Goal: Use online tool/utility: Utilize a website feature to perform a specific function

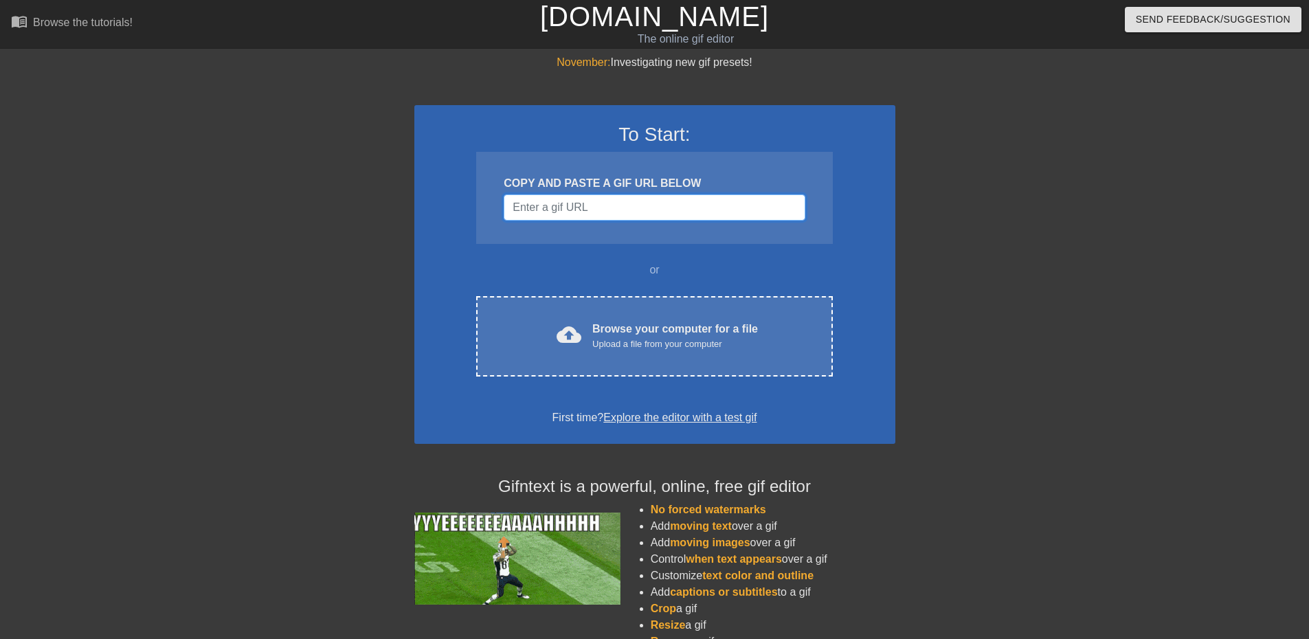
click at [611, 210] on input "Username" at bounding box center [654, 207] width 301 height 26
click at [576, 209] on input "Username" at bounding box center [654, 207] width 301 height 26
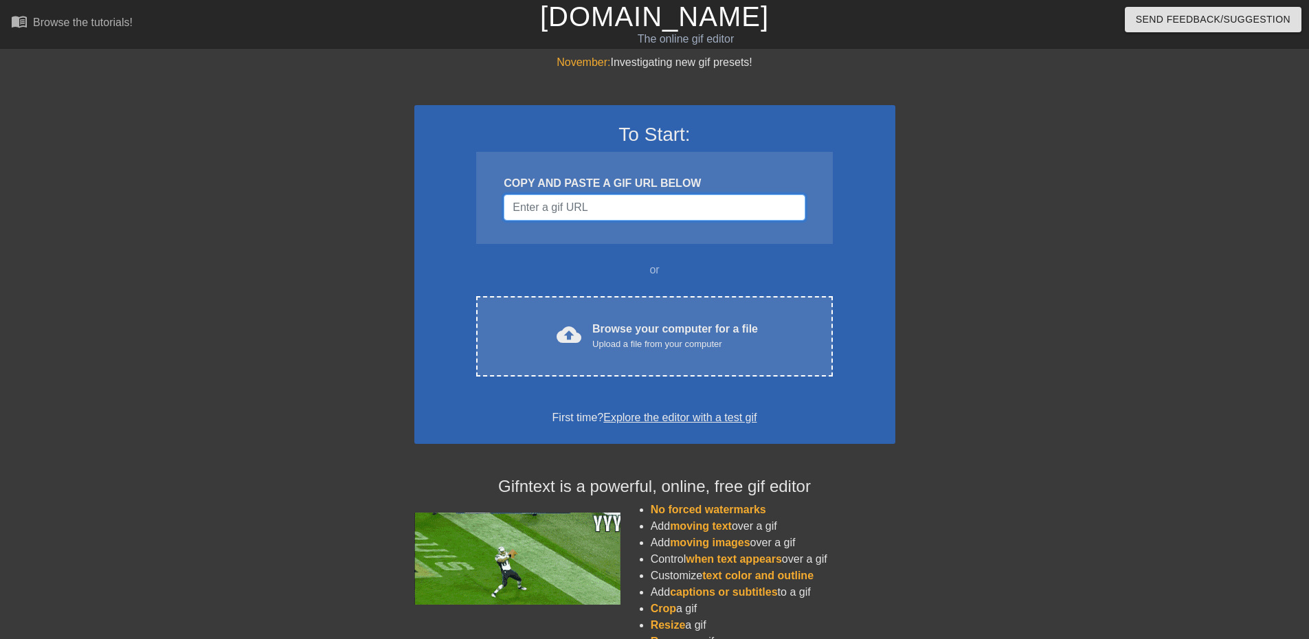
paste input "[URL][DOMAIN_NAME][PERSON_NAME]"
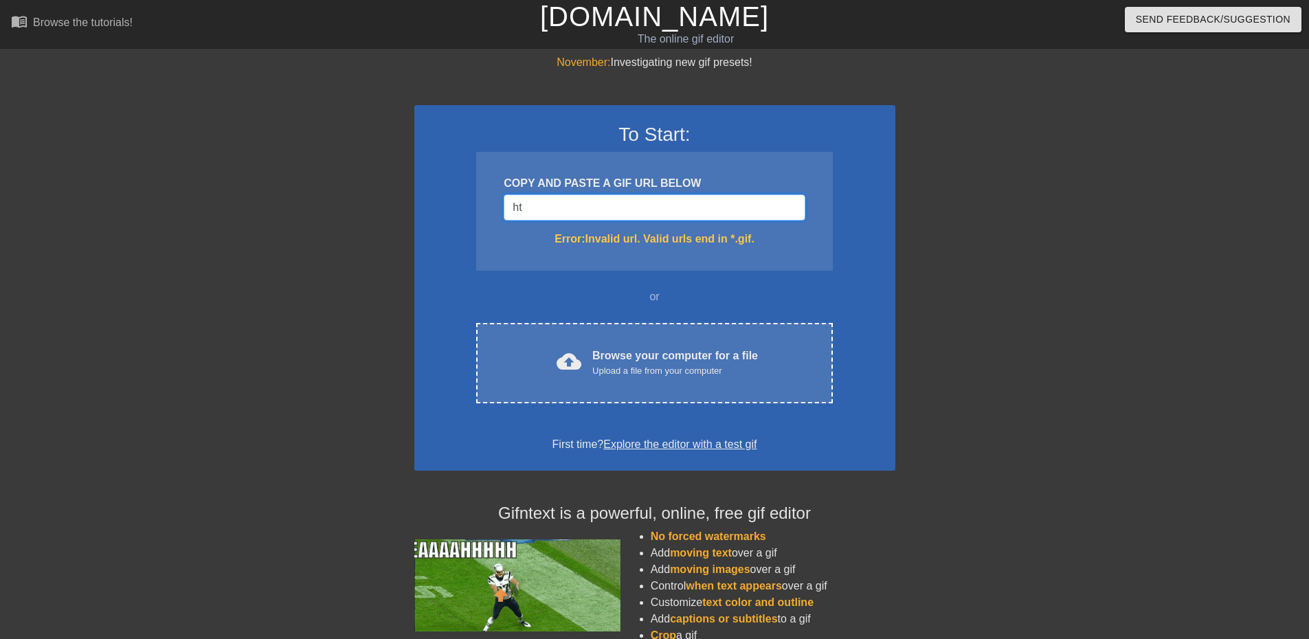
type input "h"
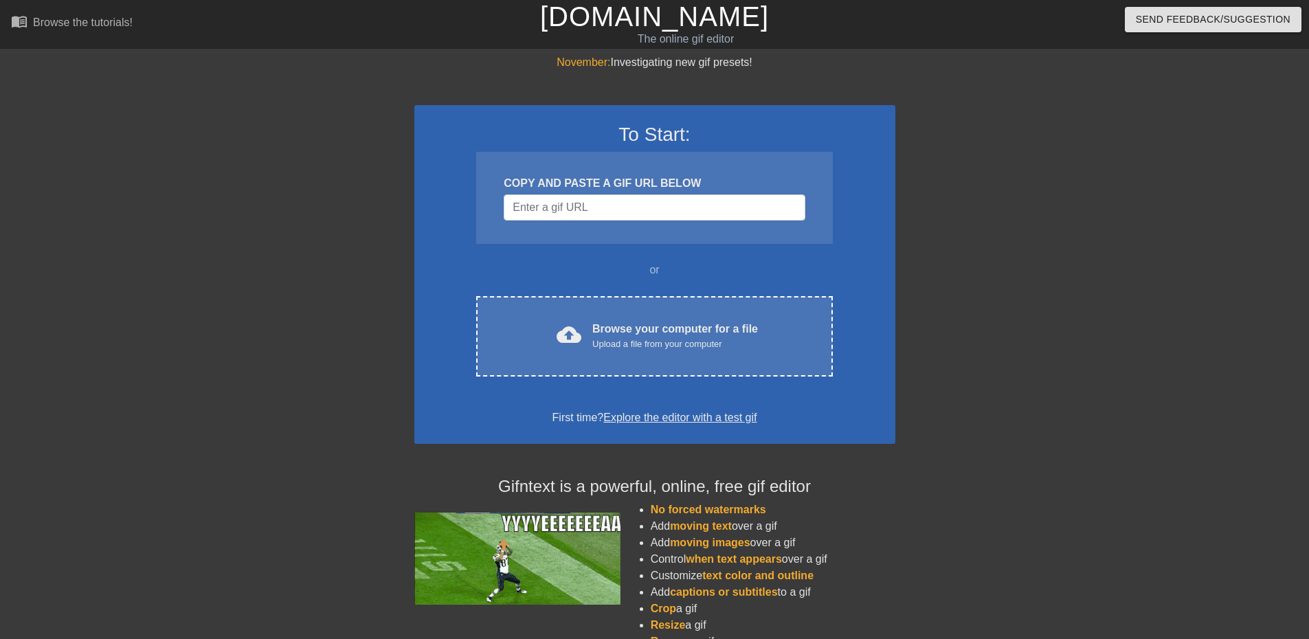
click at [1015, 269] on div at bounding box center [1015, 260] width 206 height 412
click at [571, 210] on input "Username" at bounding box center [654, 207] width 301 height 26
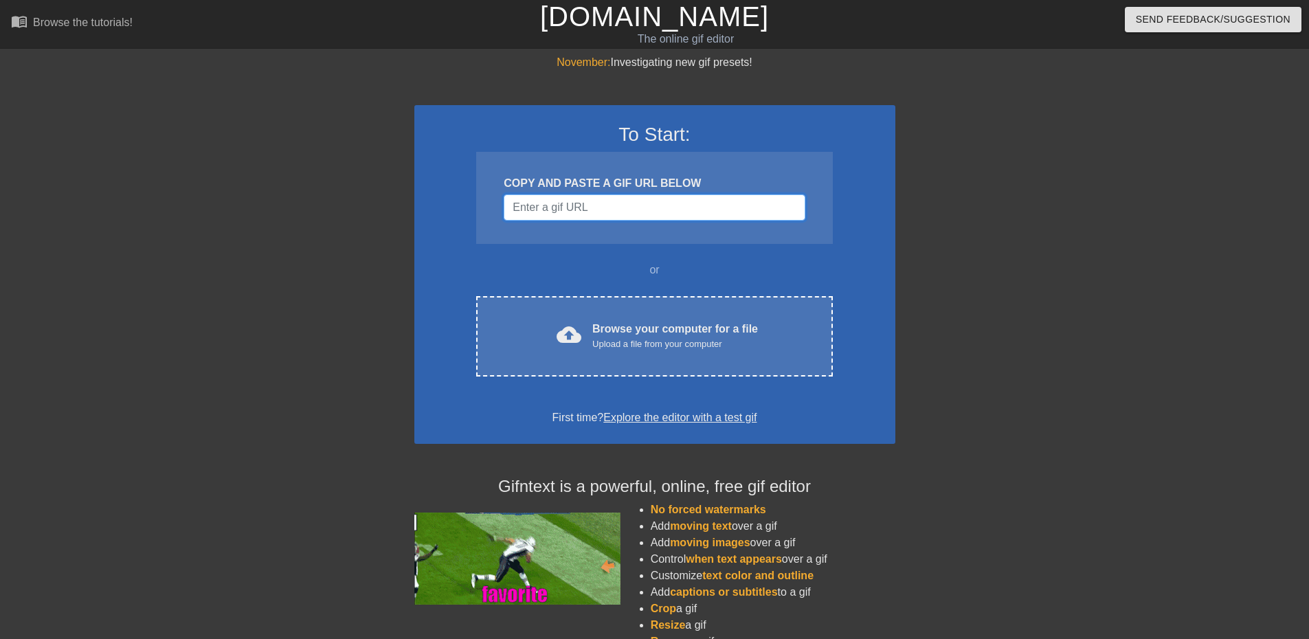
paste input "[URL][DOMAIN_NAME][PERSON_NAME]"
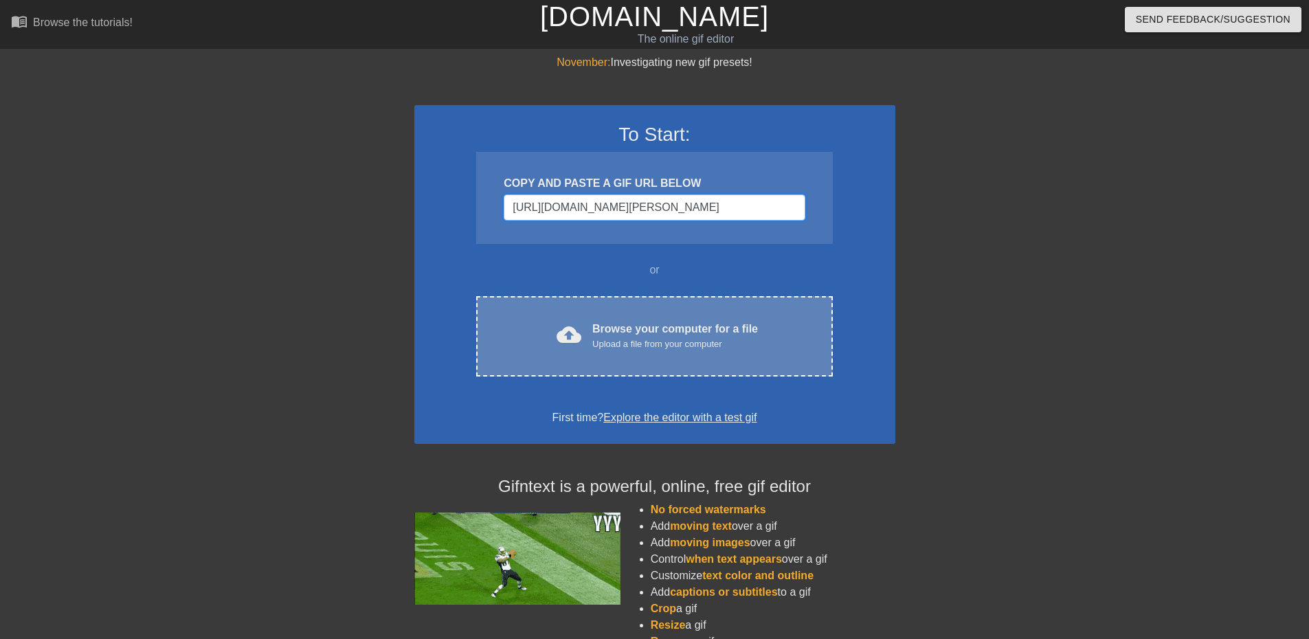
scroll to position [0, 58]
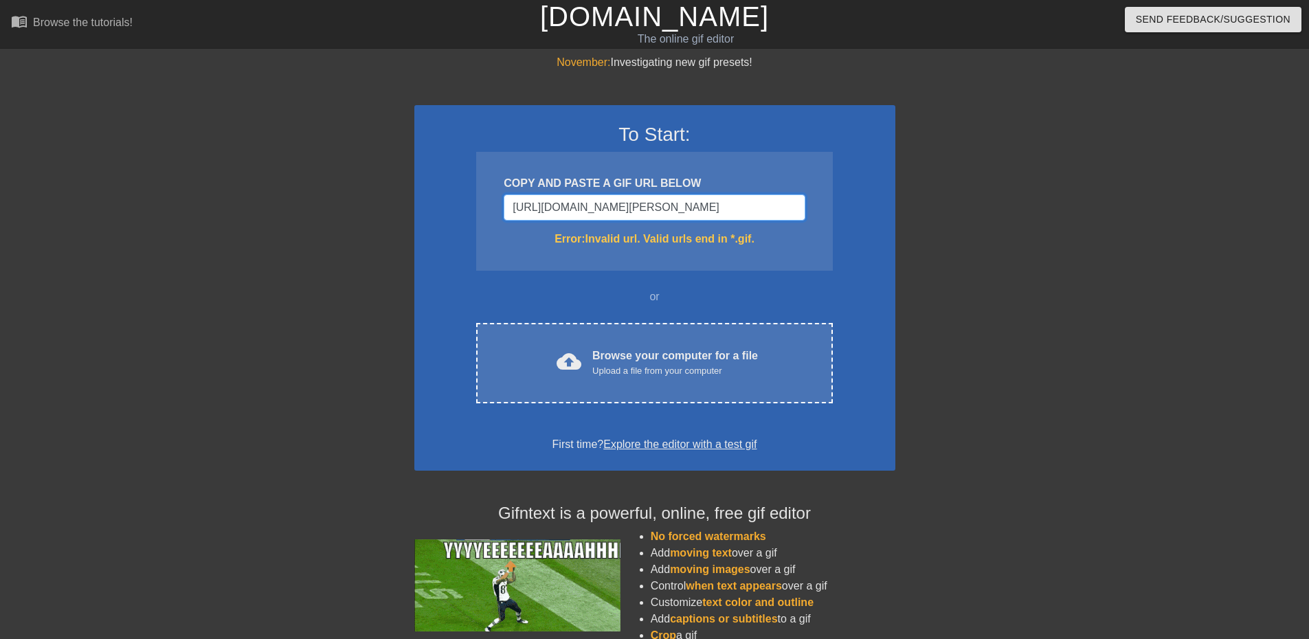
type input "[URL][DOMAIN_NAME][PERSON_NAME]"
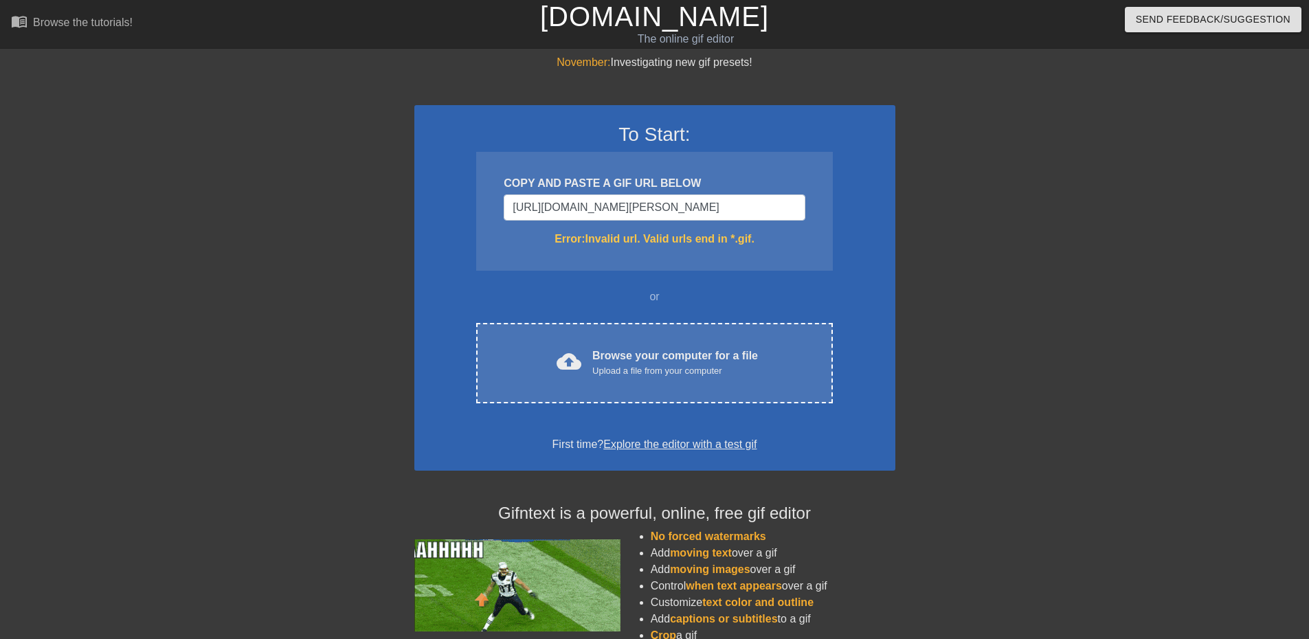
scroll to position [0, 0]
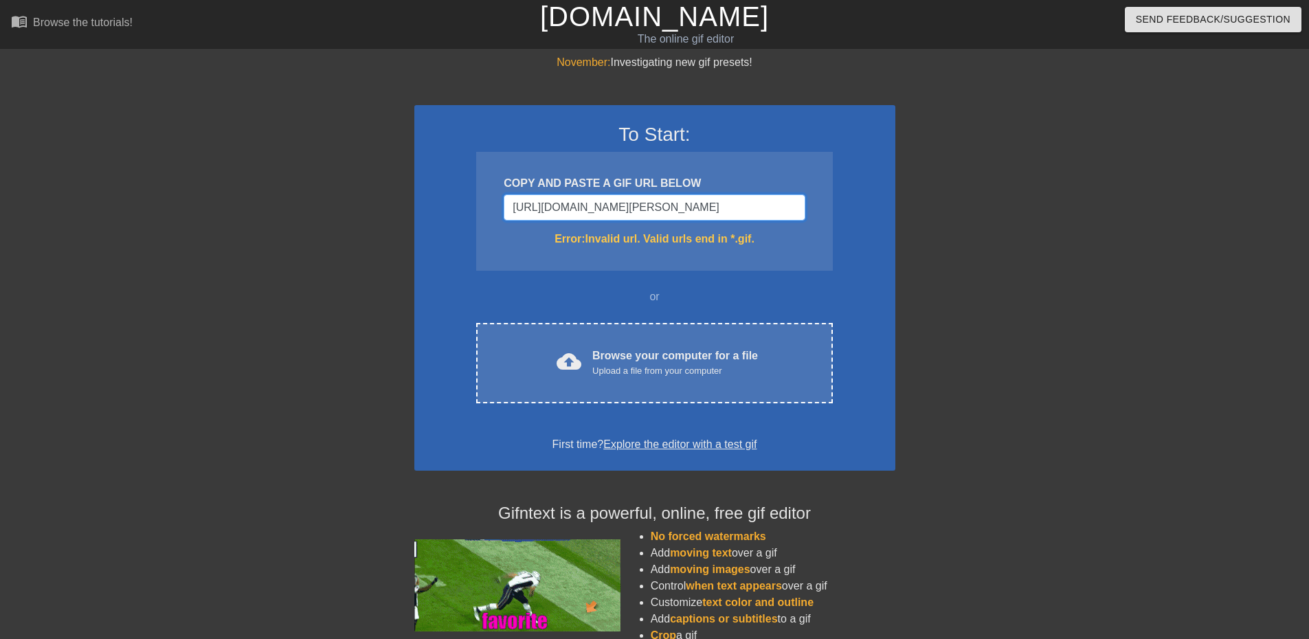
click at [715, 209] on input "[URL][DOMAIN_NAME][PERSON_NAME]" at bounding box center [654, 207] width 301 height 26
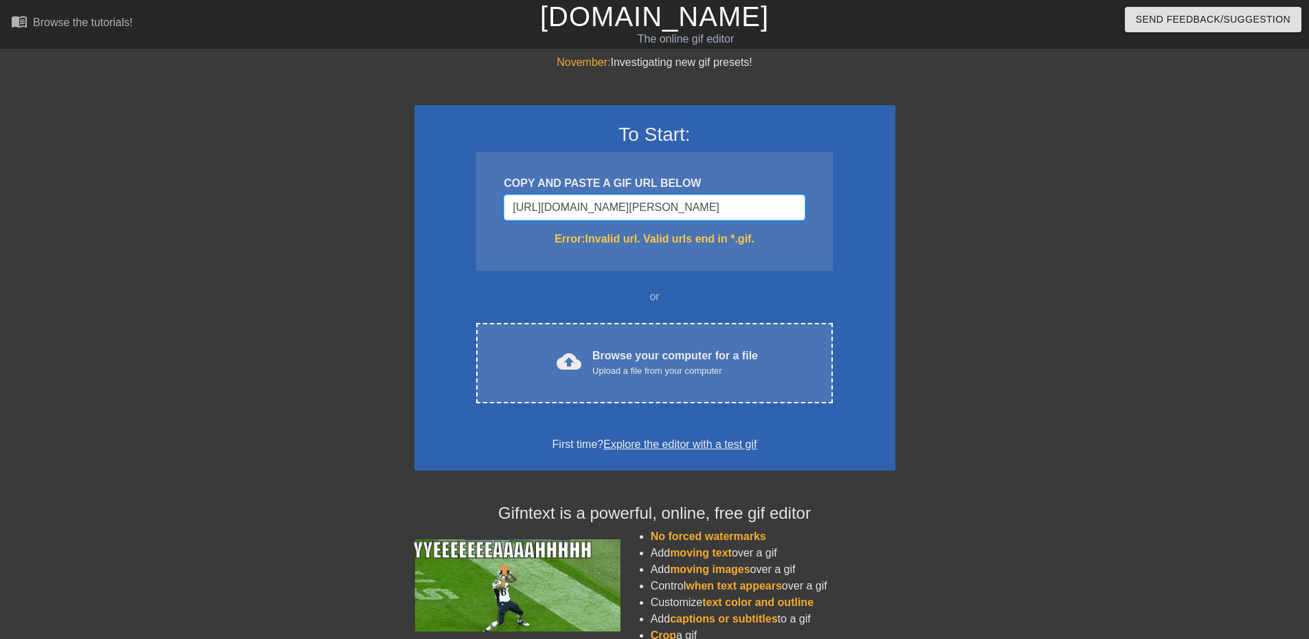
click at [715, 209] on input "[URL][DOMAIN_NAME][PERSON_NAME]" at bounding box center [654, 207] width 301 height 26
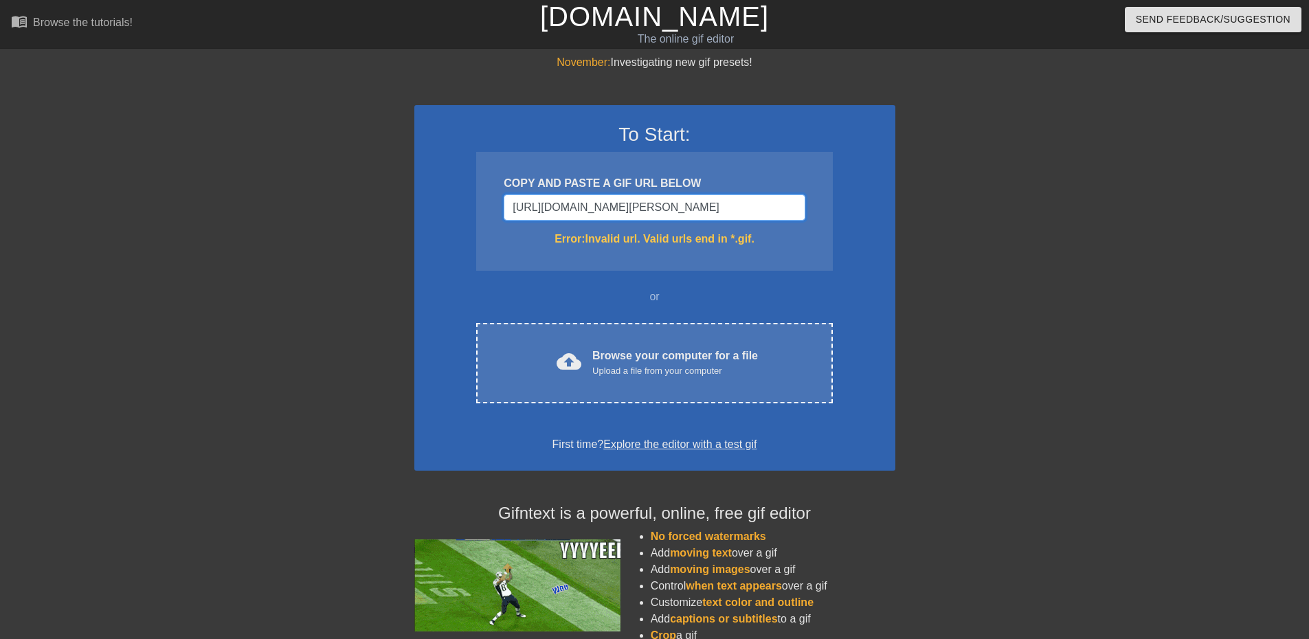
click at [715, 209] on input "[URL][DOMAIN_NAME][PERSON_NAME]" at bounding box center [654, 207] width 301 height 26
click at [983, 275] on div at bounding box center [1015, 260] width 206 height 412
click at [613, 203] on input "[URL][DOMAIN_NAME][PERSON_NAME]" at bounding box center [654, 207] width 301 height 26
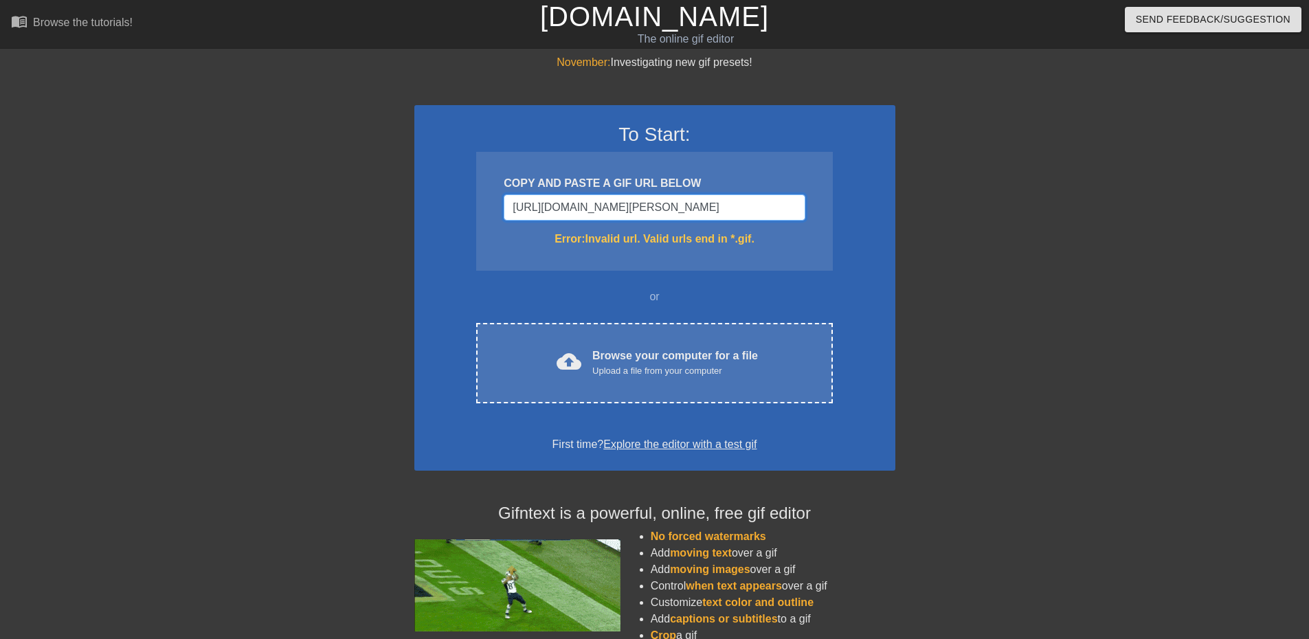
click at [613, 203] on input "[URL][DOMAIN_NAME][PERSON_NAME]" at bounding box center [654, 207] width 301 height 26
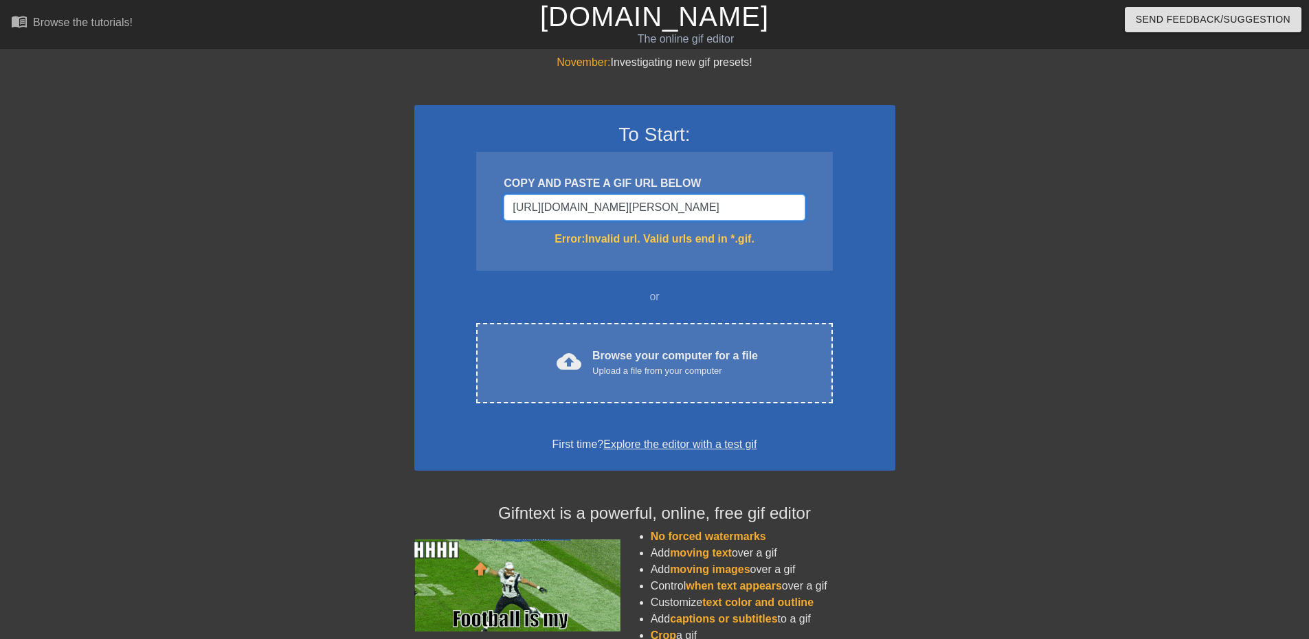
click at [613, 203] on input "[URL][DOMAIN_NAME][PERSON_NAME]" at bounding box center [654, 207] width 301 height 26
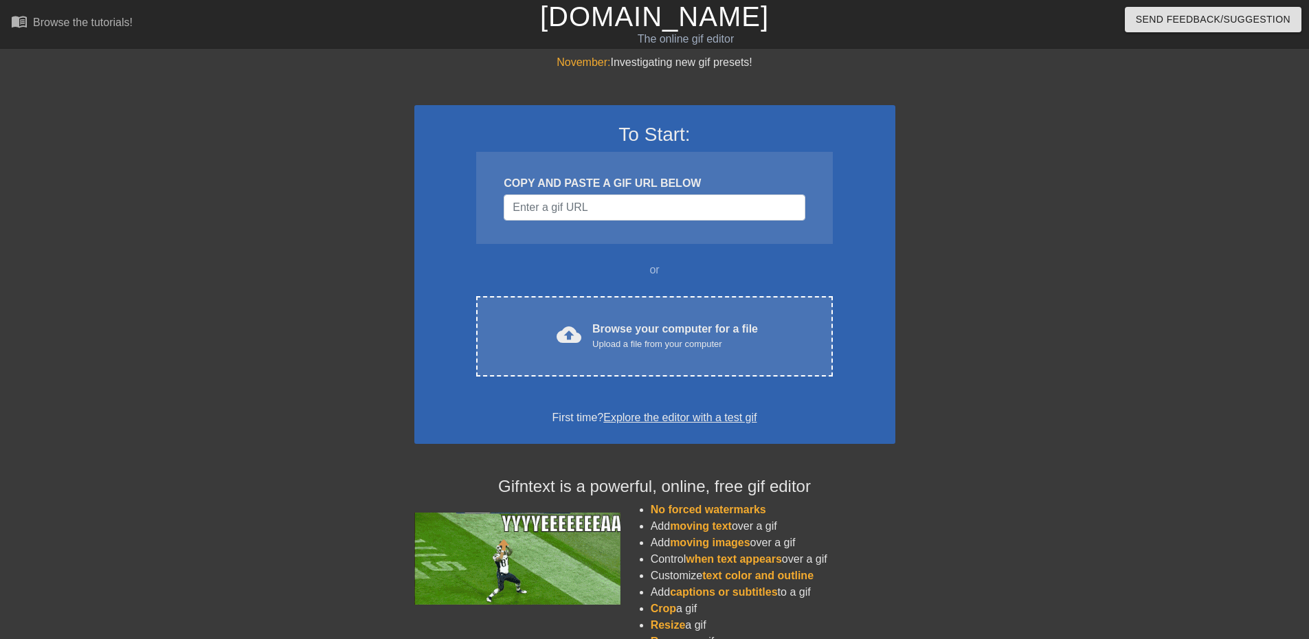
click at [870, 229] on div "To Start: COPY AND PASTE A GIF URL BELOW or cloud_upload Browse your computer f…" at bounding box center [654, 274] width 481 height 339
click at [647, 214] on input "Username" at bounding box center [654, 207] width 301 height 26
paste input "[URL][DOMAIN_NAME][PERSON_NAME]"
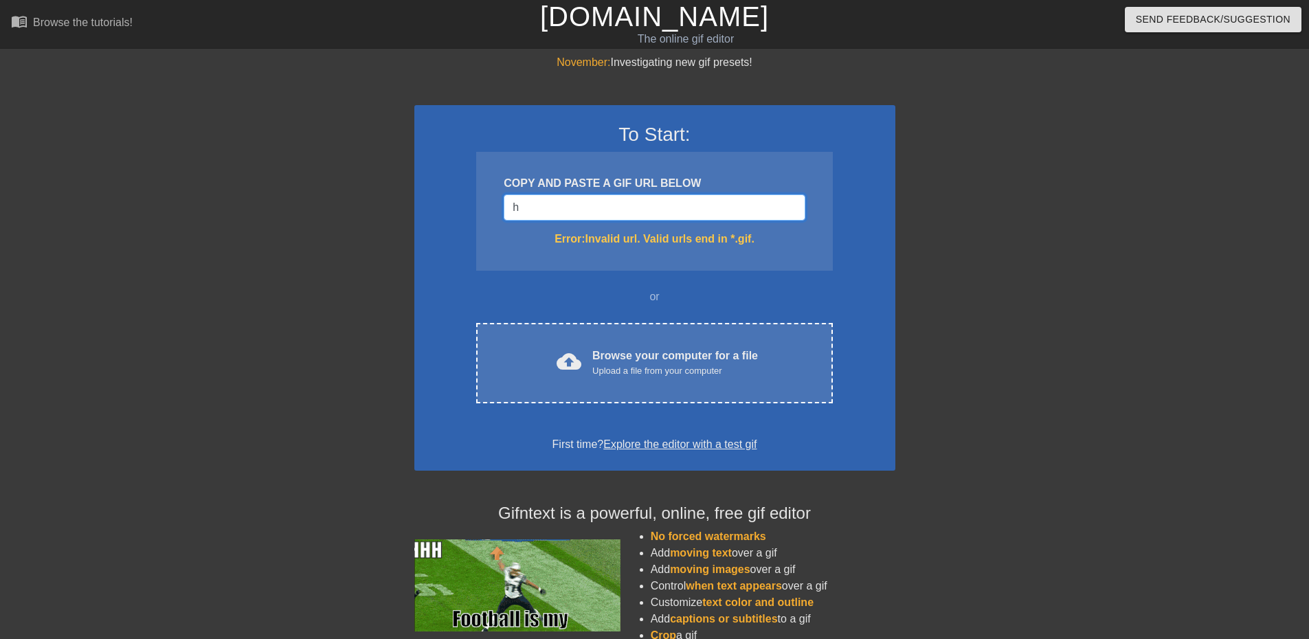
type input "h"
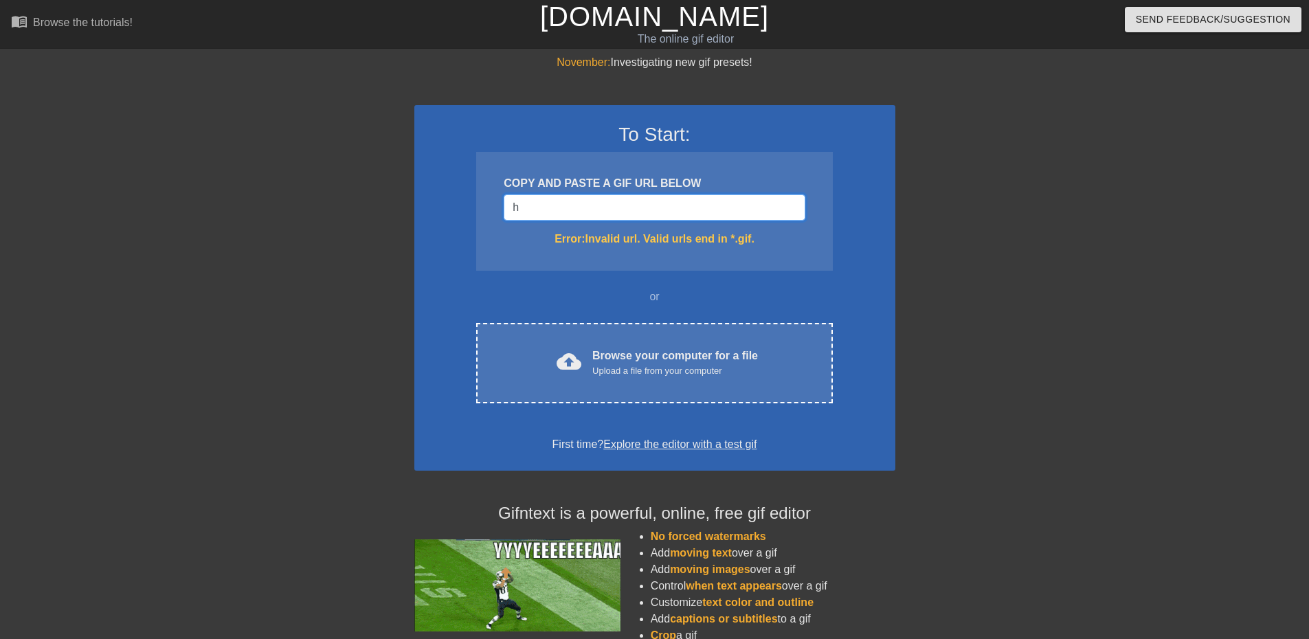
drag, startPoint x: 604, startPoint y: 210, endPoint x: 413, endPoint y: 211, distance: 191.0
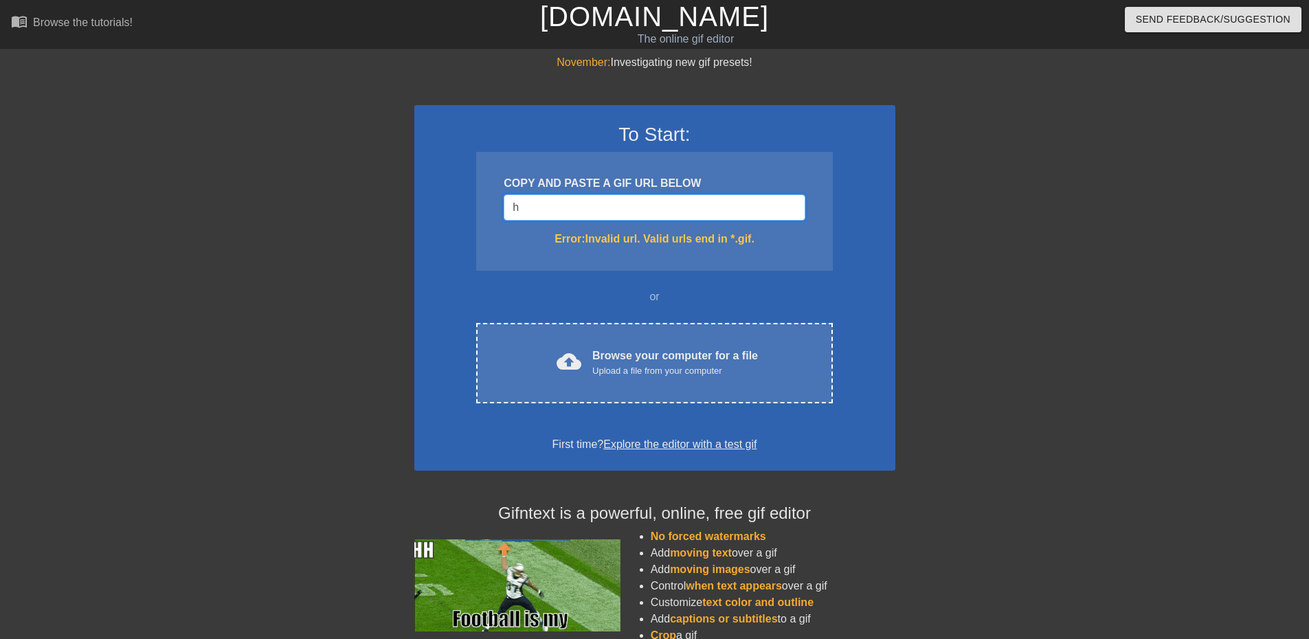
click at [395, 207] on div "November: Investigating new gif presets! To Start: COPY AND PASTE A GIF URL BEL…" at bounding box center [654, 403] width 1309 height 699
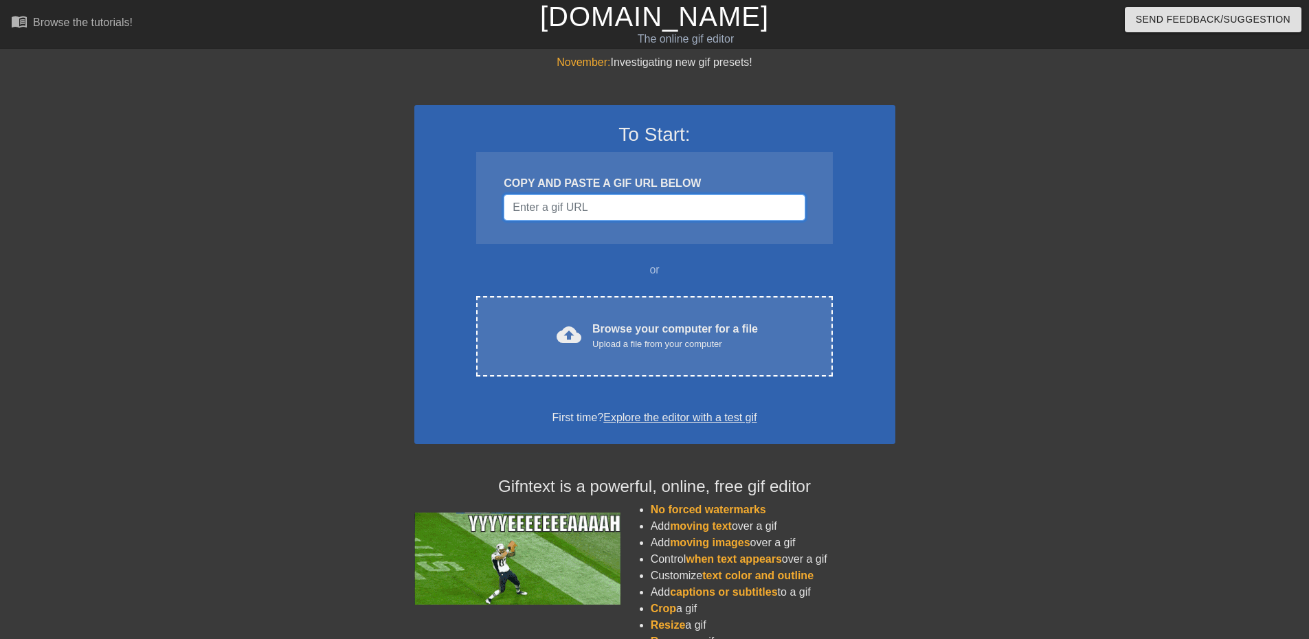
paste input "[URL][DOMAIN_NAME][PERSON_NAME]"
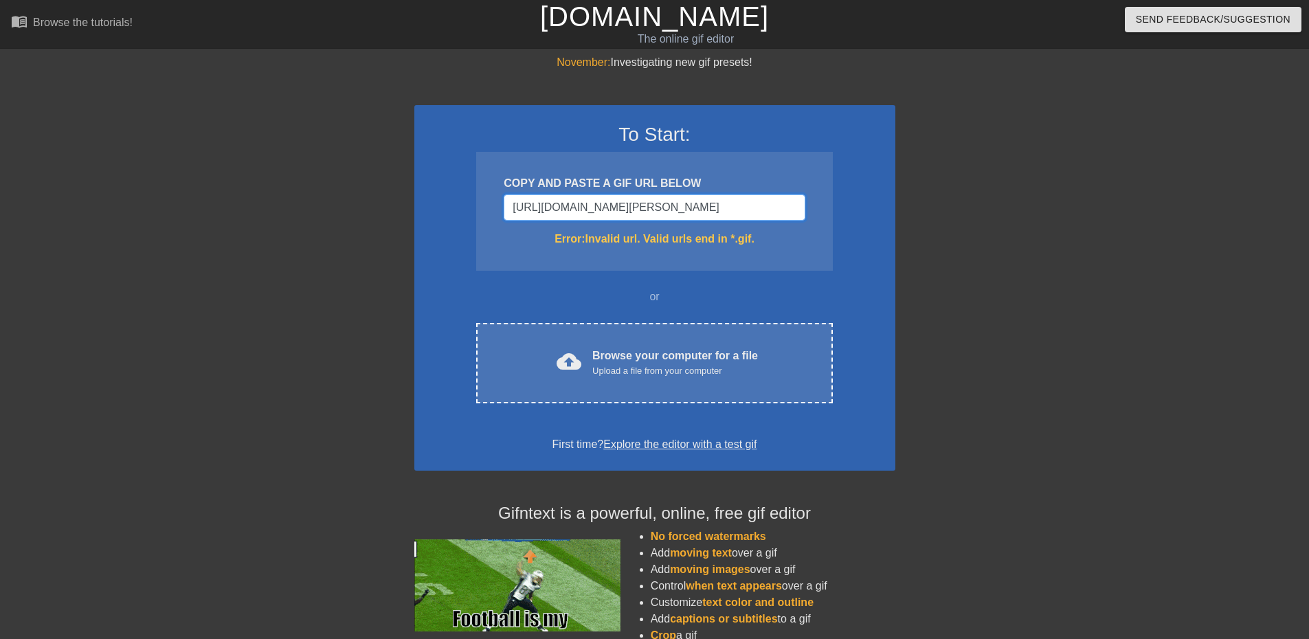
type input "[URL][DOMAIN_NAME][PERSON_NAME]"
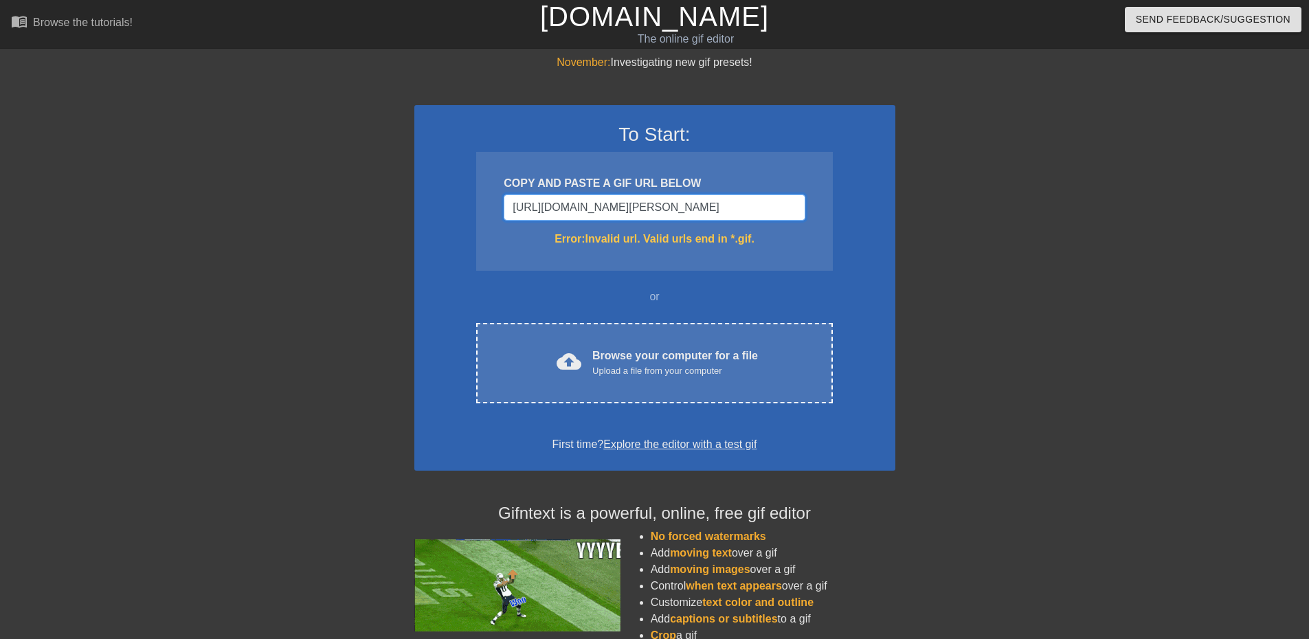
drag, startPoint x: 776, startPoint y: 207, endPoint x: 1, endPoint y: 201, distance: 775.6
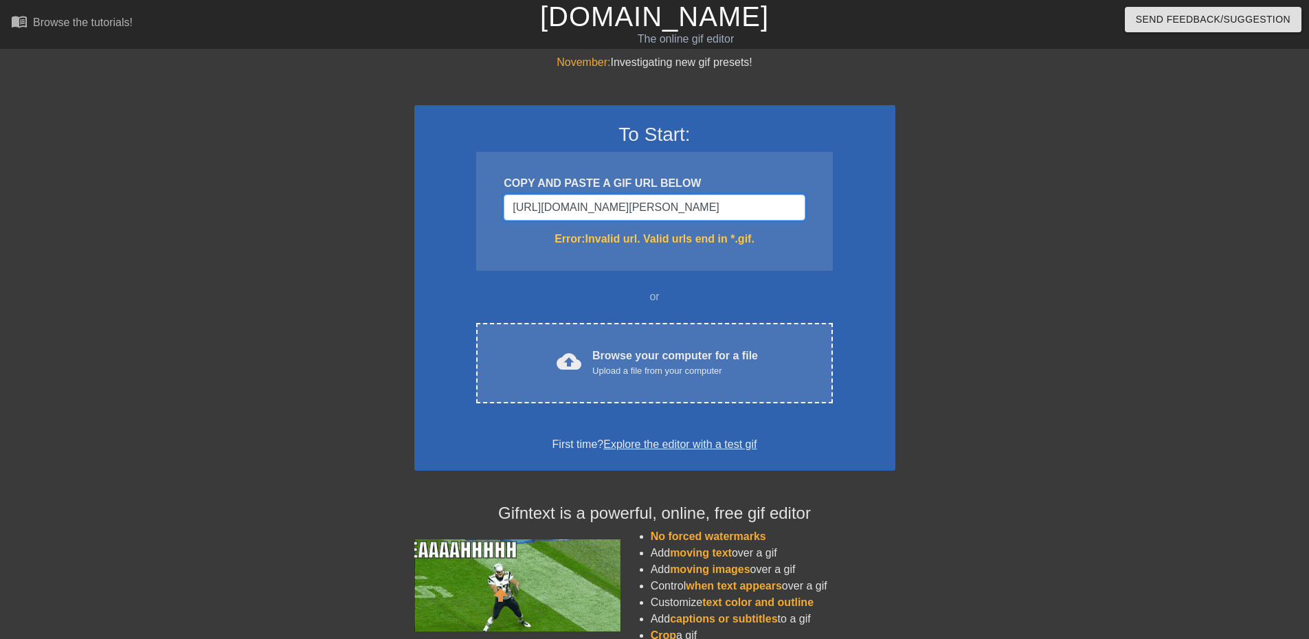
click at [190, 212] on div "November: Investigating new gif presets! To Start: COPY AND PASTE A GIF URL BEL…" at bounding box center [654, 403] width 1309 height 699
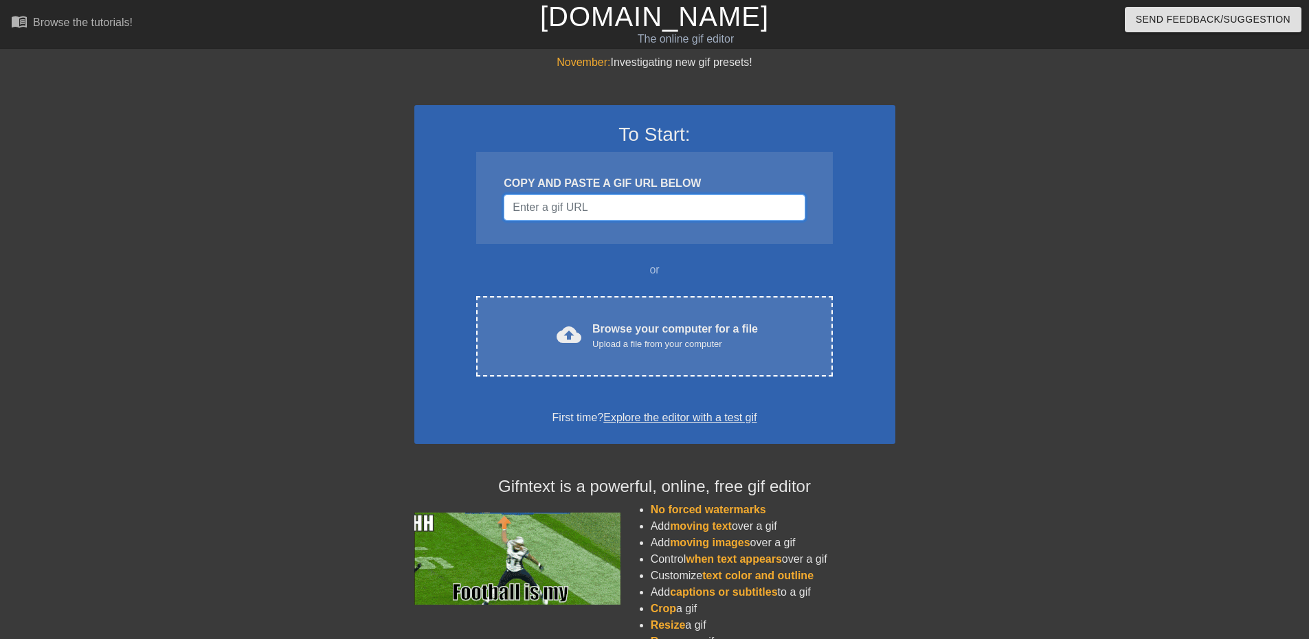
click at [623, 208] on input "Username" at bounding box center [654, 207] width 301 height 26
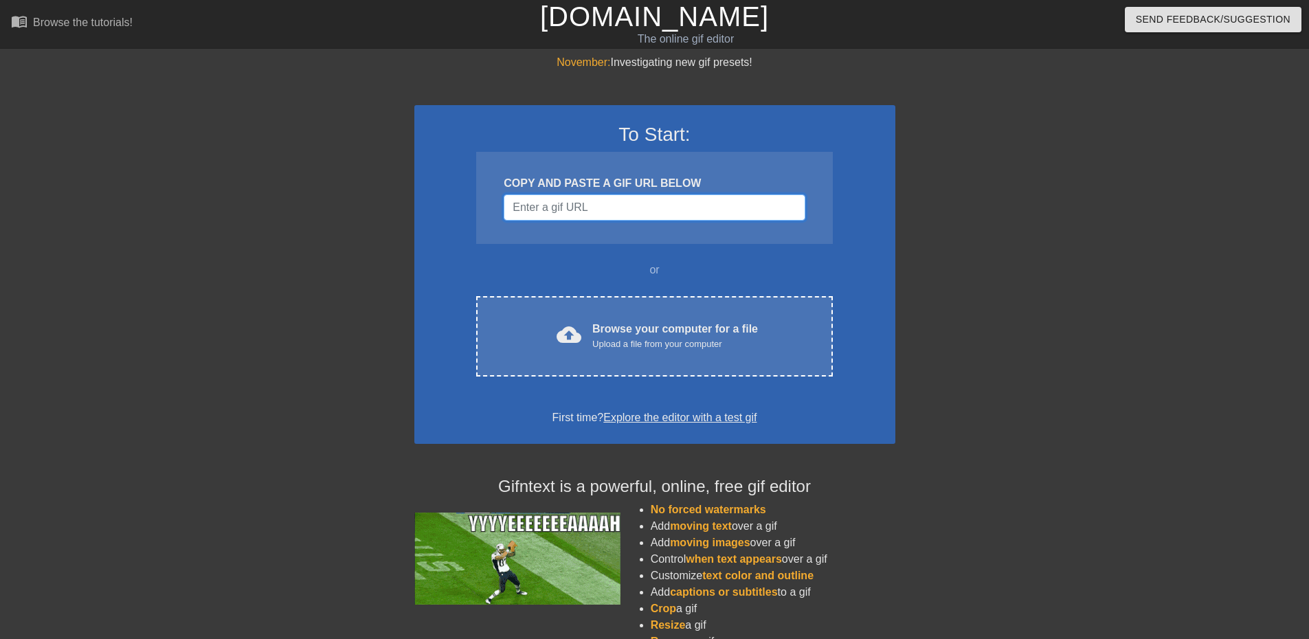
paste input "<div class="tenor-gif-embed" data-postid="12054431" data-share-method="host" da…"
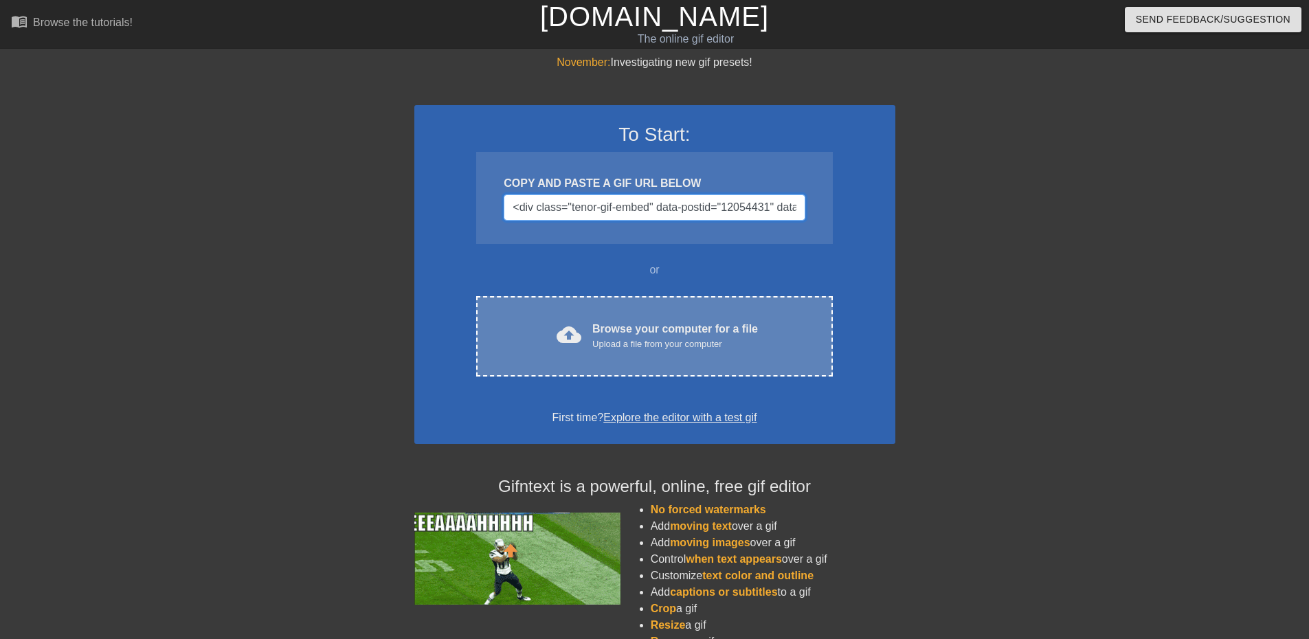
scroll to position [0, 1850]
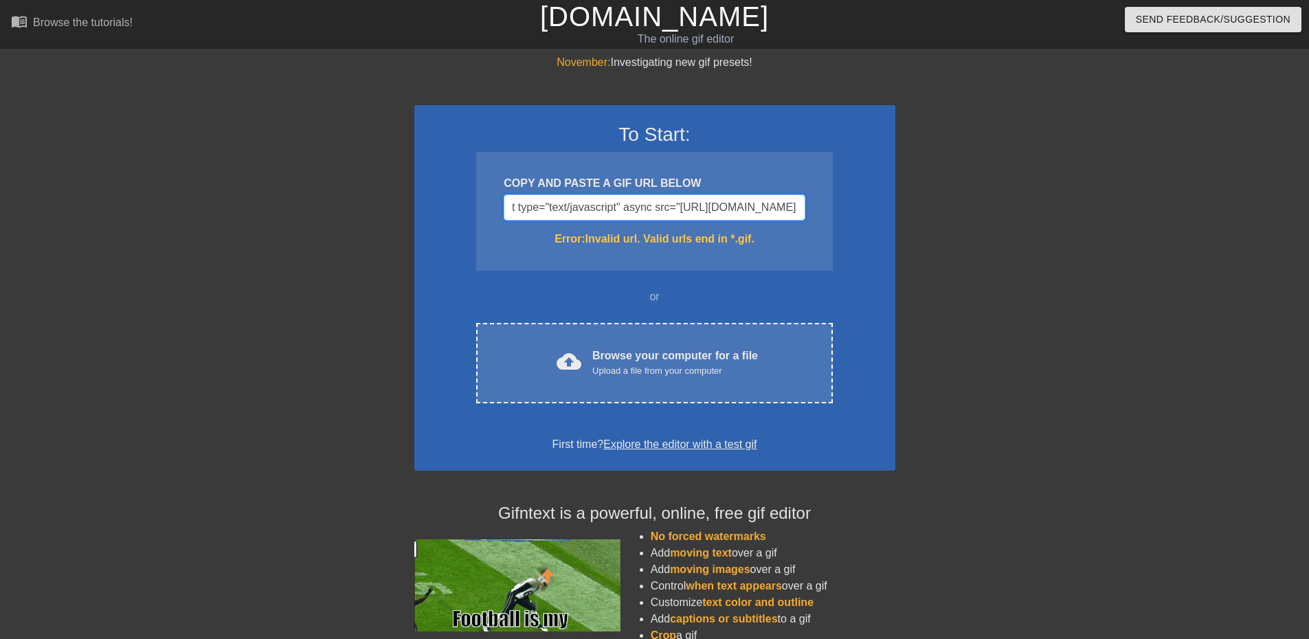
type input "<div class="tenor-gif-embed" data-postid="12054431" data-share-method="host" da…"
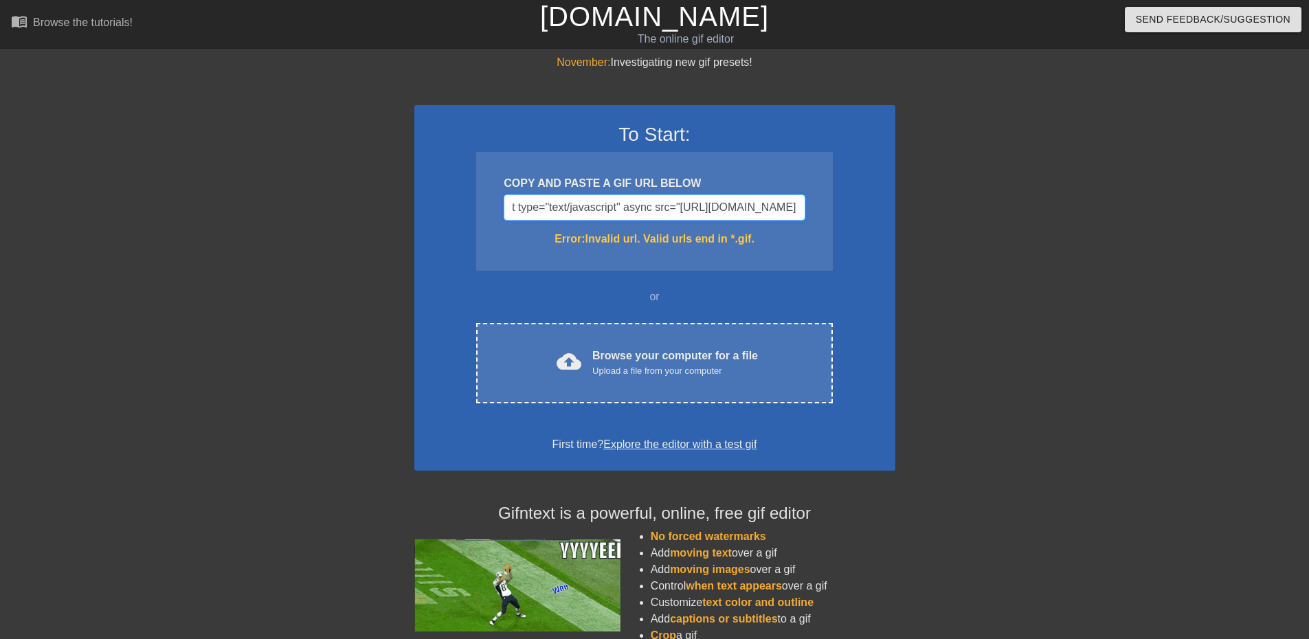
scroll to position [0, 495]
drag, startPoint x: 794, startPoint y: 207, endPoint x: -225, endPoint y: 183, distance: 1019.8
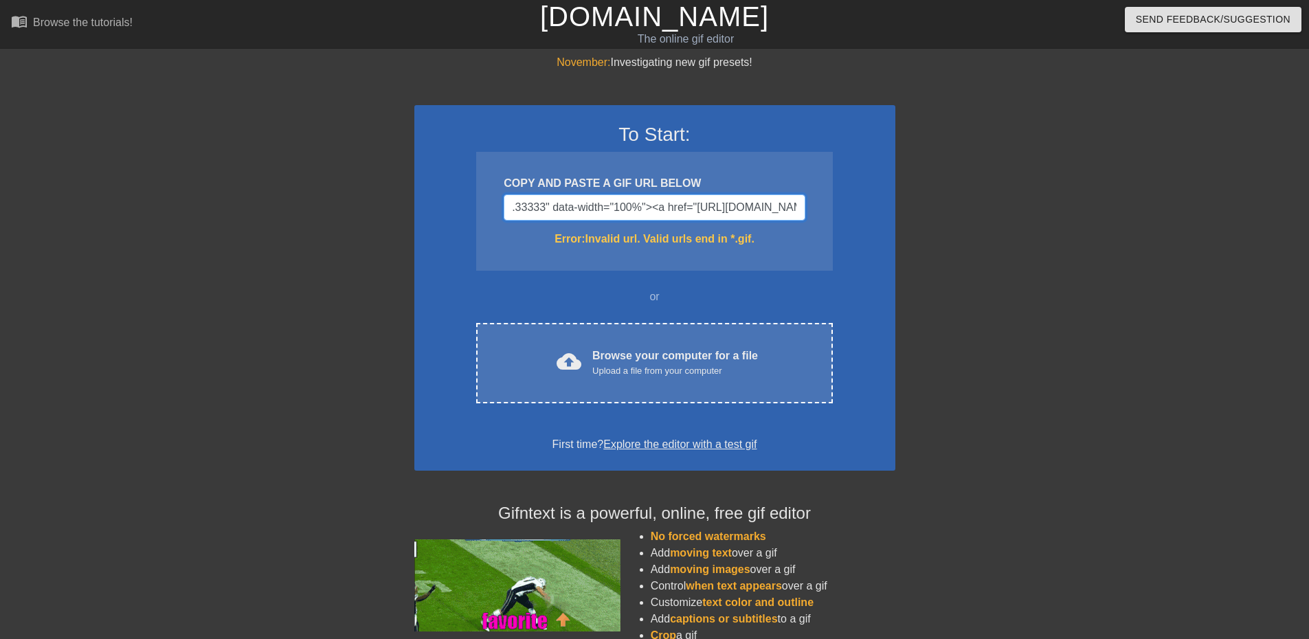
click at [0, 183] on html "menu_book Browse the tutorials! [DOMAIN_NAME] The online gif editor Send Feedba…" at bounding box center [654, 380] width 1309 height 760
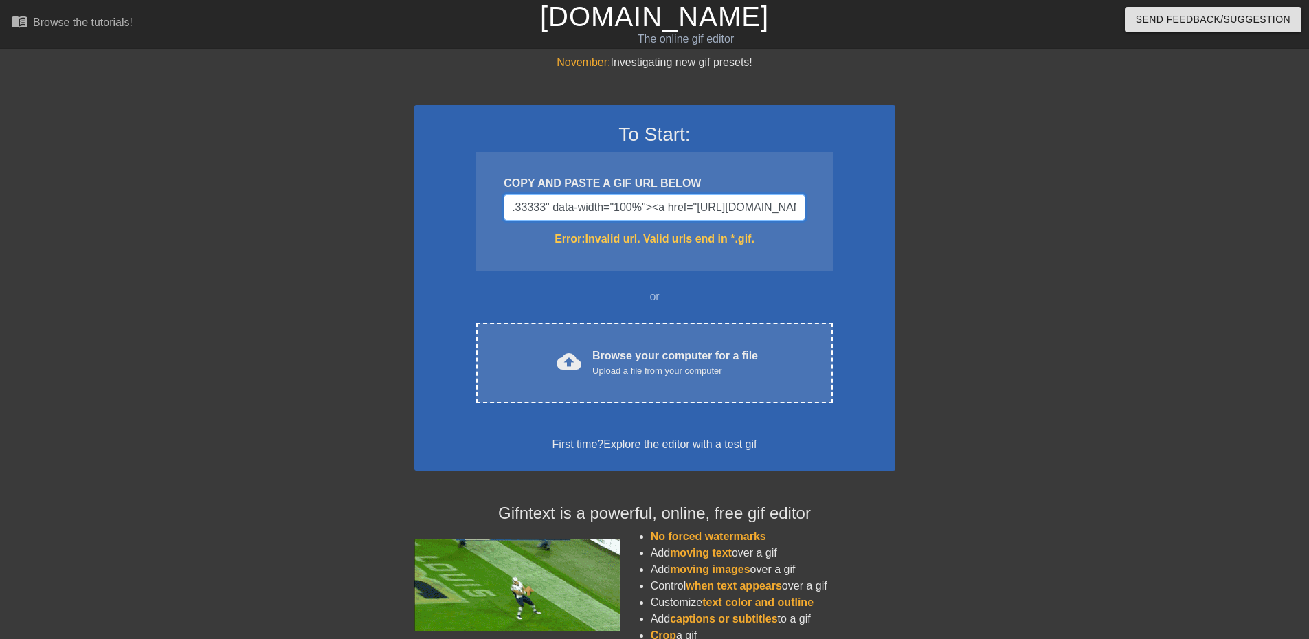
scroll to position [0, 0]
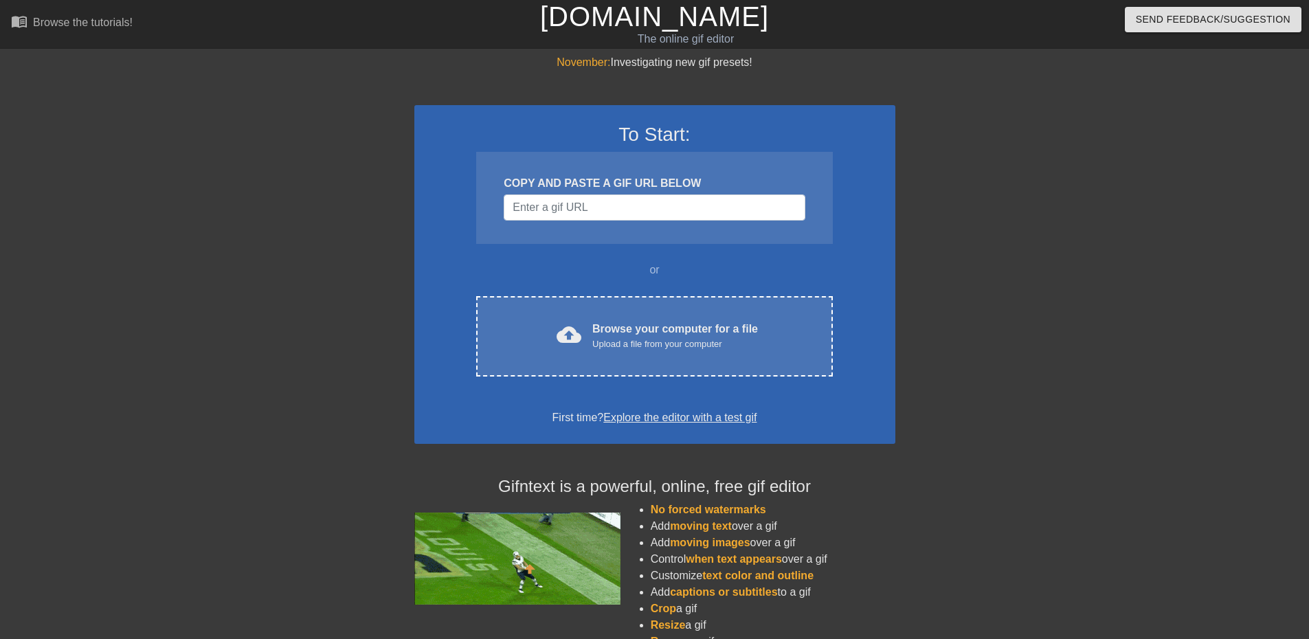
click at [951, 256] on div at bounding box center [1015, 260] width 206 height 412
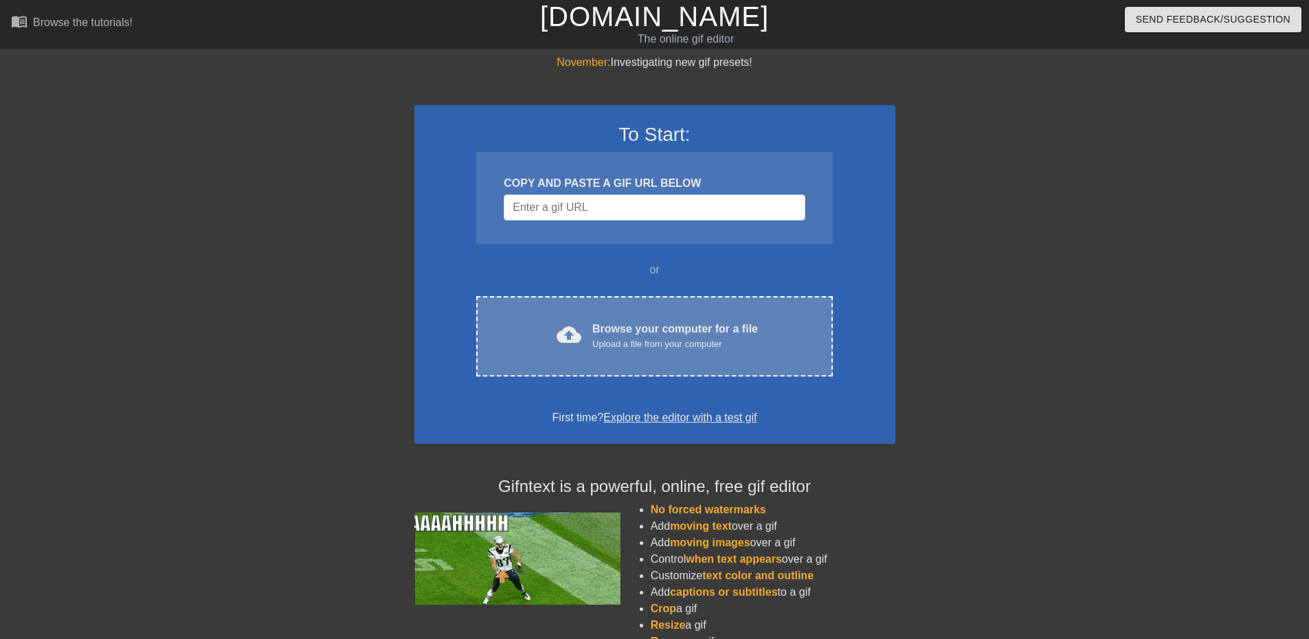
click at [623, 328] on div "Browse your computer for a file Upload a file from your computer" at bounding box center [675, 336] width 166 height 30
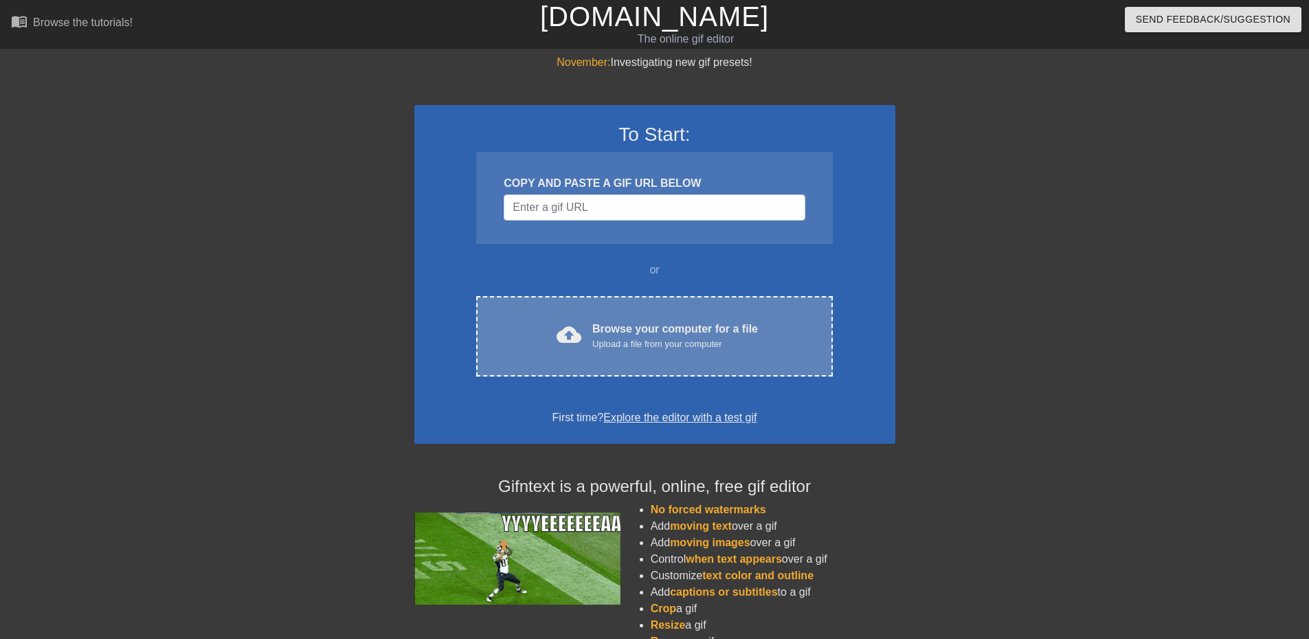
click at [607, 331] on div "Browse your computer for a file Upload a file from your computer" at bounding box center [675, 336] width 166 height 30
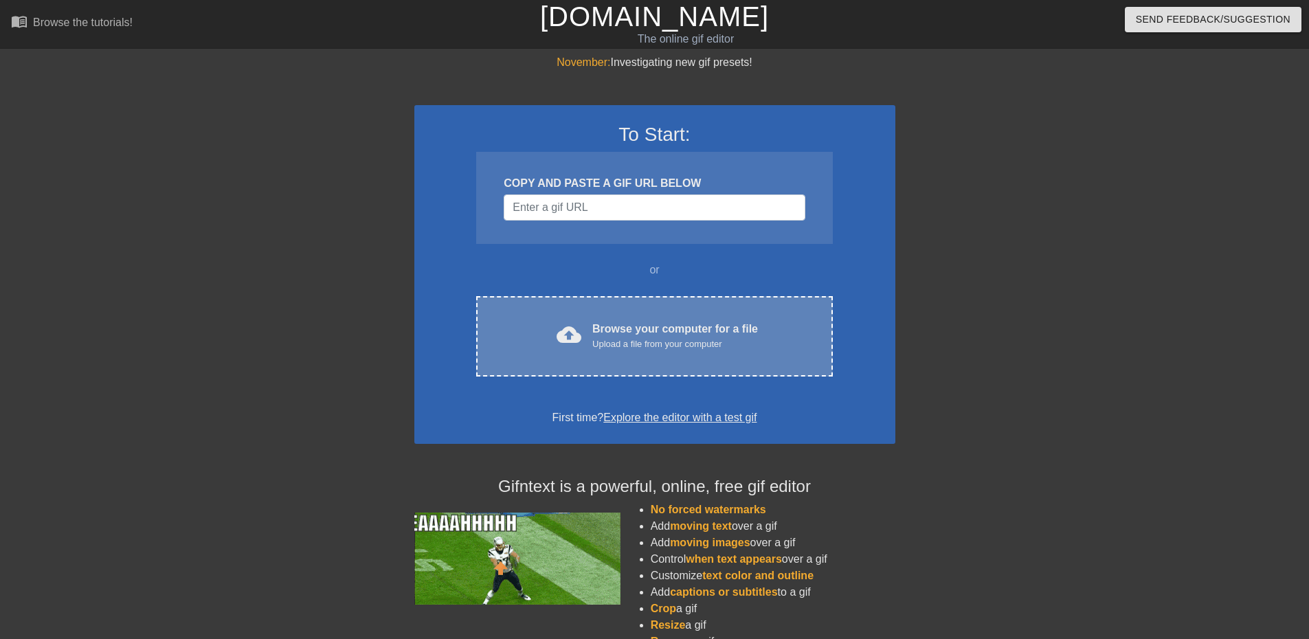
click at [639, 328] on div "Browse your computer for a file Upload a file from your computer" at bounding box center [675, 336] width 166 height 30
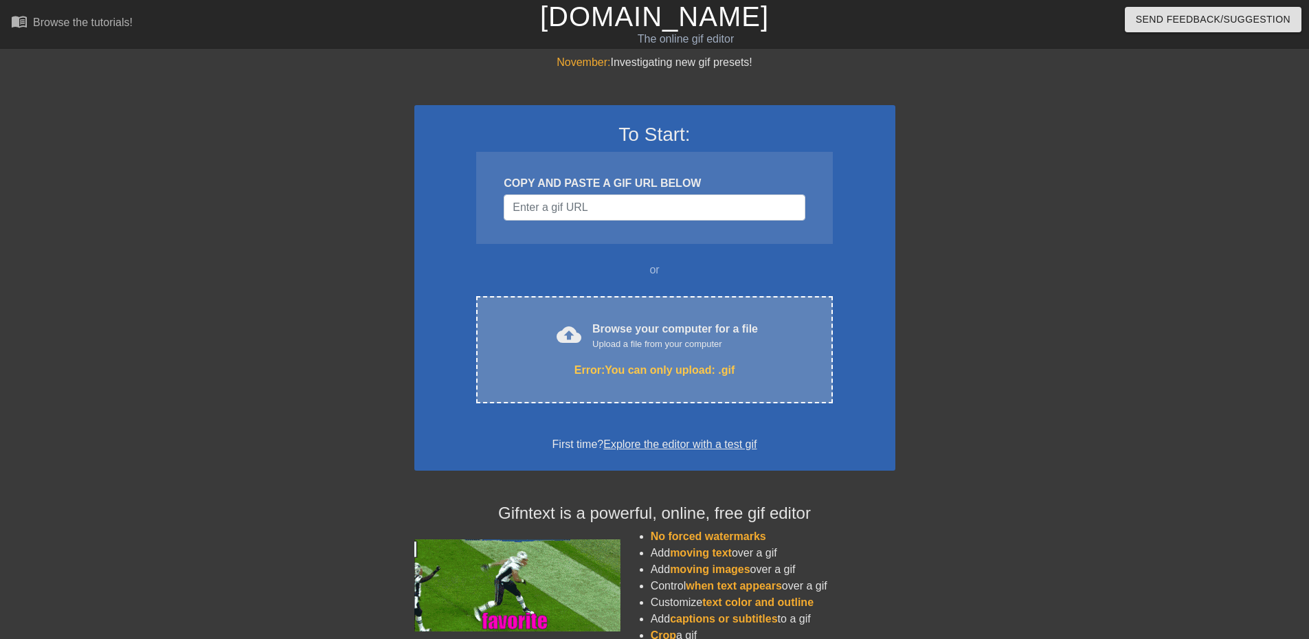
click at [668, 375] on div "Error: You can only upload: .gif" at bounding box center [654, 370] width 298 height 16
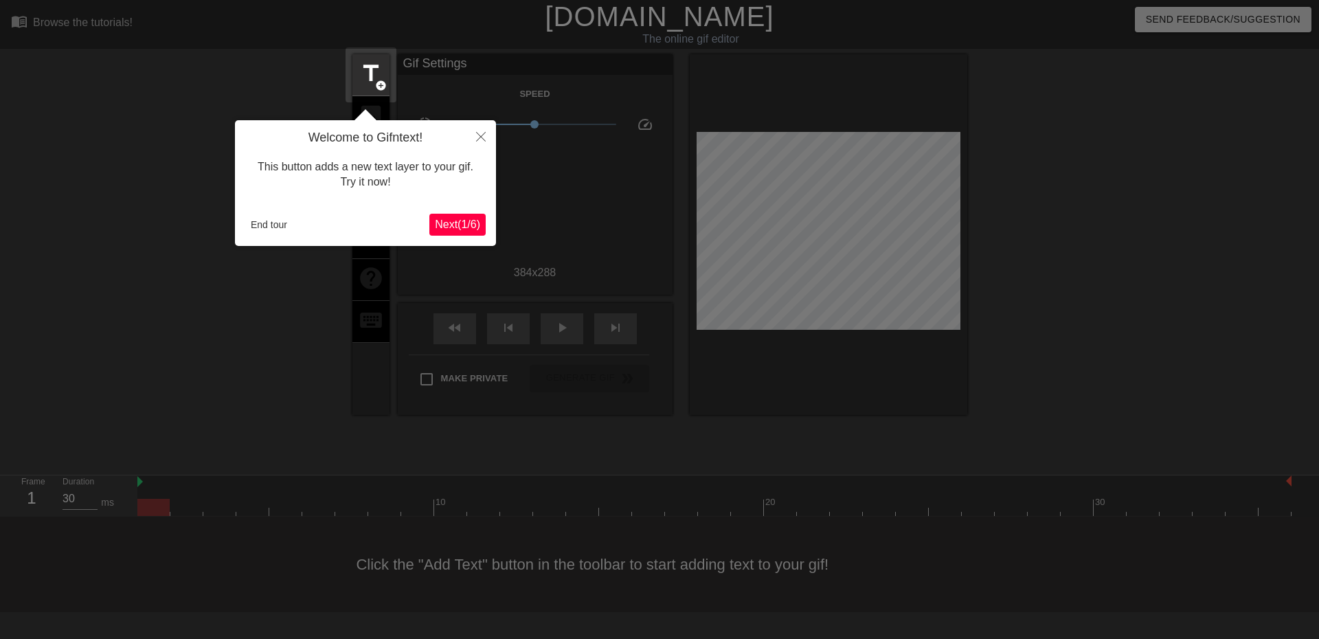
click at [446, 225] on span "Next ( 1 / 6 )" at bounding box center [457, 224] width 45 height 12
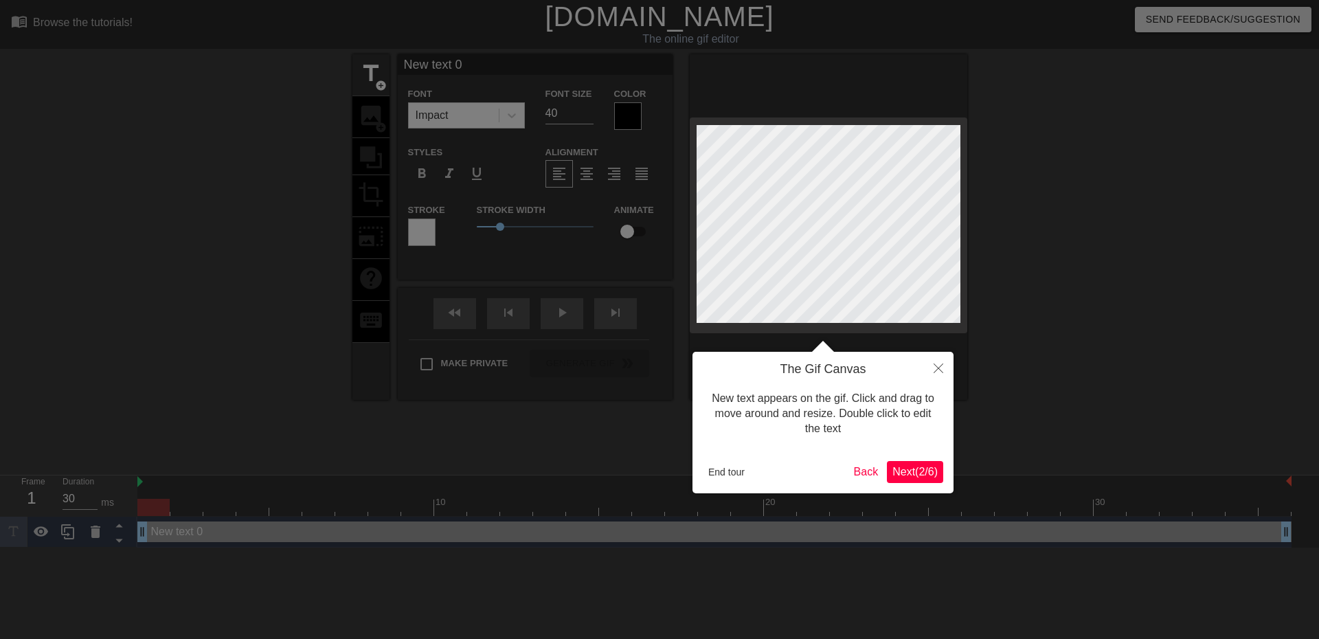
click at [901, 475] on span "Next ( 2 / 6 )" at bounding box center [914, 472] width 45 height 12
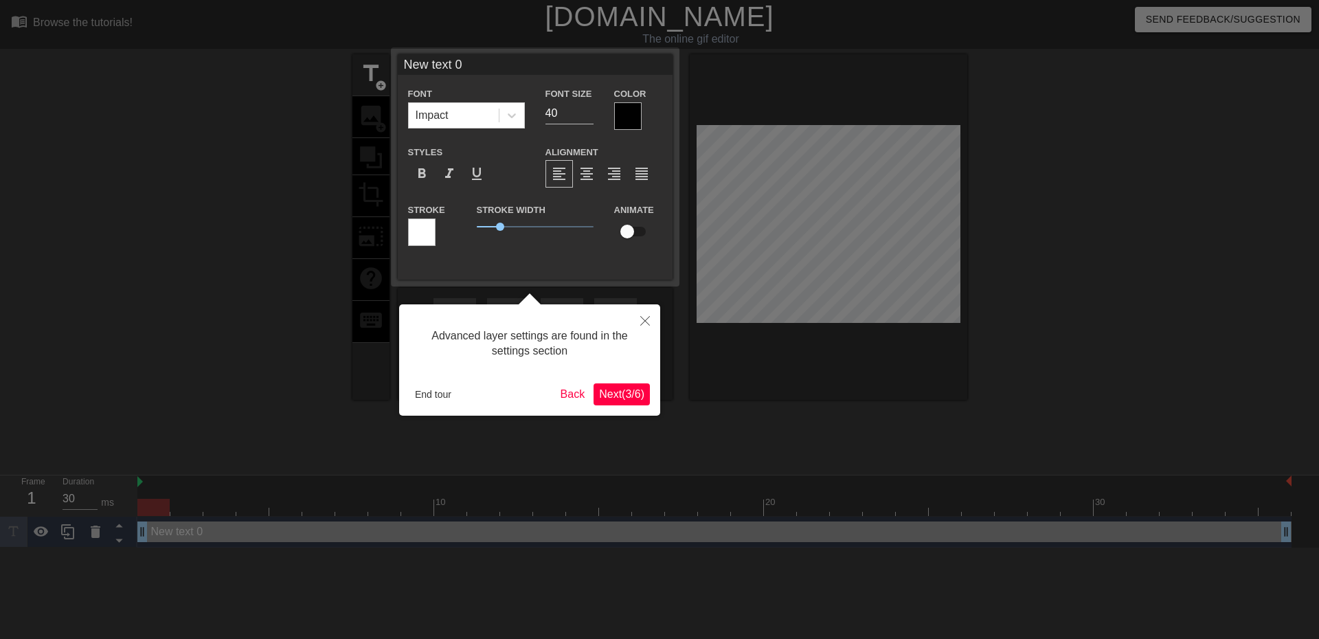
click at [609, 398] on span "Next ( 3 / 6 )" at bounding box center [621, 394] width 45 height 12
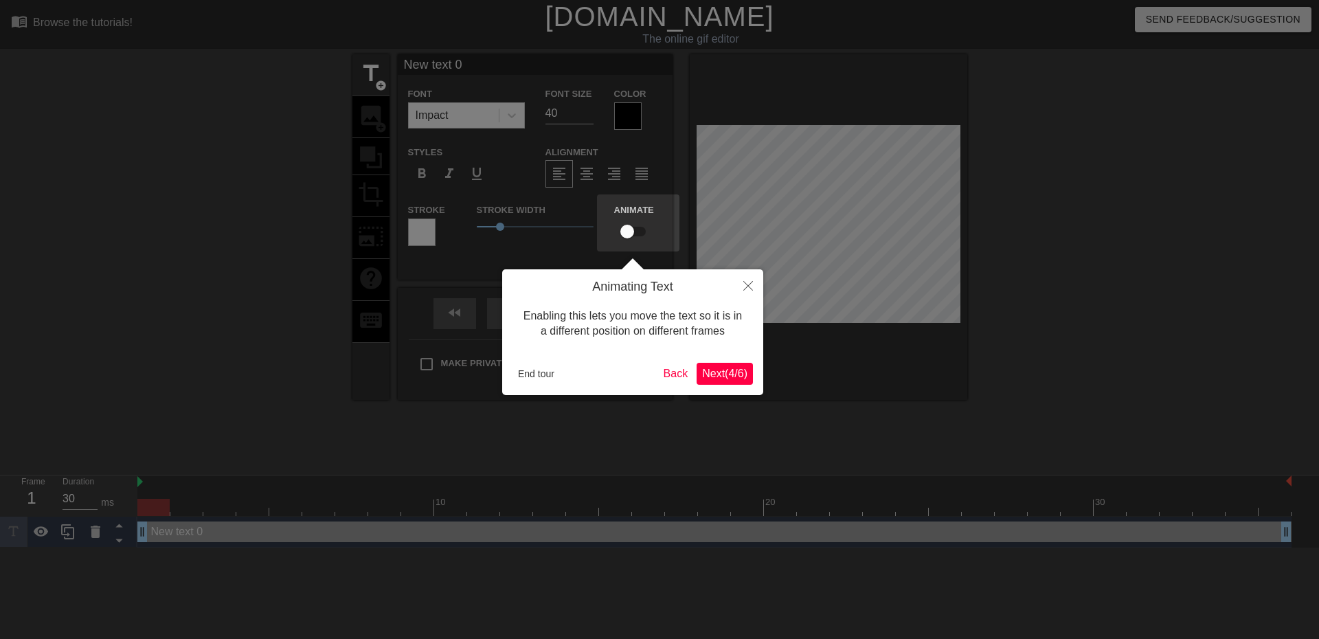
click at [719, 374] on span "Next ( 4 / 6 )" at bounding box center [724, 374] width 45 height 12
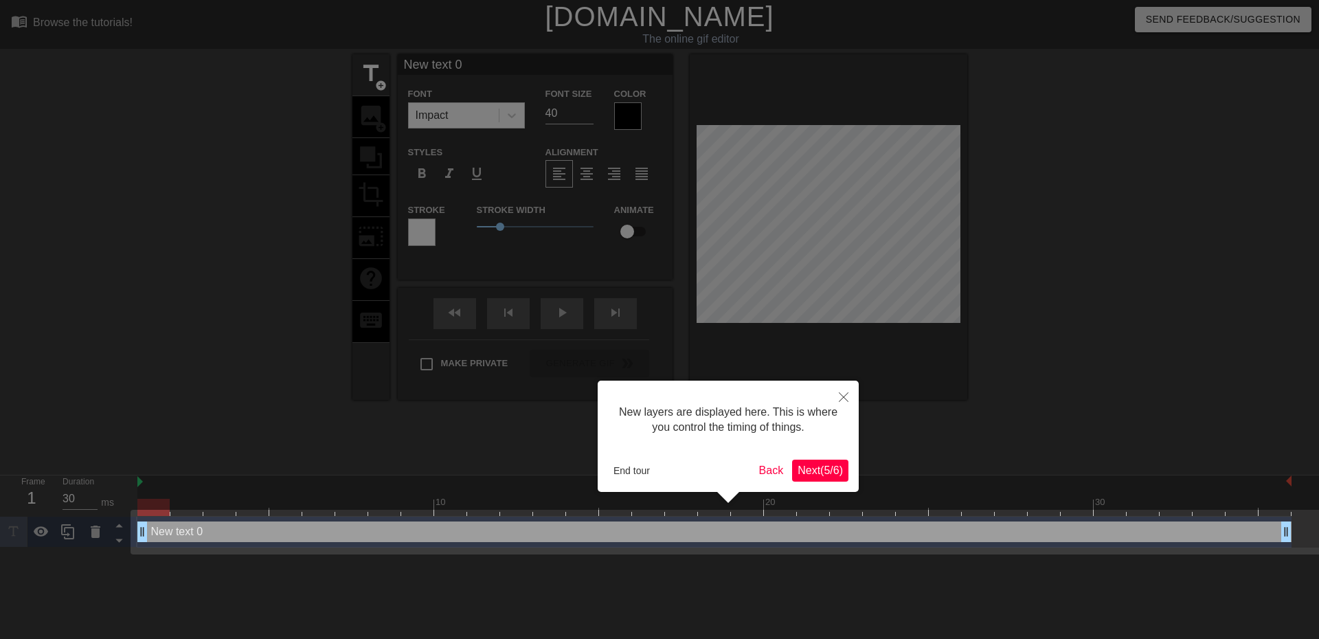
click at [814, 470] on span "Next ( 5 / 6 )" at bounding box center [820, 470] width 45 height 12
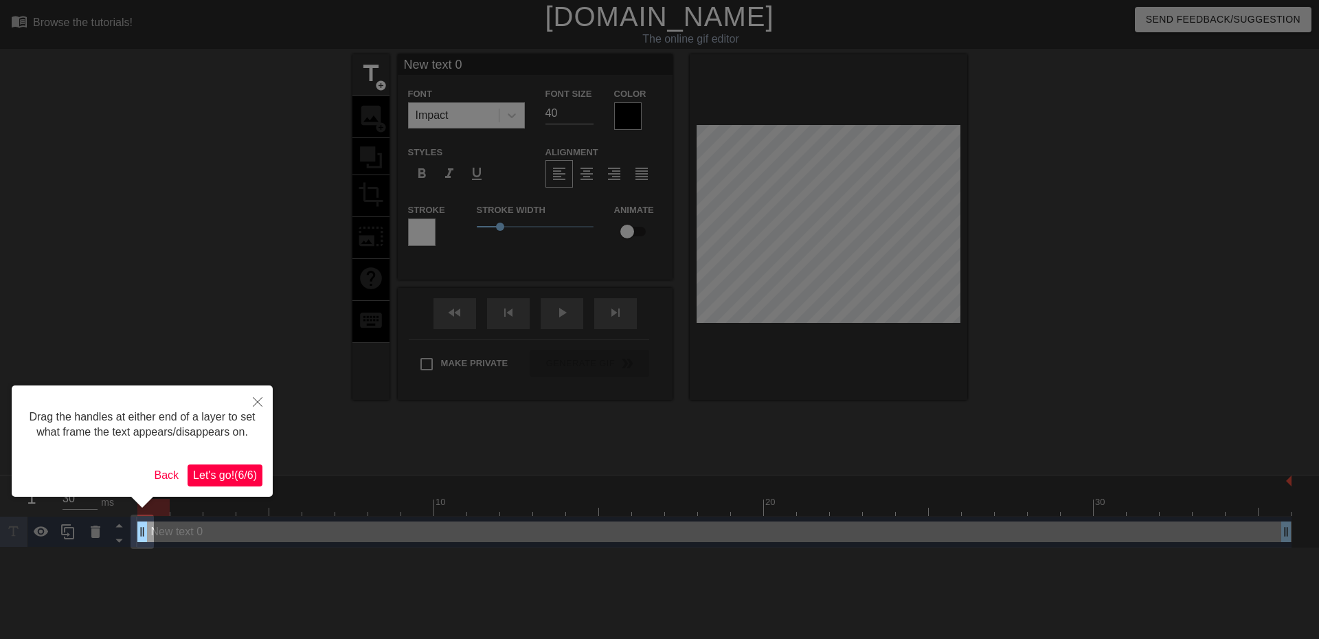
click at [215, 476] on span "Let's go! ( 6 / 6 )" at bounding box center [225, 475] width 64 height 12
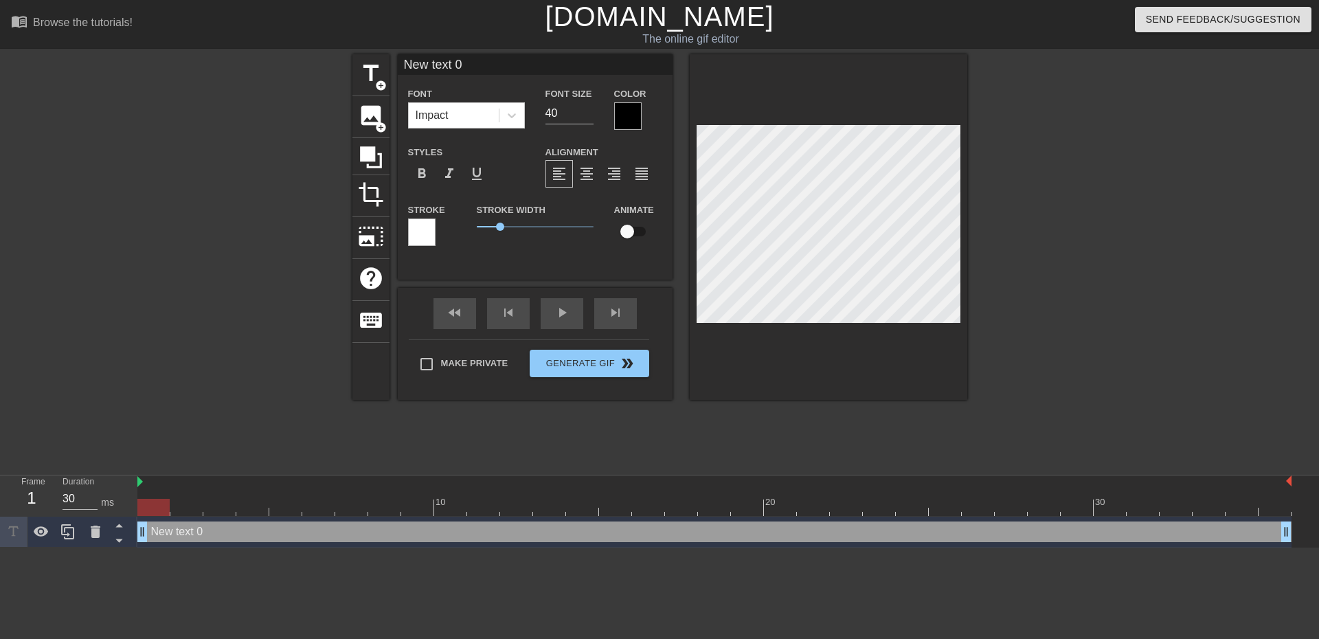
scroll to position [2, 4]
type input "S"
type textarea "S"
type input "Sl"
type textarea "Sl"
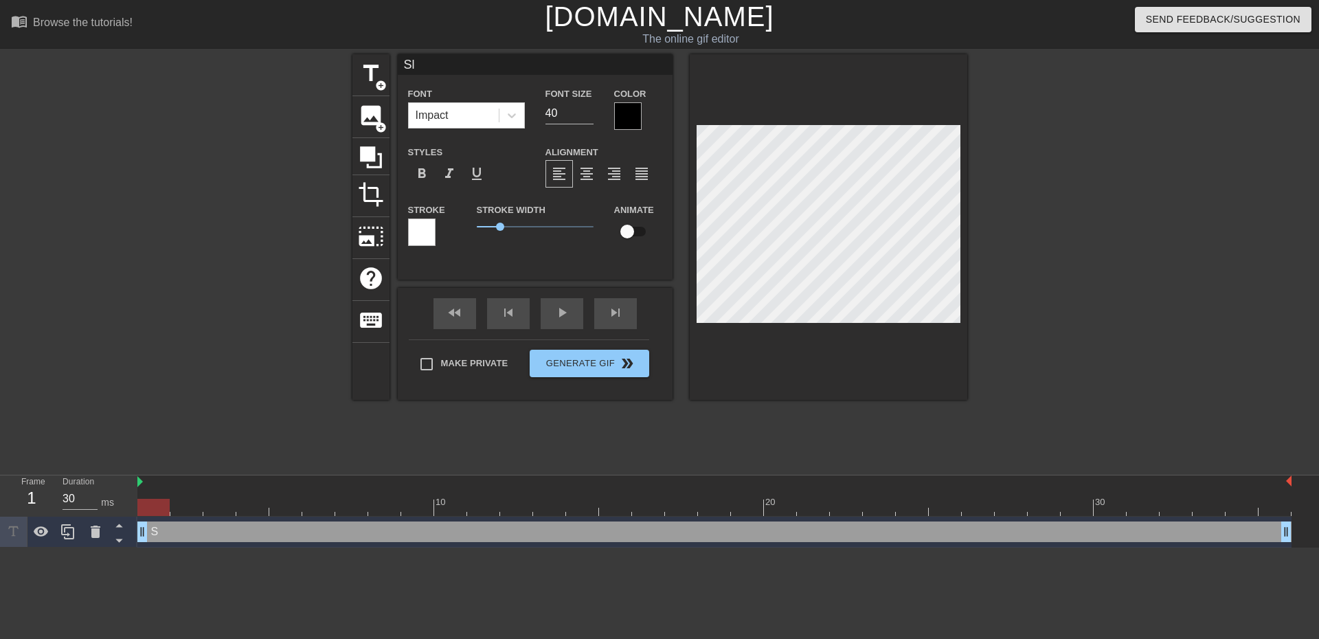
type input "Sli"
type textarea "Sli"
type input "Slid"
type textarea "Slid"
type input "Slide"
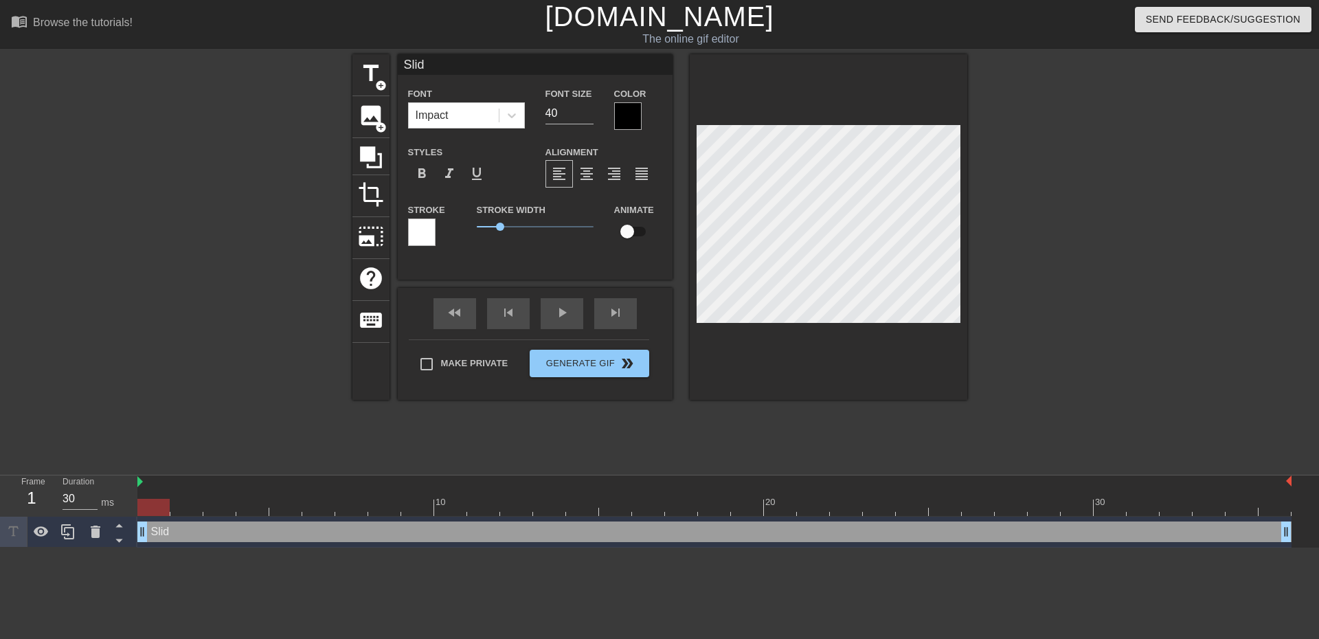
type textarea "Slide"
type input "Slider"
type textarea "Slider"
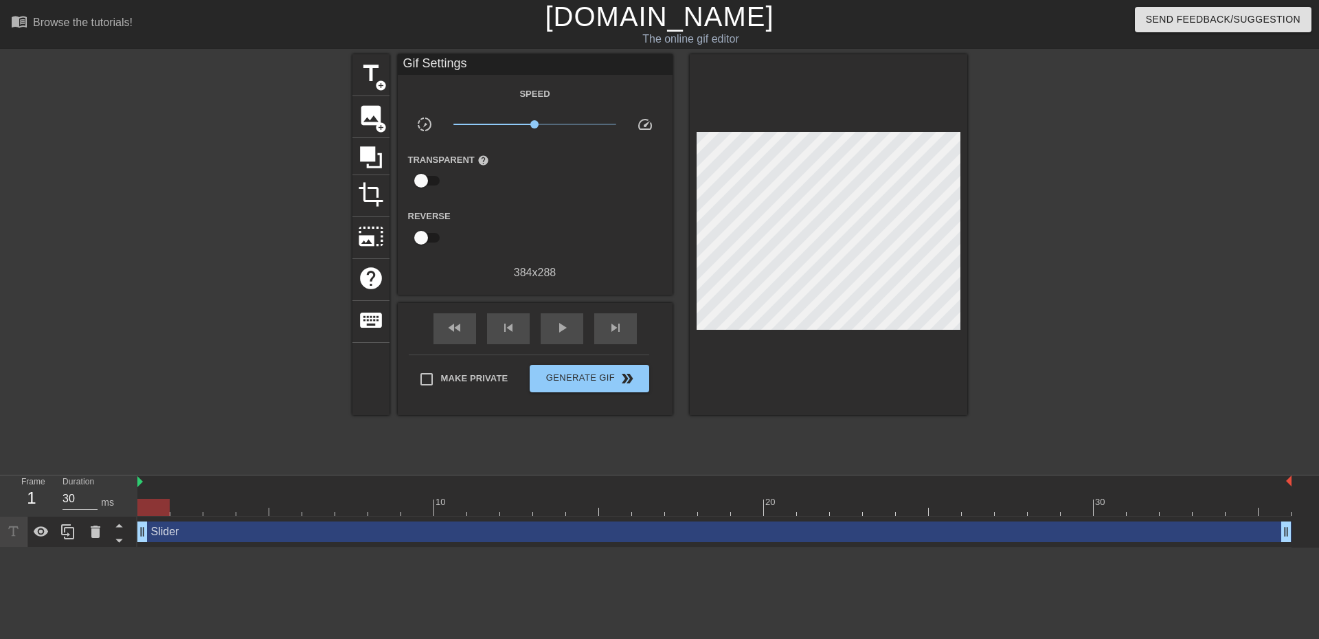
click at [1020, 279] on div at bounding box center [1087, 260] width 206 height 412
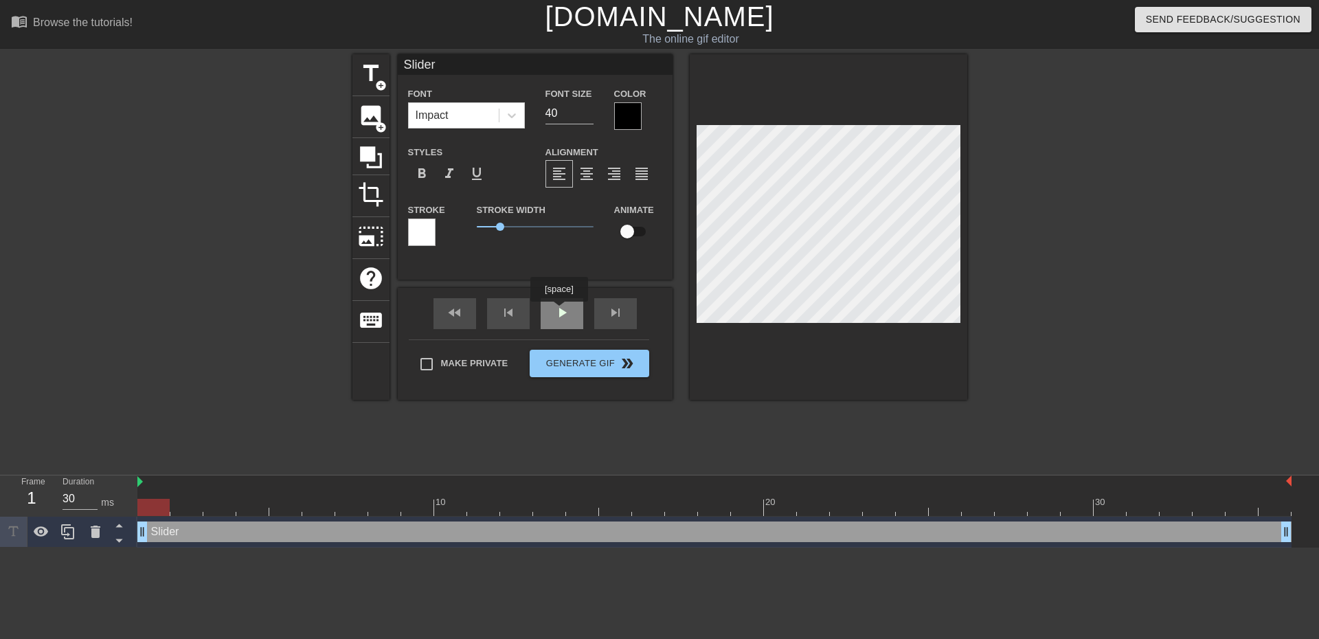
click at [559, 311] on div "fast_rewind skip_previous play_arrow skip_next" at bounding box center [535, 314] width 224 height 52
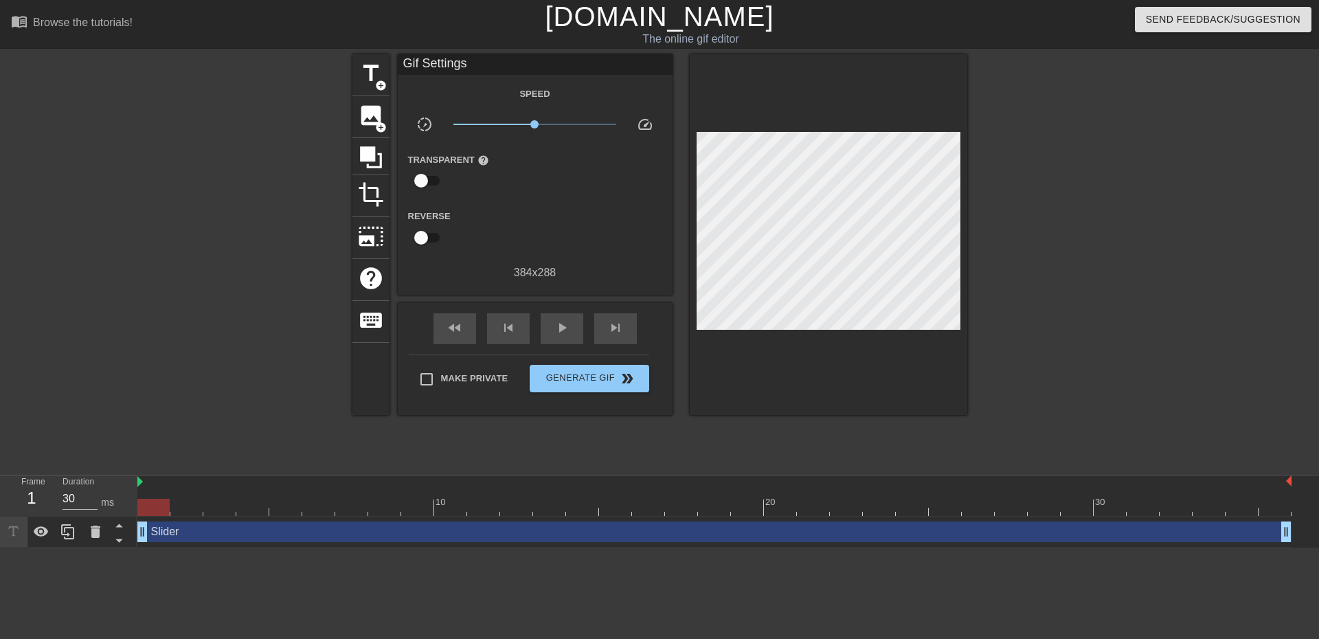
drag, startPoint x: 156, startPoint y: 533, endPoint x: 190, endPoint y: 537, distance: 34.5
click at [190, 537] on div "Slider drag_handle drag_handle" at bounding box center [714, 531] width 1154 height 21
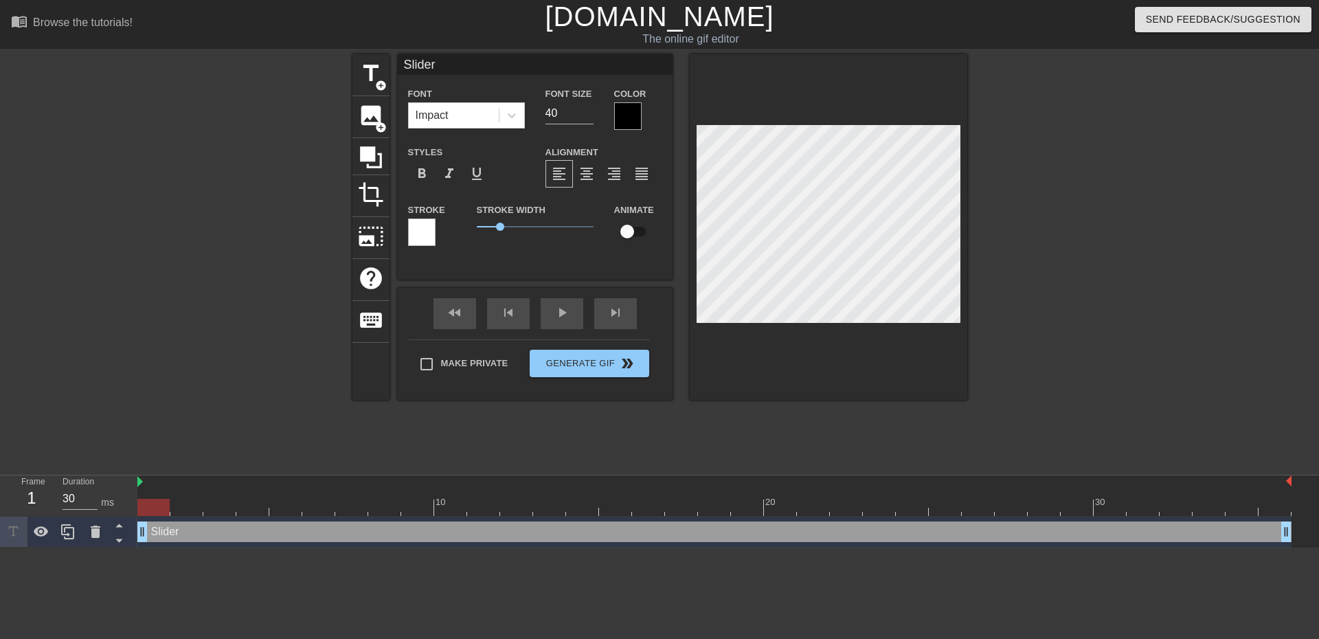
click at [169, 532] on div "Slider drag_handle drag_handle" at bounding box center [714, 531] width 1154 height 21
click at [216, 531] on div "Slider drag_handle drag_handle" at bounding box center [714, 531] width 1154 height 21
click at [565, 316] on div "play_arrow" at bounding box center [562, 313] width 43 height 31
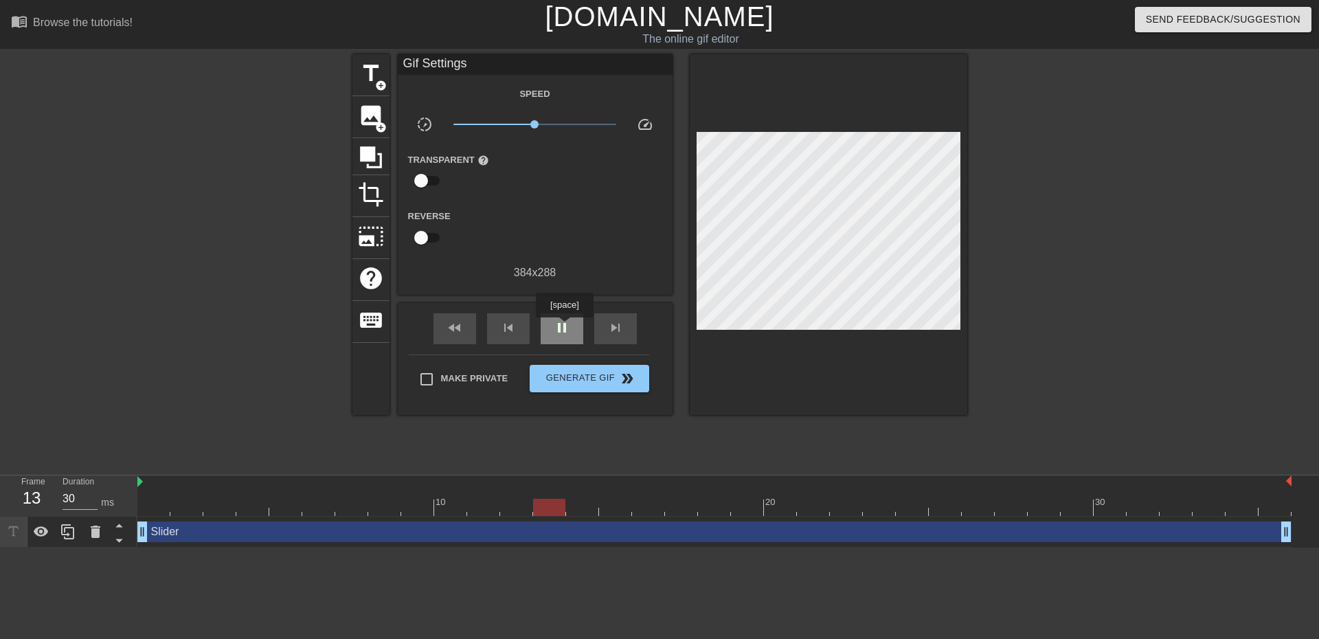
click at [564, 327] on span "pause" at bounding box center [562, 327] width 16 height 16
click at [565, 330] on span "play_arrow" at bounding box center [562, 327] width 16 height 16
click at [565, 330] on span "pause" at bounding box center [562, 327] width 16 height 16
drag, startPoint x: 881, startPoint y: 506, endPoint x: 861, endPoint y: 506, distance: 19.2
click at [861, 506] on div at bounding box center [846, 507] width 32 height 17
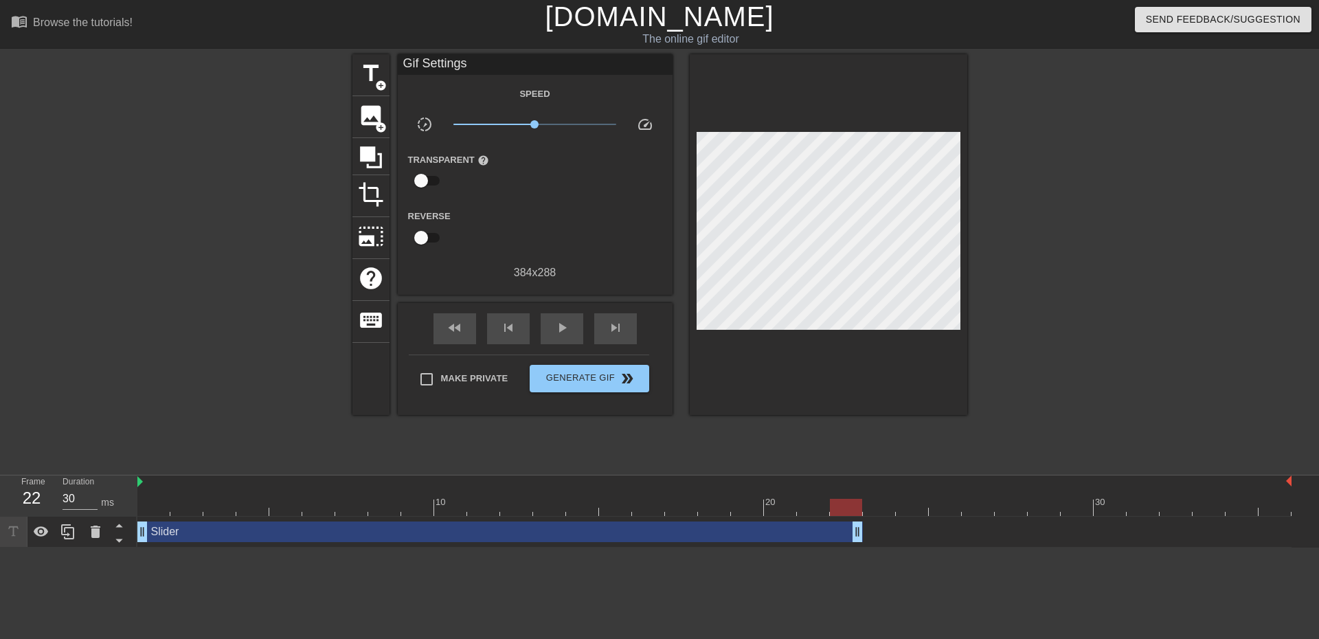
drag, startPoint x: 1288, startPoint y: 537, endPoint x: 866, endPoint y: 541, distance: 422.5
click at [866, 541] on div "Slider drag_handle drag_handle" at bounding box center [714, 531] width 1154 height 21
click at [554, 325] on span "play_arrow" at bounding box center [562, 327] width 16 height 16
click at [570, 330] on span "pause" at bounding box center [562, 327] width 16 height 16
click at [369, 68] on span "title" at bounding box center [371, 73] width 26 height 26
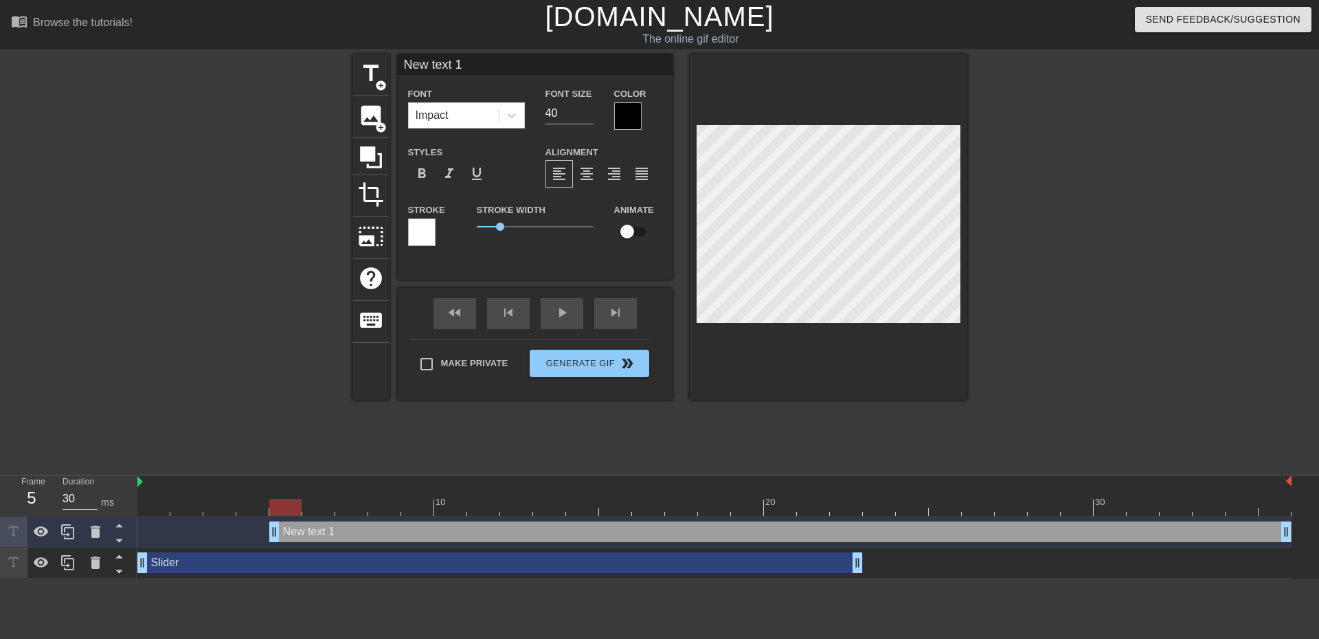
scroll to position [2, 4]
type input "P"
type textarea "P"
type input "Po"
type textarea "Po"
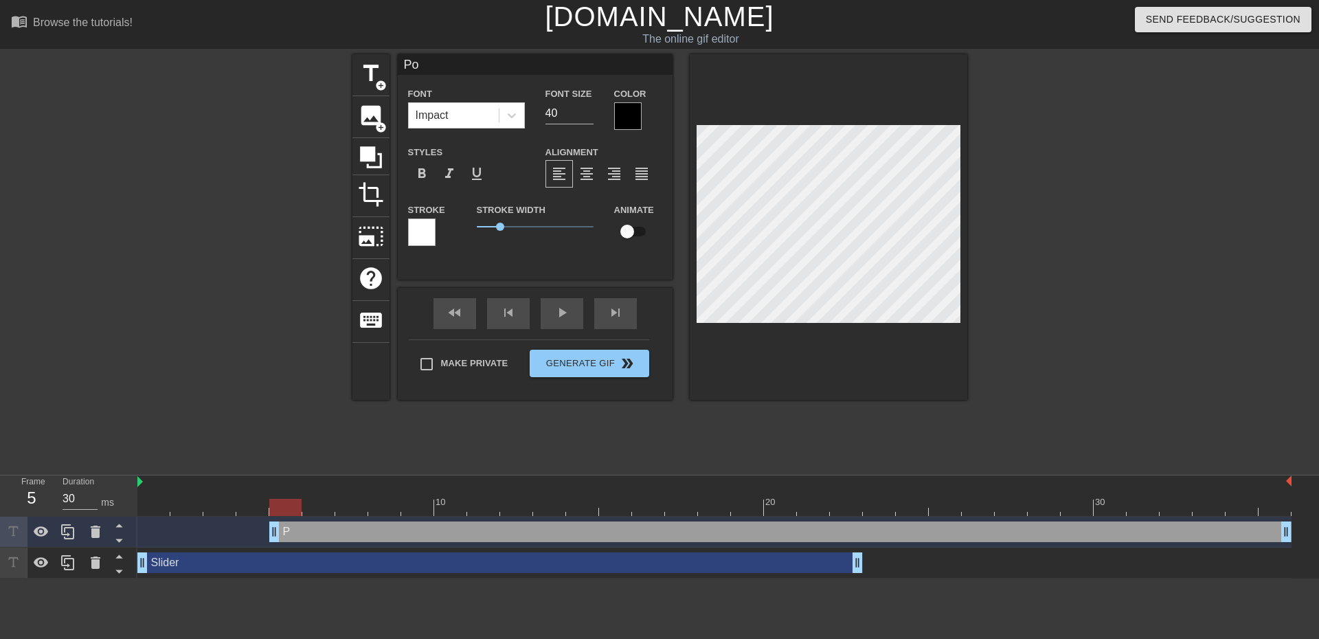
type input "Pon"
type textarea "Pon"
type input "Ponc"
type textarea "Ponc"
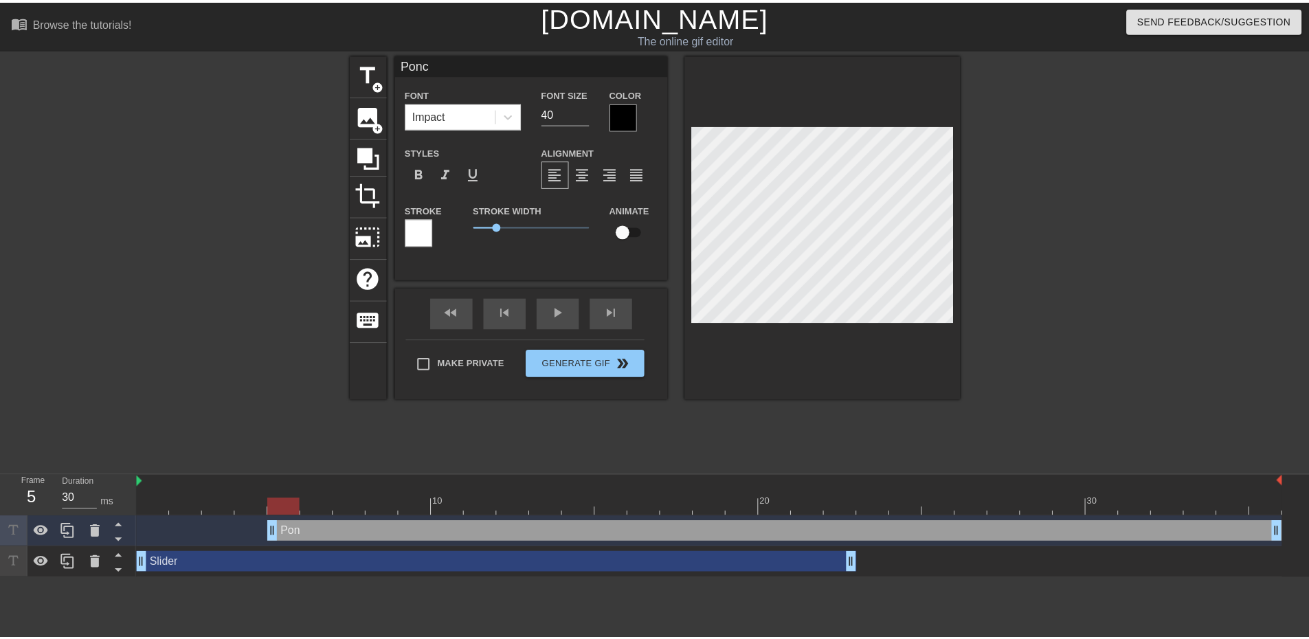
scroll to position [2, 2]
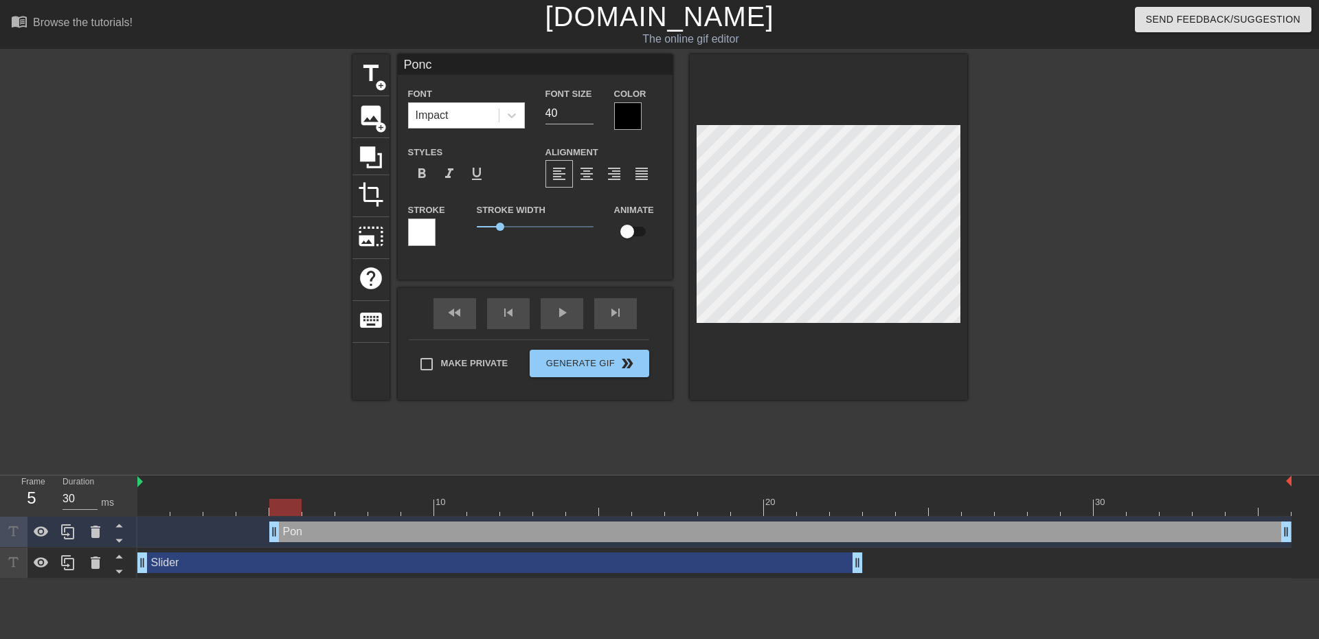
type input "Poncl"
type textarea "Poncl"
type input "Poncle"
type textarea "Poncle"
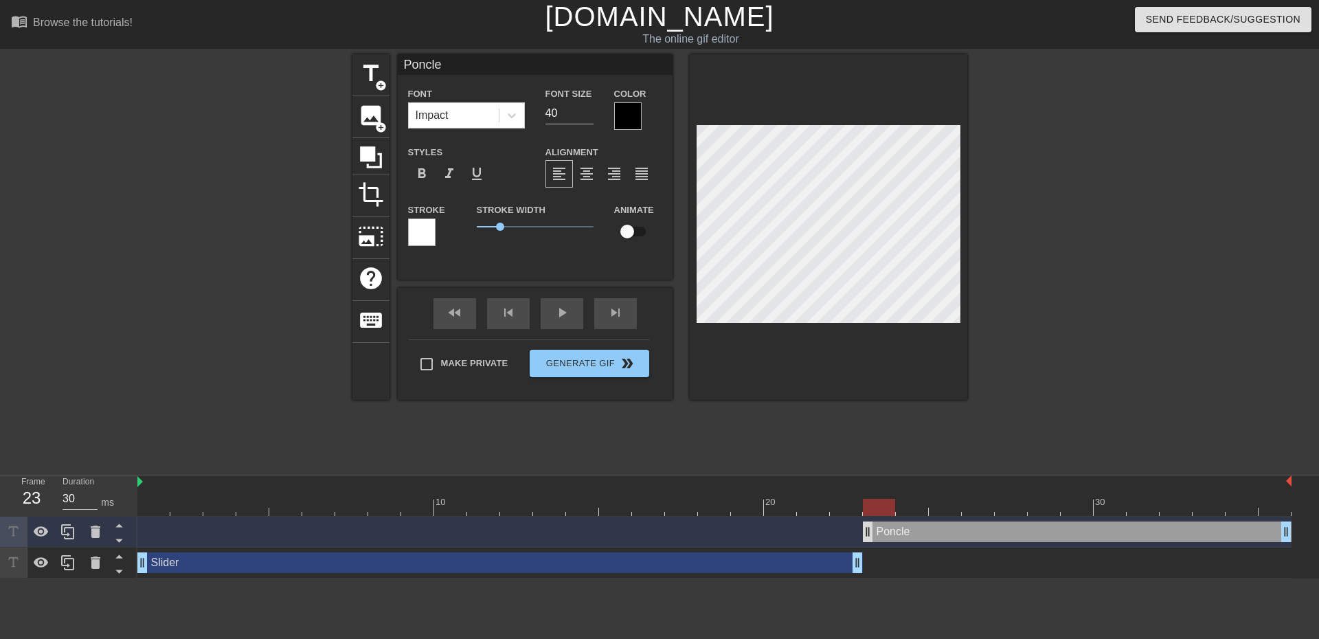
drag, startPoint x: 278, startPoint y: 536, endPoint x: 865, endPoint y: 530, distance: 587.4
click at [1115, 249] on div at bounding box center [1087, 260] width 206 height 412
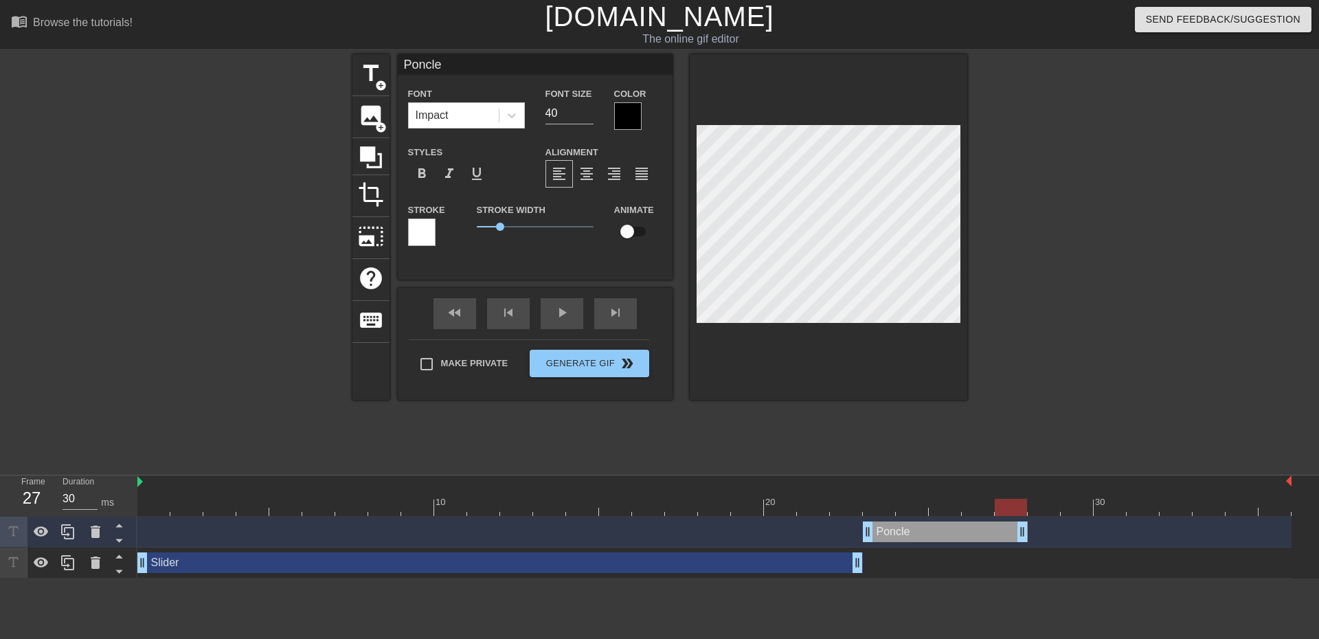
drag, startPoint x: 1287, startPoint y: 533, endPoint x: 1027, endPoint y: 541, distance: 260.5
click at [499, 227] on span "1" at bounding box center [500, 227] width 8 height 8
click at [633, 232] on input "checkbox" at bounding box center [627, 231] width 78 height 26
click at [636, 232] on input "checkbox" at bounding box center [640, 231] width 78 height 26
checkbox input "false"
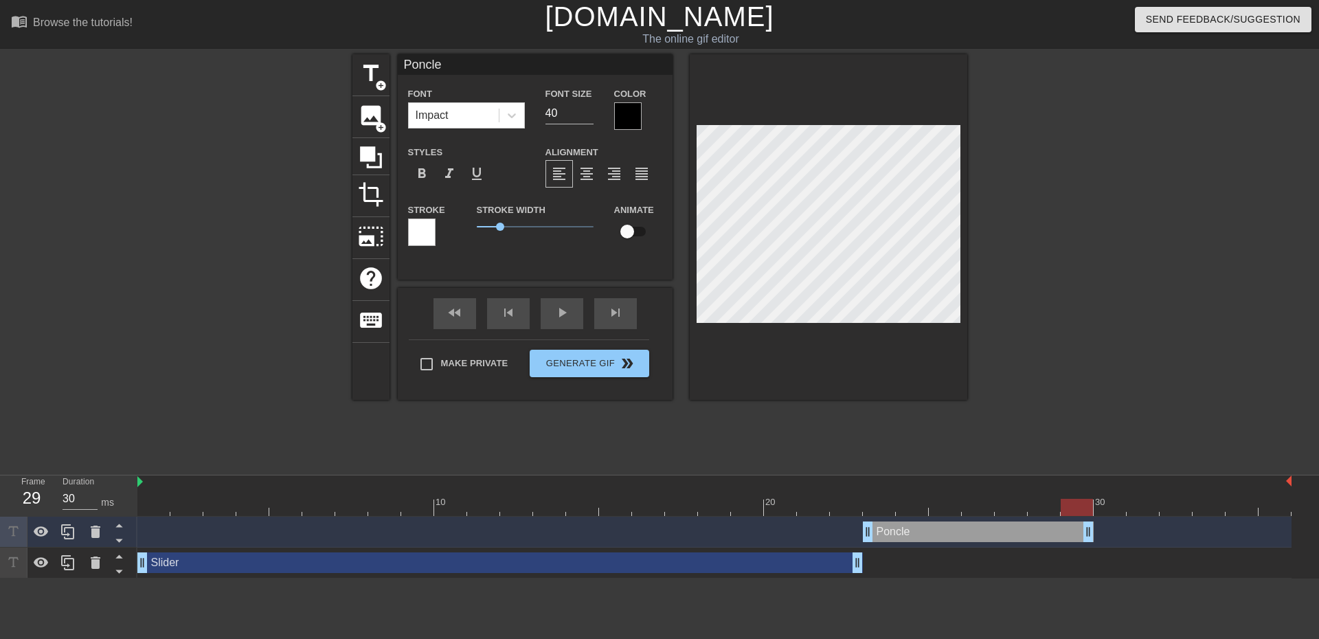
drag, startPoint x: 1022, startPoint y: 537, endPoint x: 1092, endPoint y: 536, distance: 70.1
click at [69, 533] on icon at bounding box center [68, 531] width 16 height 16
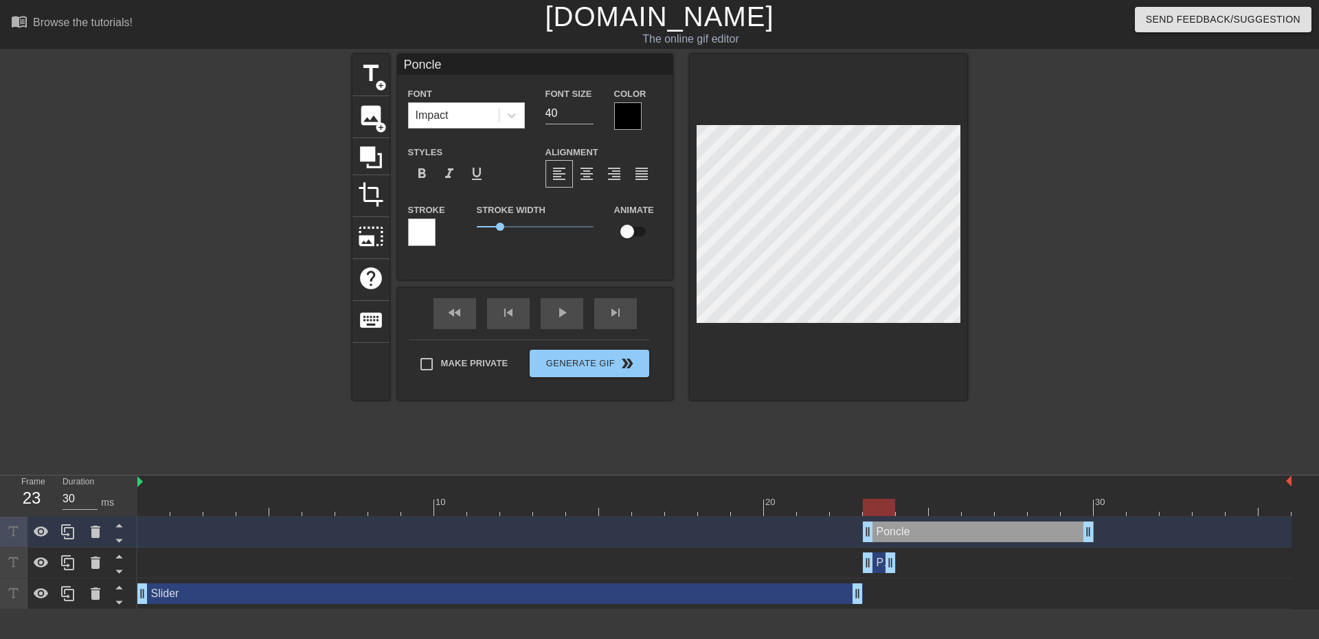
drag, startPoint x: 1090, startPoint y: 563, endPoint x: 901, endPoint y: 563, distance: 188.9
click at [901, 563] on div "Poncle drag_handle drag_handle" at bounding box center [714, 562] width 1154 height 21
drag, startPoint x: 869, startPoint y: 534, endPoint x: 911, endPoint y: 534, distance: 41.9
click at [877, 563] on div "Poncle drag_handle drag_handle" at bounding box center [879, 562] width 33 height 21
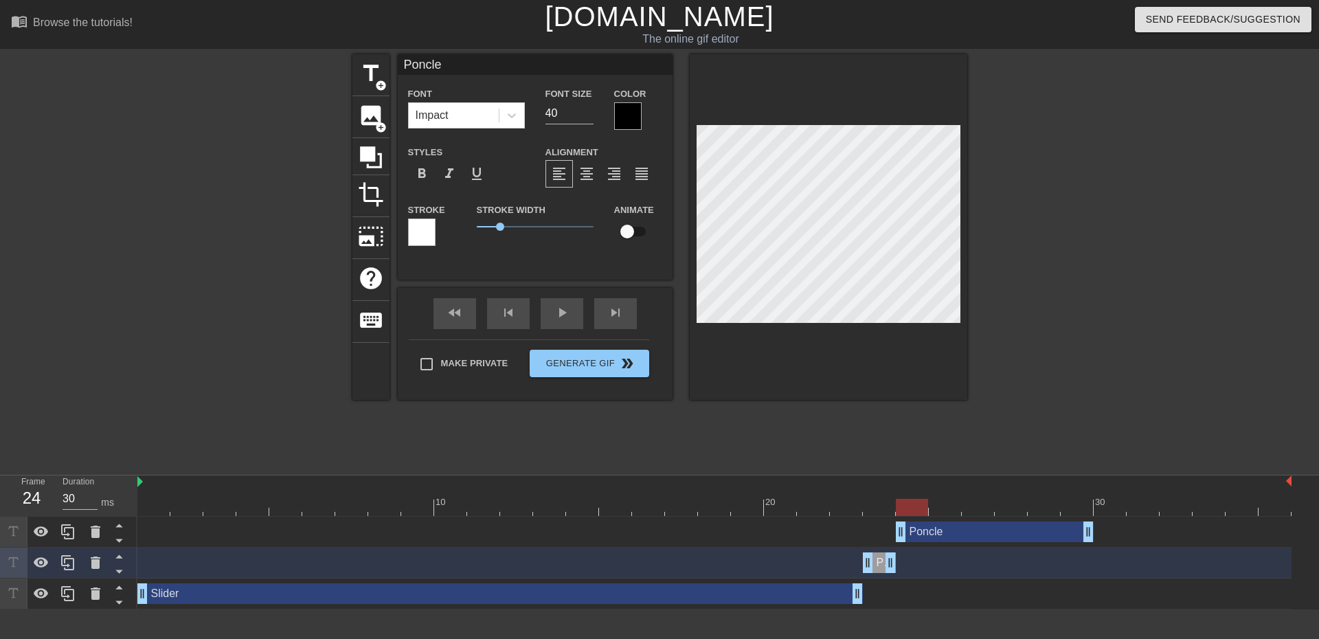
click at [915, 533] on div "Poncle drag_handle drag_handle" at bounding box center [995, 531] width 198 height 21
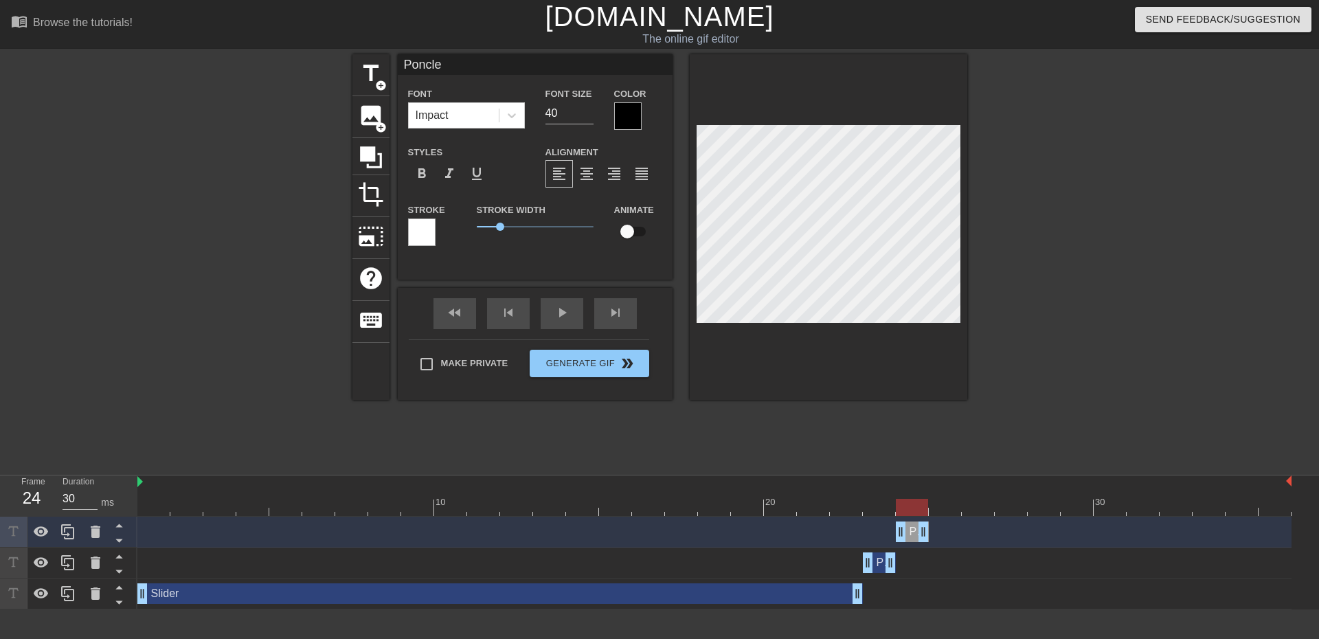
drag, startPoint x: 1093, startPoint y: 532, endPoint x: 933, endPoint y: 534, distance: 160.1
click at [933, 534] on div "Poncle drag_handle drag_handle" at bounding box center [714, 531] width 1154 height 21
click at [71, 537] on icon at bounding box center [68, 531] width 16 height 16
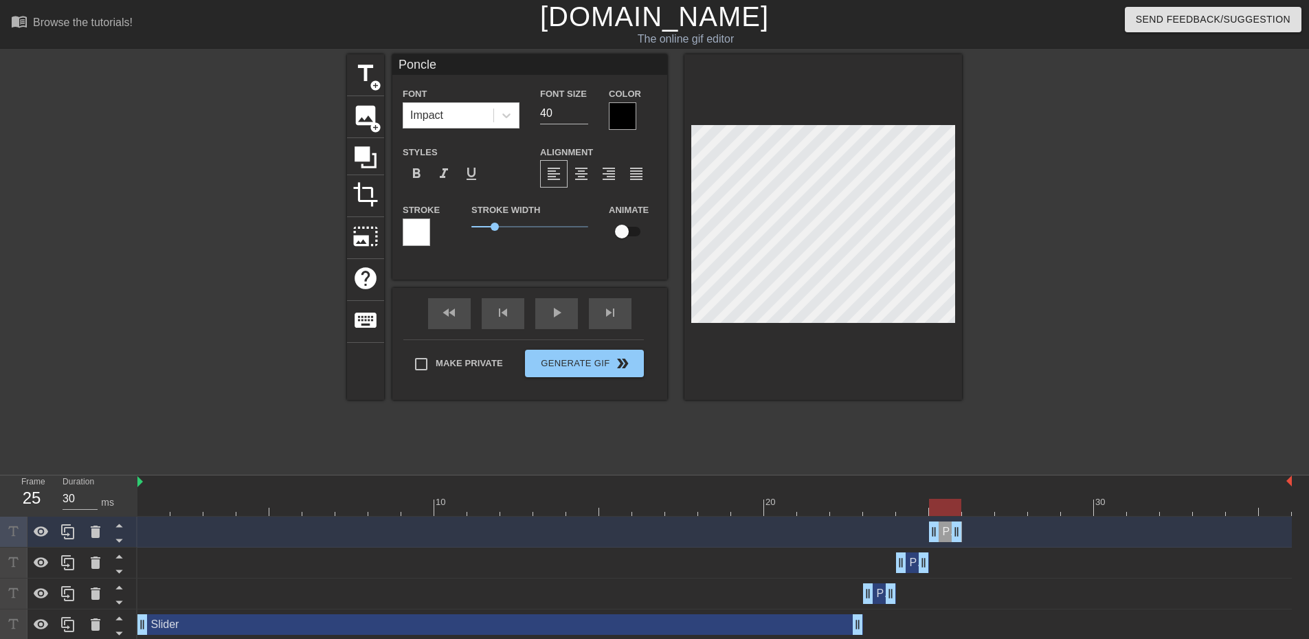
drag, startPoint x: 913, startPoint y: 535, endPoint x: 941, endPoint y: 533, distance: 27.6
click at [941, 533] on div "Poncle drag_handle drag_handle" at bounding box center [945, 531] width 33 height 21
click at [72, 538] on icon at bounding box center [68, 531] width 16 height 16
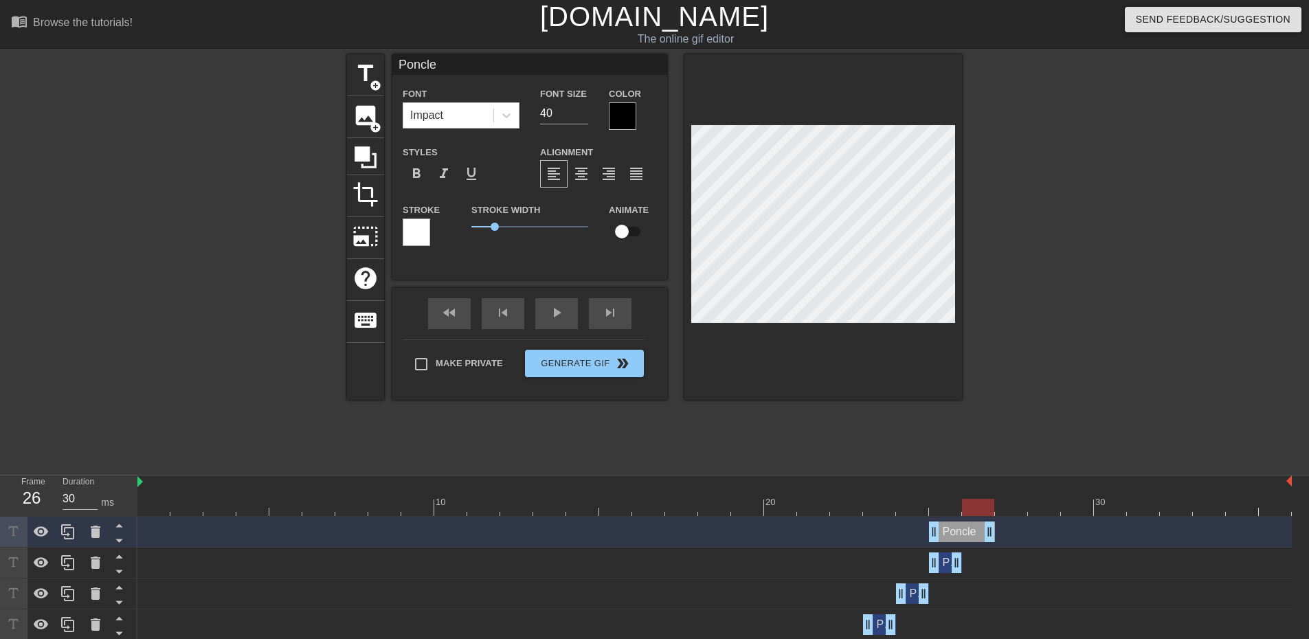
drag, startPoint x: 949, startPoint y: 536, endPoint x: 979, endPoint y: 535, distance: 29.5
drag, startPoint x: 932, startPoint y: 531, endPoint x: 960, endPoint y: 533, distance: 28.9
click at [960, 533] on div "Poncle drag_handle drag_handle" at bounding box center [714, 531] width 1154 height 21
click at [877, 624] on div "Poncle drag_handle drag_handle" at bounding box center [879, 624] width 33 height 21
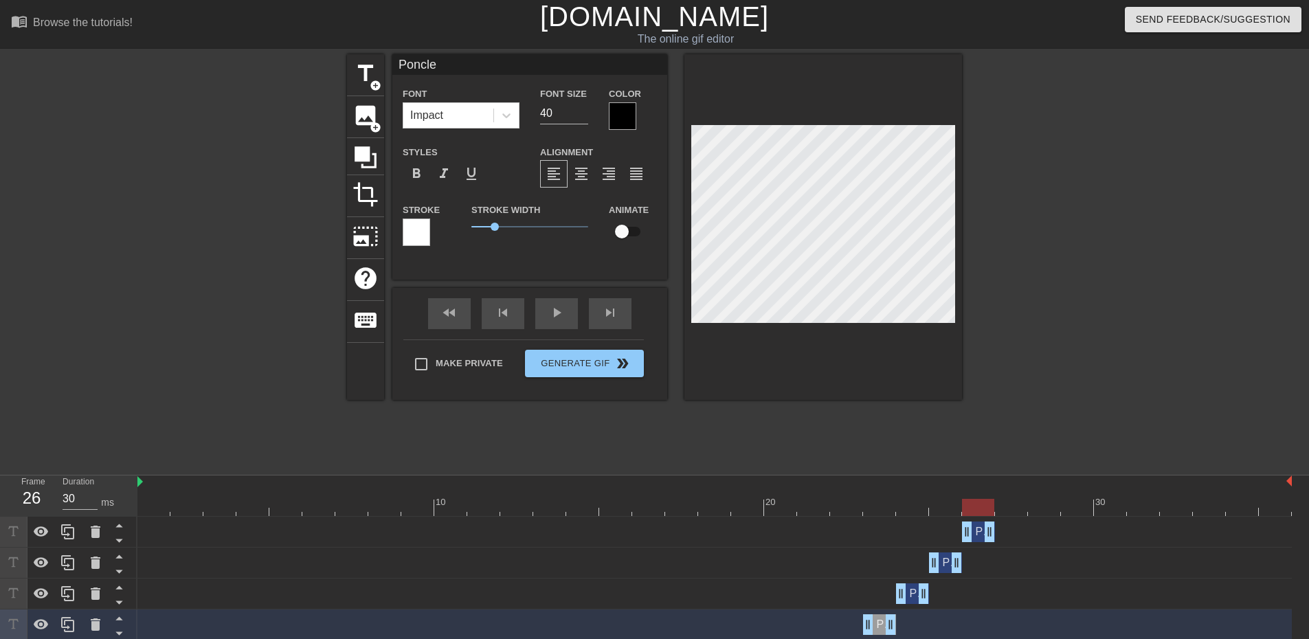
click at [911, 593] on div "Poncle drag_handle drag_handle" at bounding box center [912, 593] width 33 height 21
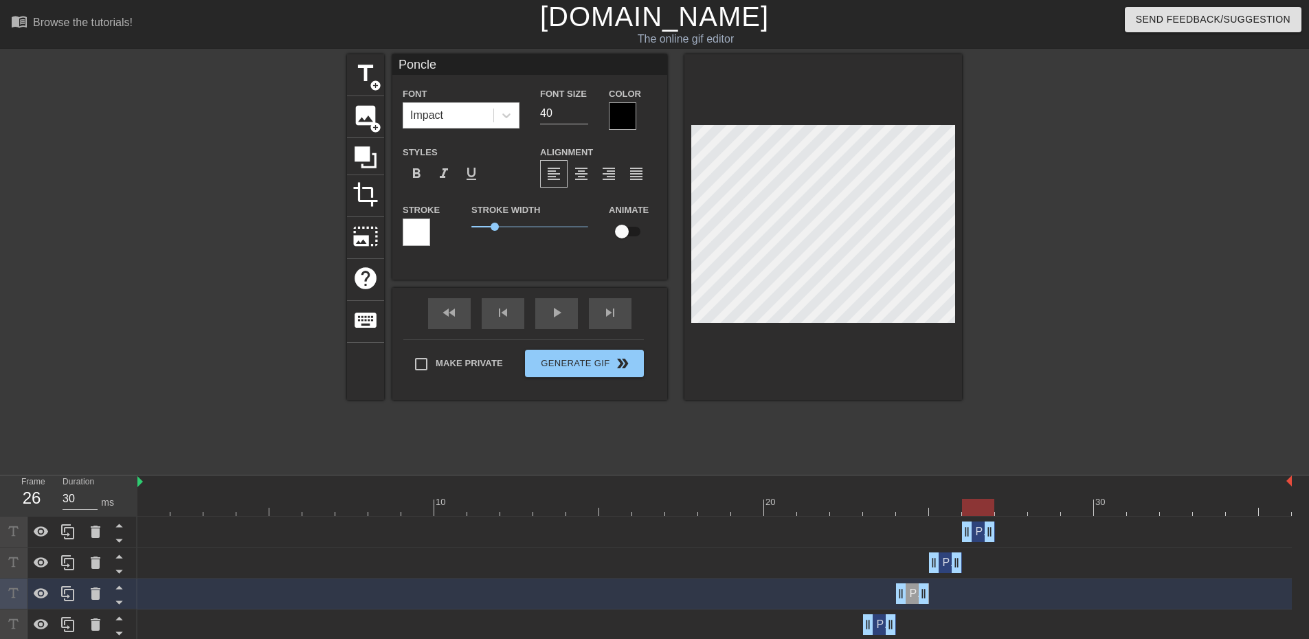
click at [943, 565] on div "Poncle drag_handle drag_handle" at bounding box center [945, 562] width 33 height 21
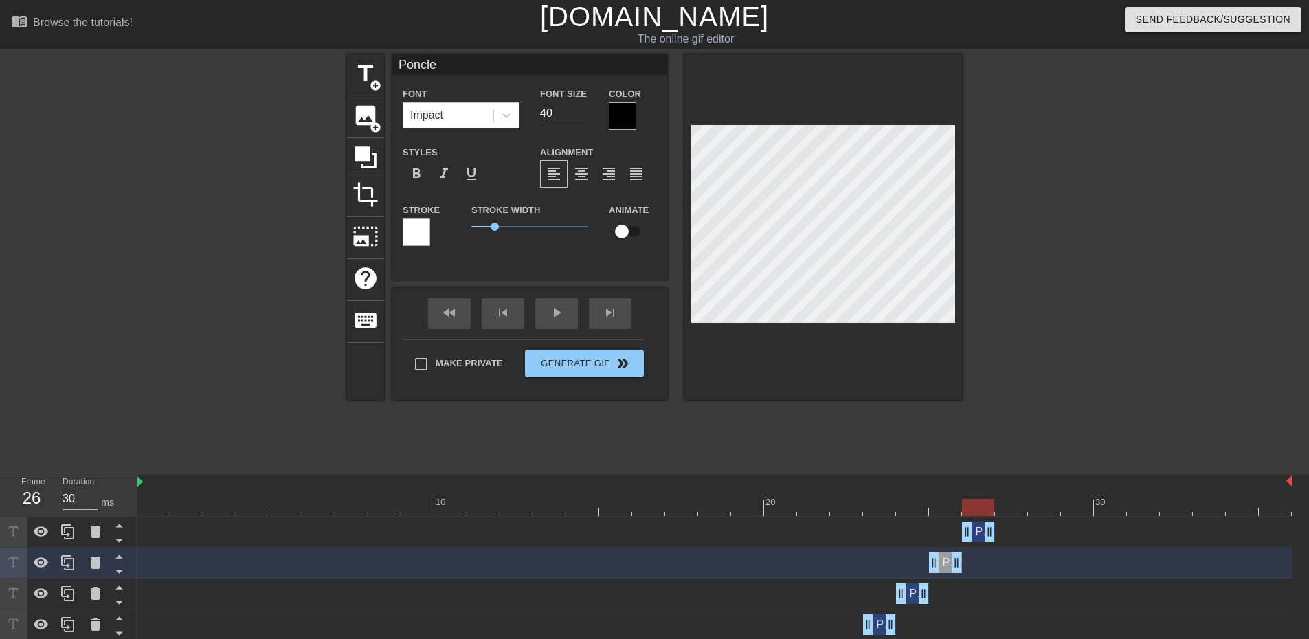
click at [977, 532] on div "Poncle drag_handle drag_handle" at bounding box center [978, 531] width 33 height 21
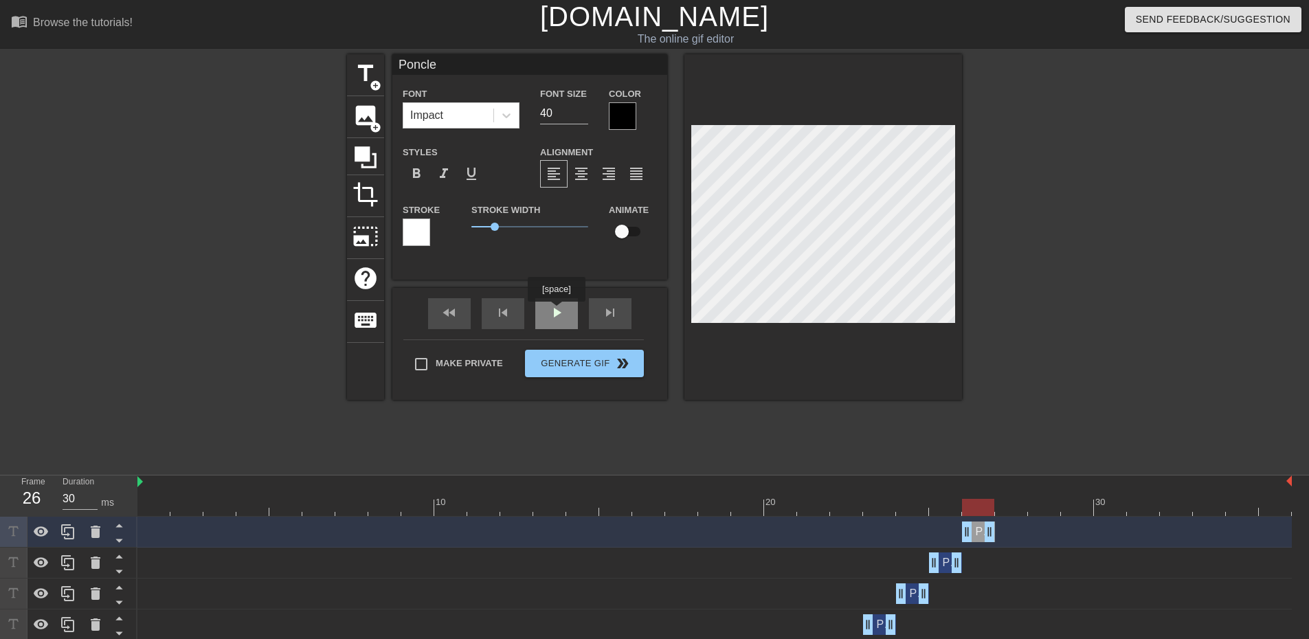
click at [556, 311] on div "fast_rewind skip_previous play_arrow skip_next" at bounding box center [530, 314] width 224 height 52
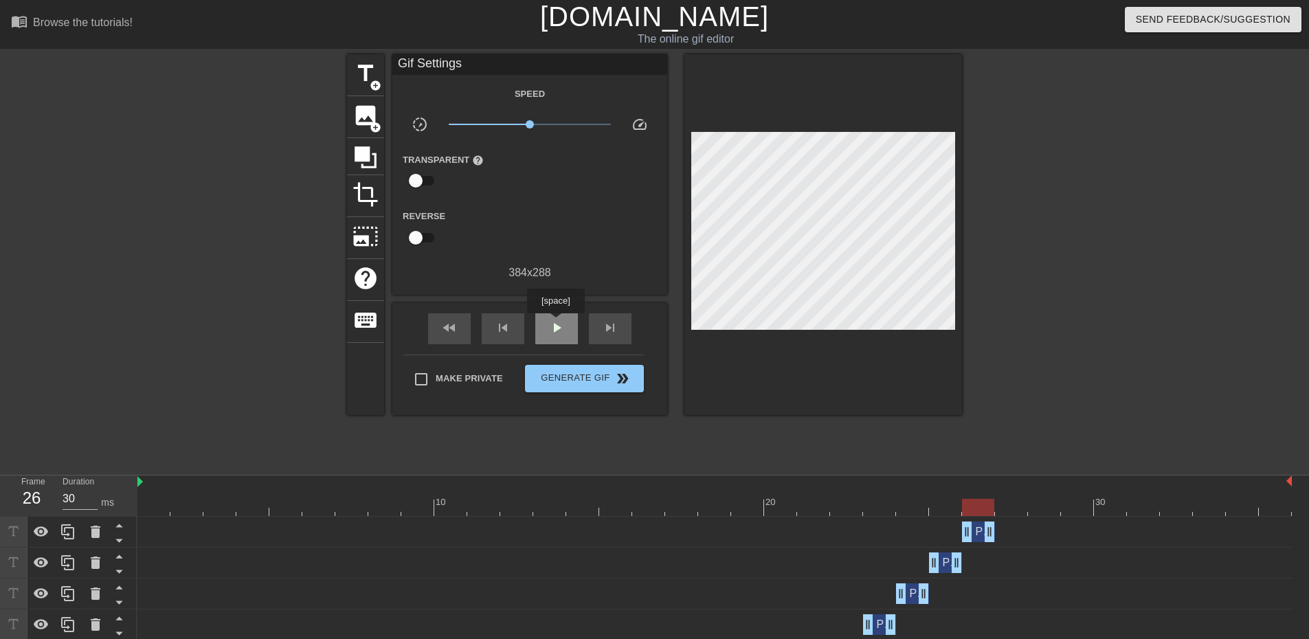
click at [555, 323] on span "play_arrow" at bounding box center [556, 327] width 16 height 16
click at [564, 327] on span "pause" at bounding box center [556, 327] width 16 height 16
click at [555, 331] on span "play_arrow" at bounding box center [556, 327] width 16 height 16
click at [555, 330] on span "pause" at bounding box center [556, 327] width 16 height 16
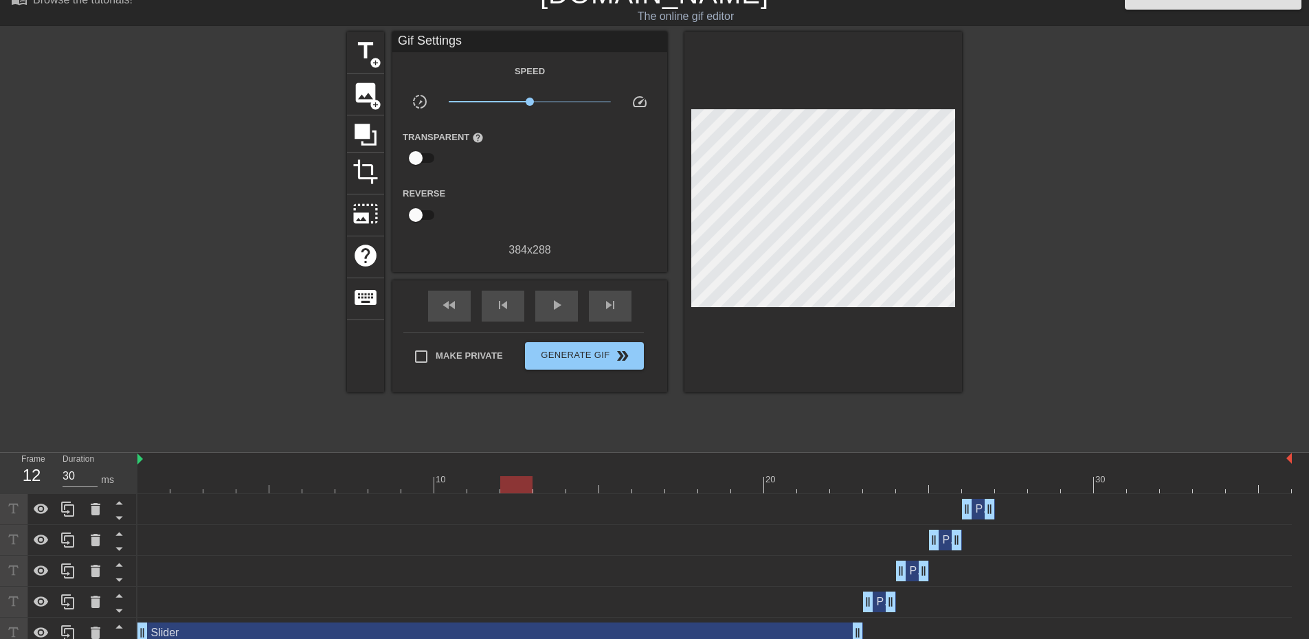
scroll to position [35, 0]
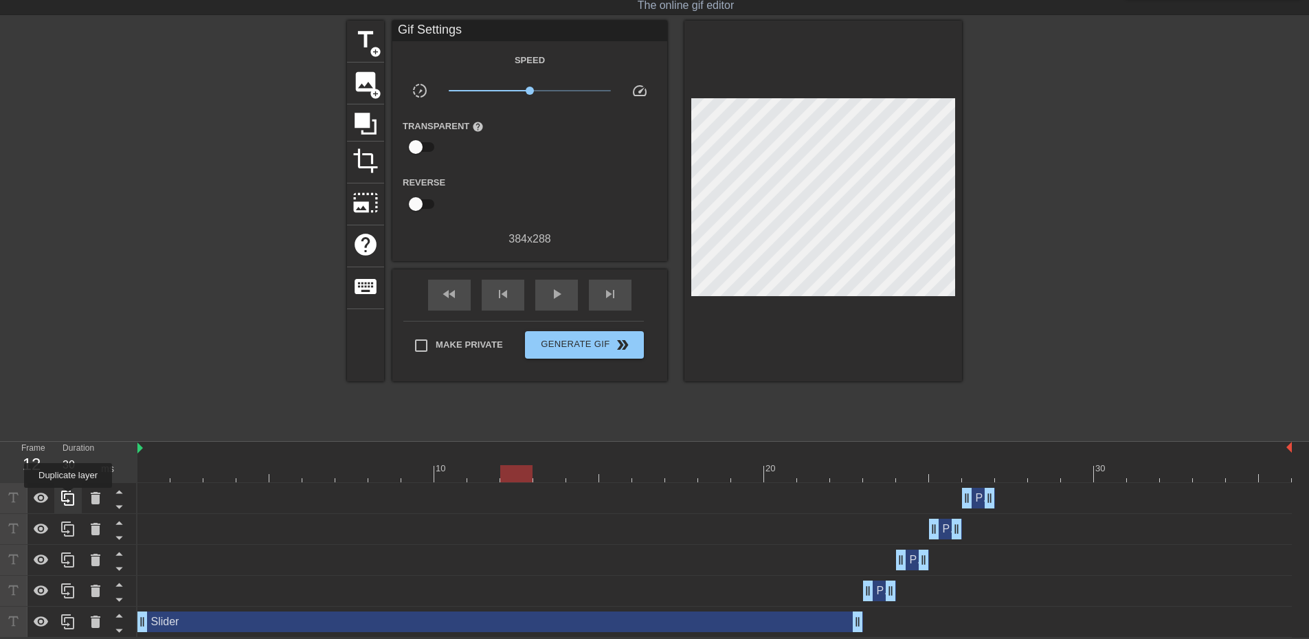
click at [68, 497] on icon at bounding box center [68, 498] width 16 height 16
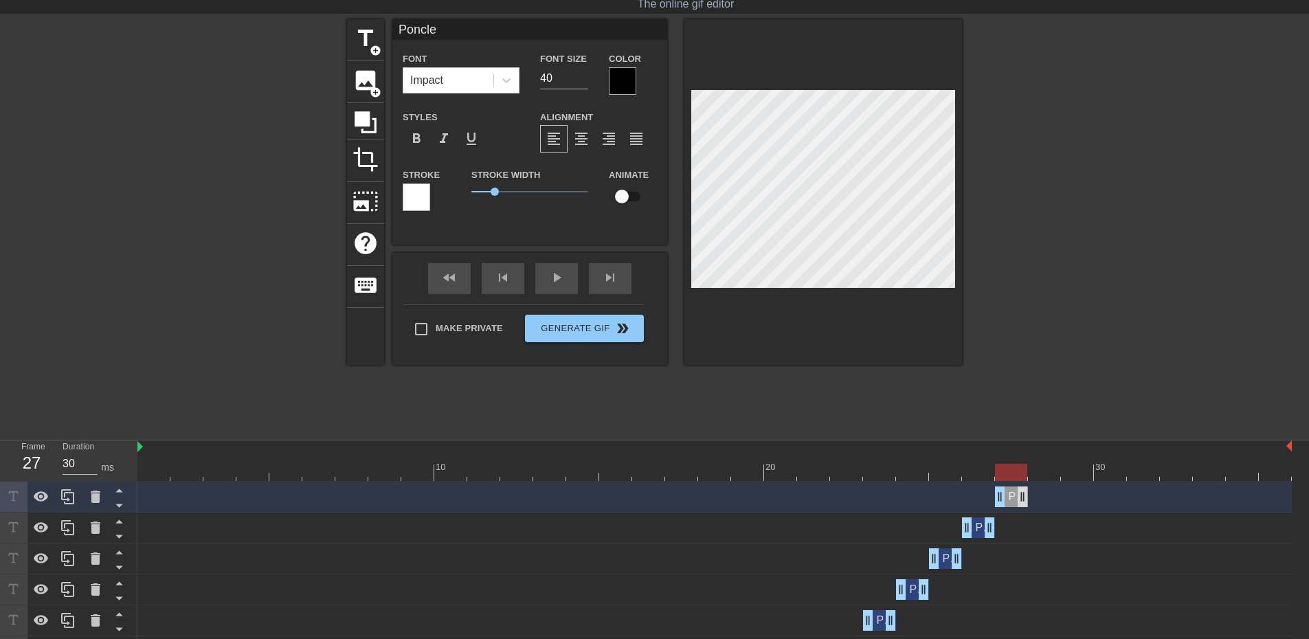
drag, startPoint x: 979, startPoint y: 499, endPoint x: 1017, endPoint y: 499, distance: 37.8
click at [1017, 499] on div "Poncle drag_handle drag_handle" at bounding box center [1011, 496] width 33 height 21
click at [976, 530] on div "Poncle drag_handle drag_handle" at bounding box center [978, 527] width 33 height 21
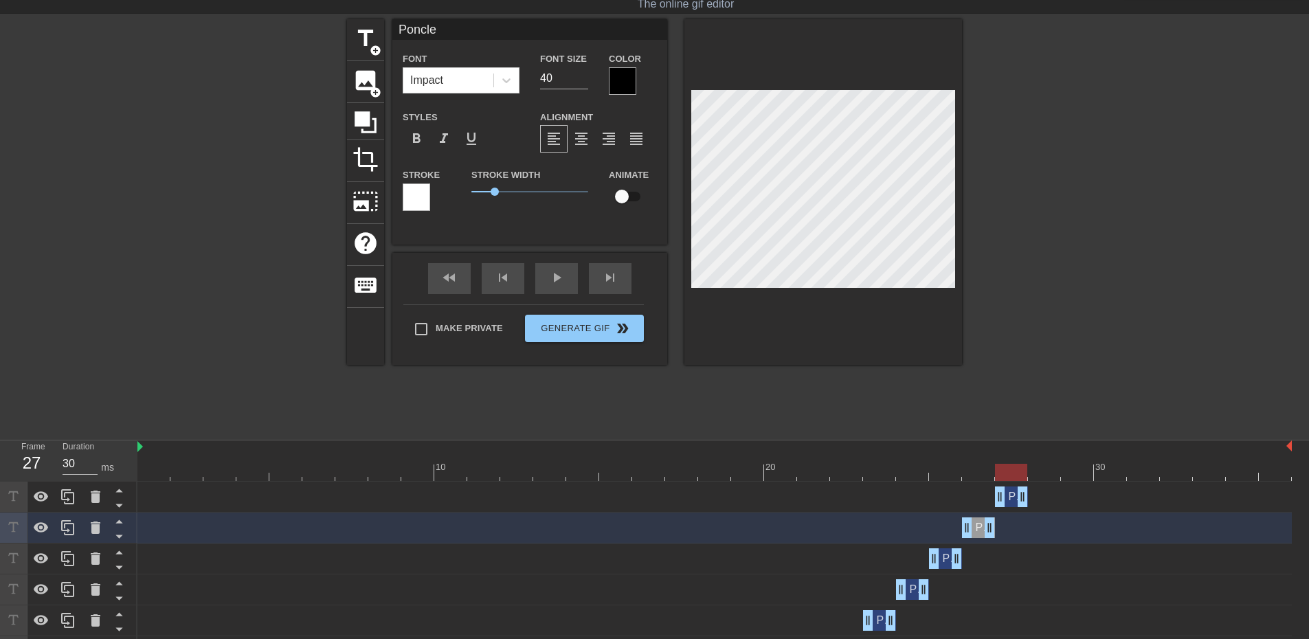
click at [1010, 502] on div "Poncle drag_handle drag_handle" at bounding box center [1011, 496] width 33 height 21
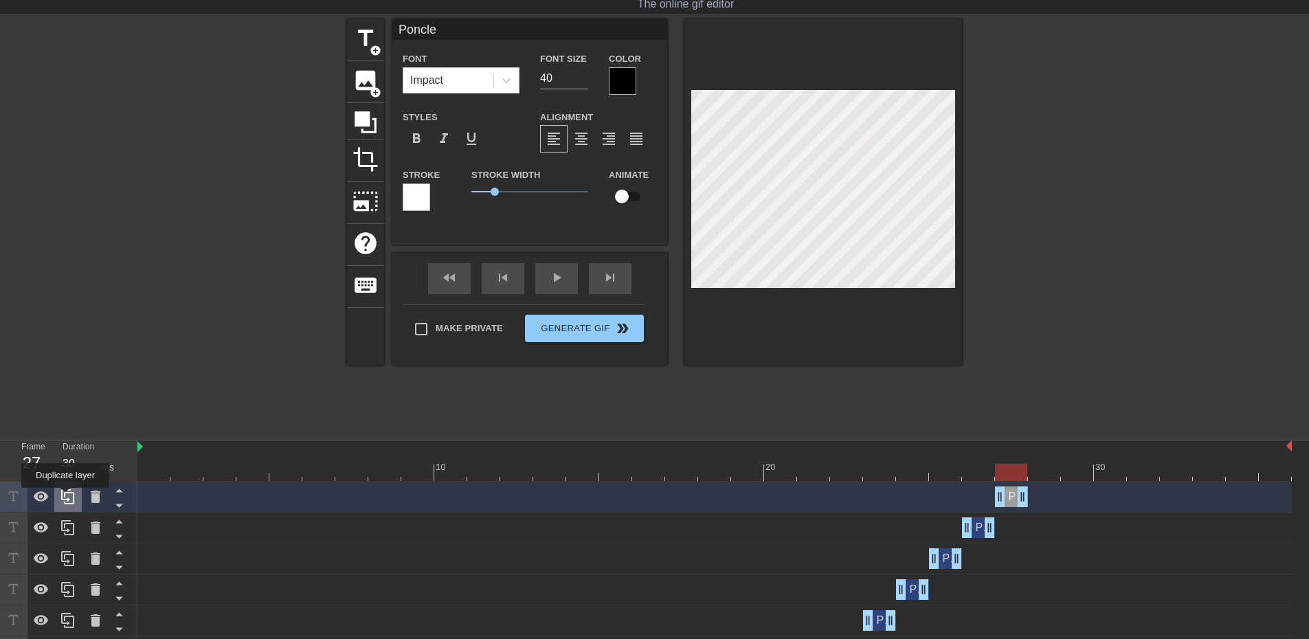
click at [65, 497] on icon at bounding box center [67, 496] width 13 height 15
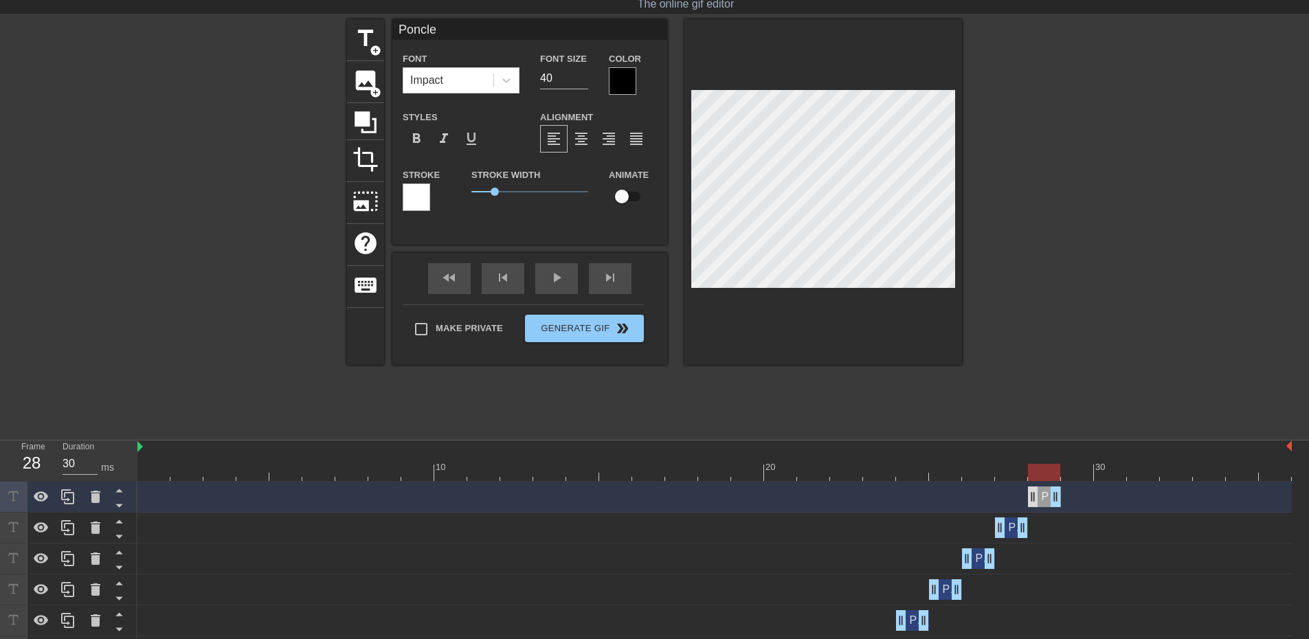
drag, startPoint x: 1011, startPoint y: 497, endPoint x: 1035, endPoint y: 497, distance: 23.4
click at [1035, 497] on div "Poncle drag_handle drag_handle" at bounding box center [1044, 496] width 33 height 21
click at [1045, 497] on div "Poncle drag_handle drag_handle" at bounding box center [1044, 496] width 33 height 21
click at [64, 493] on icon at bounding box center [68, 496] width 16 height 16
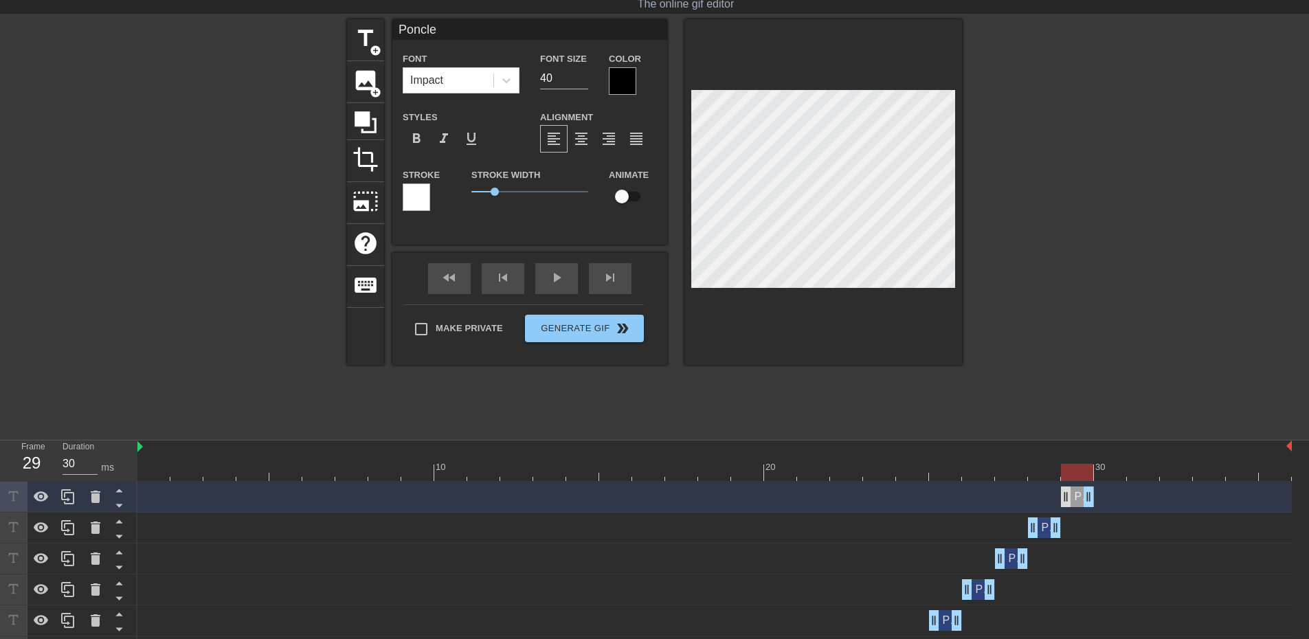
drag, startPoint x: 1044, startPoint y: 499, endPoint x: 1070, endPoint y: 499, distance: 26.8
click at [1070, 499] on div "Poncle drag_handle drag_handle" at bounding box center [1077, 496] width 33 height 21
click at [74, 500] on icon at bounding box center [68, 496] width 16 height 16
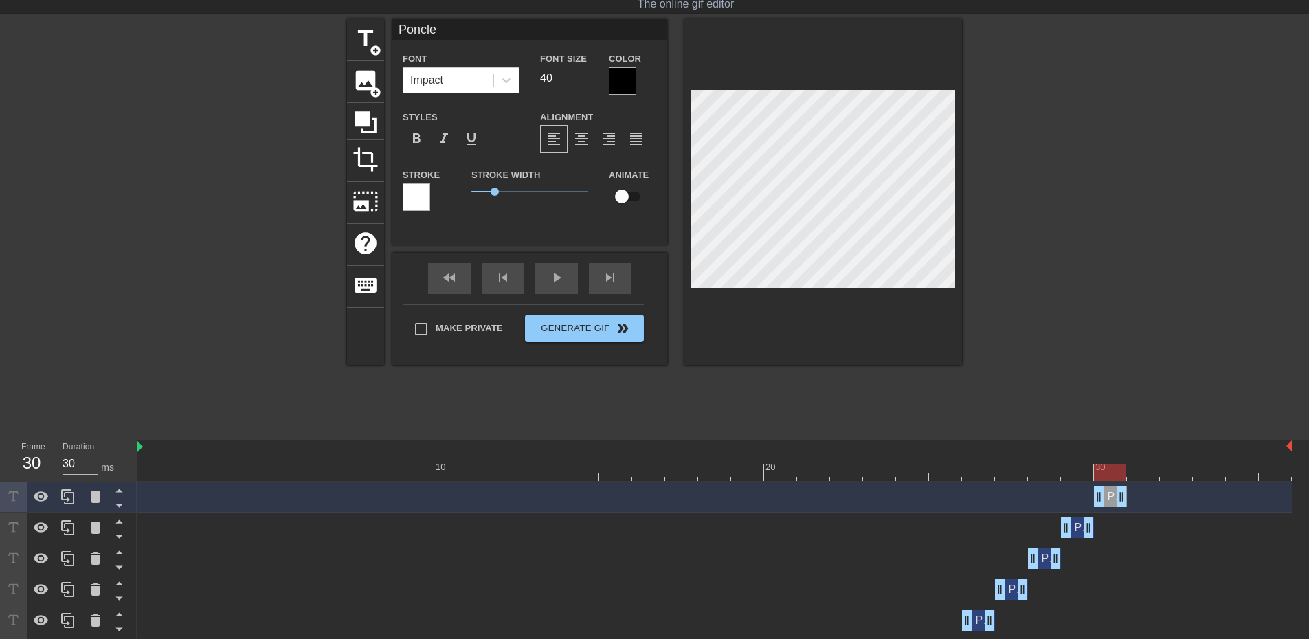
drag, startPoint x: 1077, startPoint y: 500, endPoint x: 1110, endPoint y: 501, distance: 33.0
click at [1110, 501] on div "Poncle drag_handle drag_handle" at bounding box center [1110, 496] width 33 height 21
click at [67, 499] on icon at bounding box center [68, 496] width 16 height 16
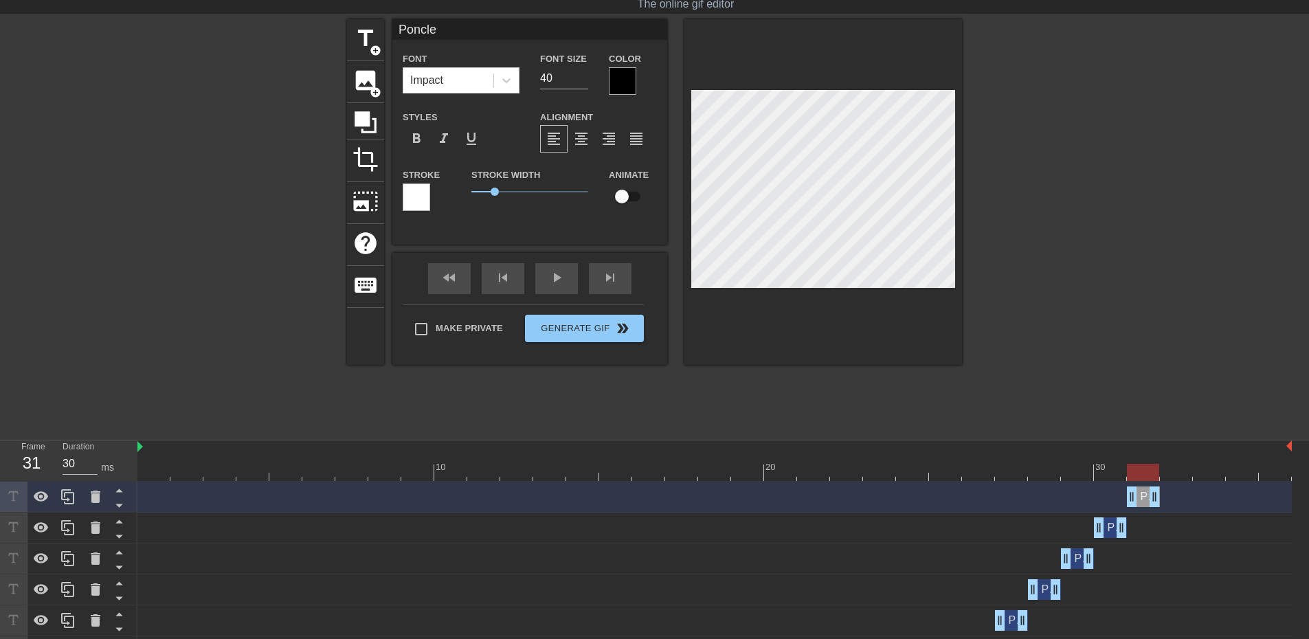
drag, startPoint x: 1110, startPoint y: 501, endPoint x: 1140, endPoint y: 502, distance: 30.2
click at [1140, 502] on div "Poncle drag_handle drag_handle" at bounding box center [1143, 496] width 33 height 21
click at [73, 504] on icon at bounding box center [67, 496] width 13 height 15
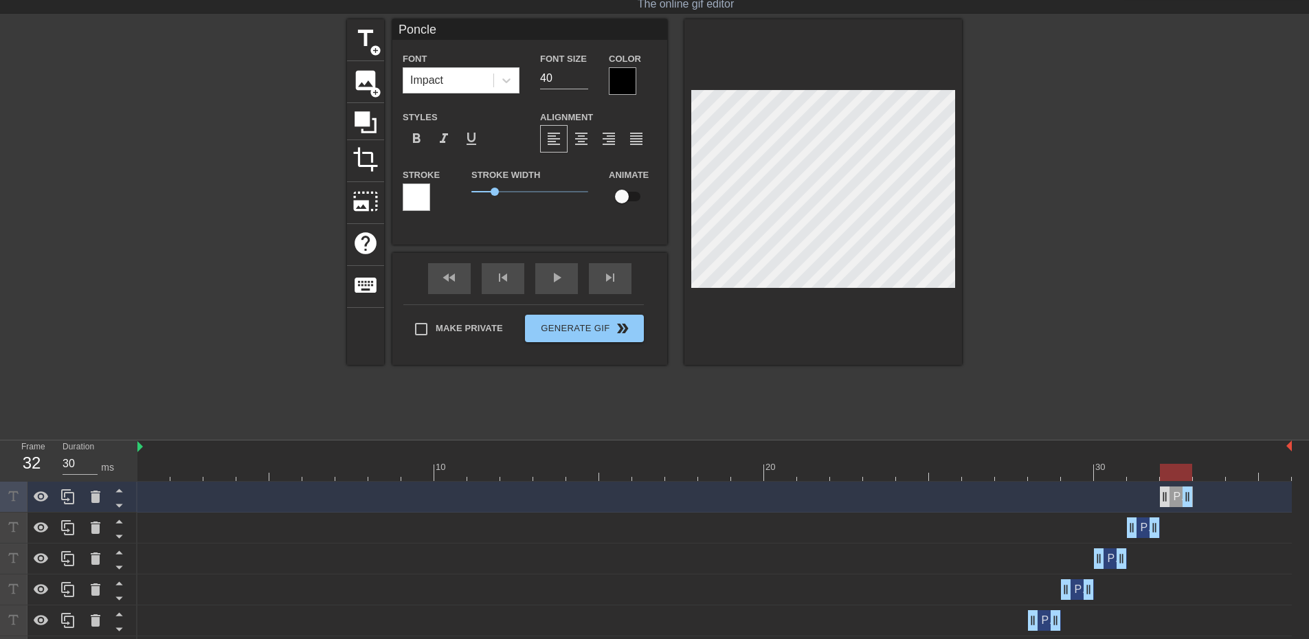
drag, startPoint x: 1145, startPoint y: 505, endPoint x: 1170, endPoint y: 503, distance: 25.5
click at [1170, 503] on div "Poncle drag_handle drag_handle" at bounding box center [1176, 496] width 33 height 21
click at [71, 501] on icon at bounding box center [68, 496] width 16 height 16
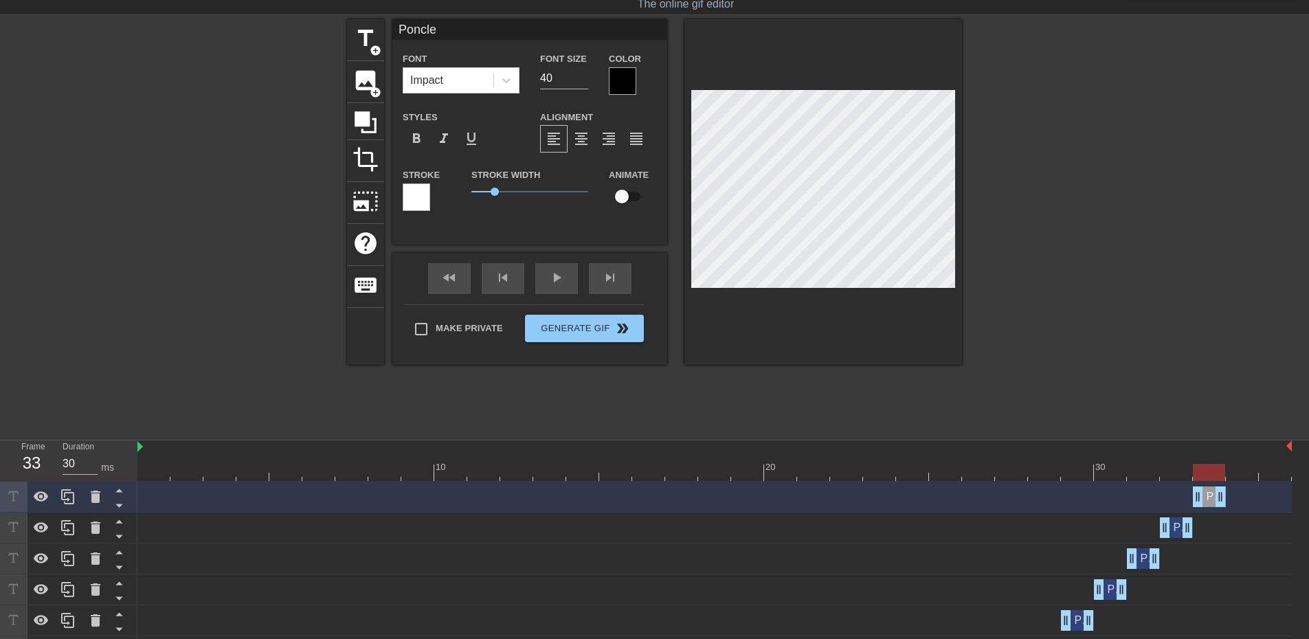
drag, startPoint x: 1176, startPoint y: 500, endPoint x: 1204, endPoint y: 500, distance: 28.2
click at [1204, 500] on div "Poncle drag_handle drag_handle" at bounding box center [1209, 496] width 33 height 21
click at [67, 501] on icon at bounding box center [68, 496] width 16 height 16
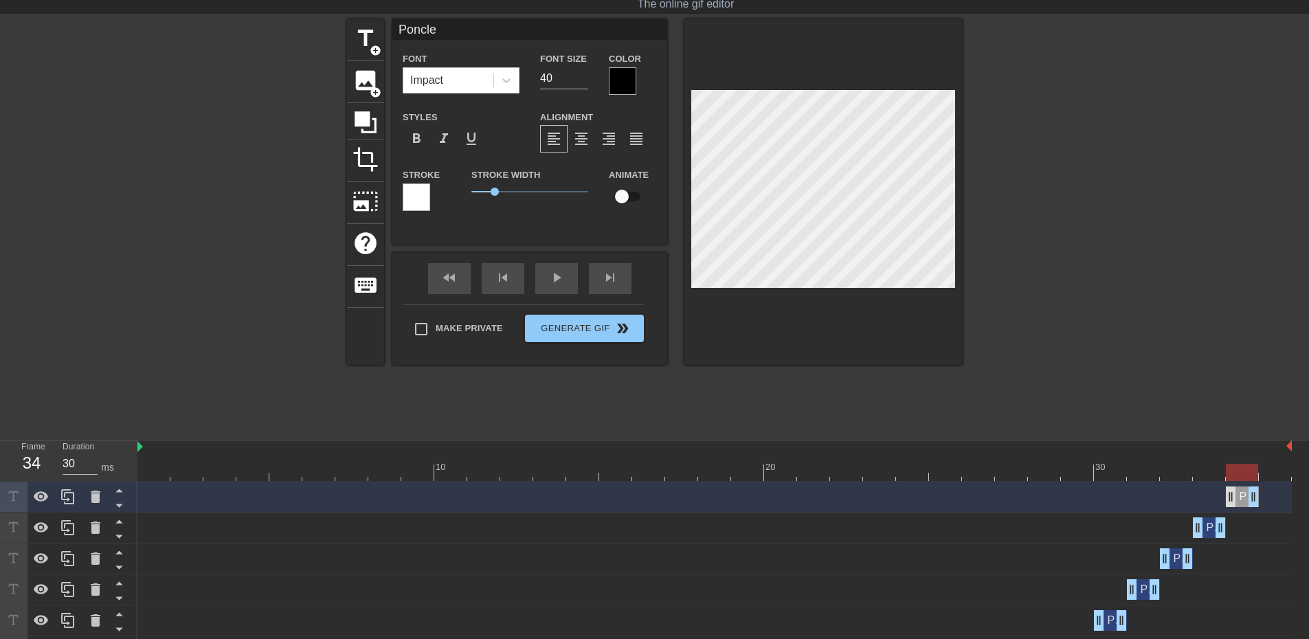
drag, startPoint x: 1211, startPoint y: 503, endPoint x: 1235, endPoint y: 500, distance: 23.5
click at [1235, 500] on div "Poncle drag_handle drag_handle" at bounding box center [1242, 496] width 33 height 21
click at [552, 281] on div "play_arrow" at bounding box center [556, 278] width 43 height 31
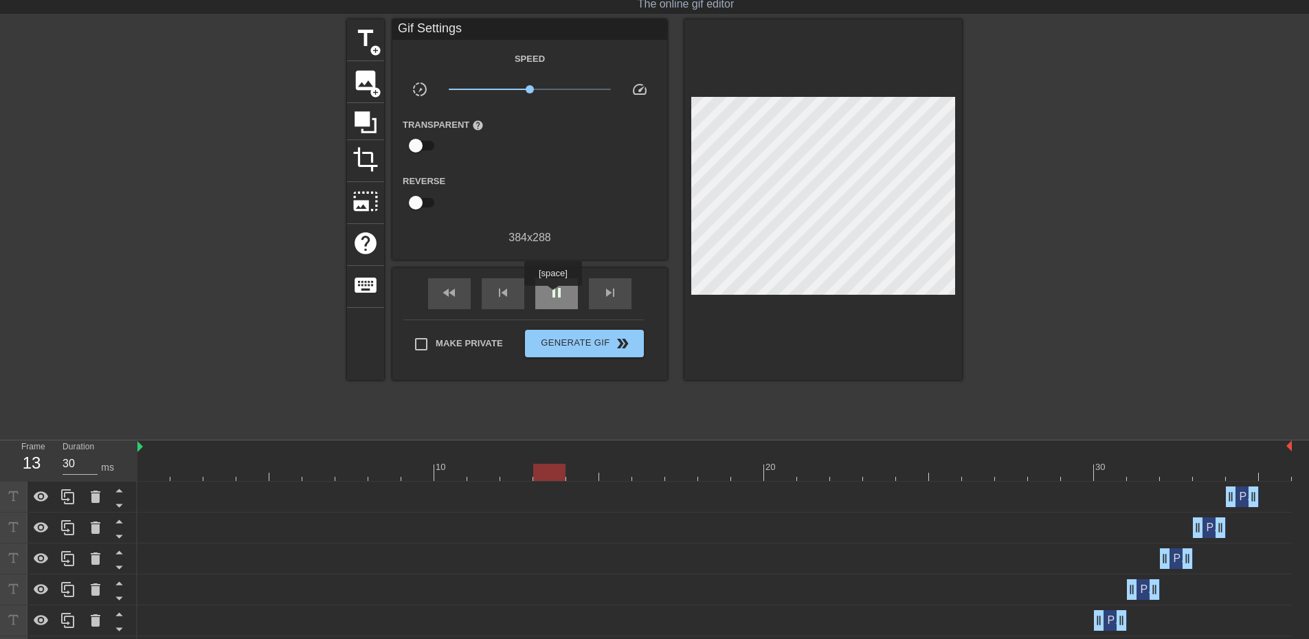
click at [553, 295] on span "pause" at bounding box center [556, 292] width 16 height 16
click at [1241, 493] on div "Poncle drag_handle drag_handle" at bounding box center [1242, 496] width 33 height 21
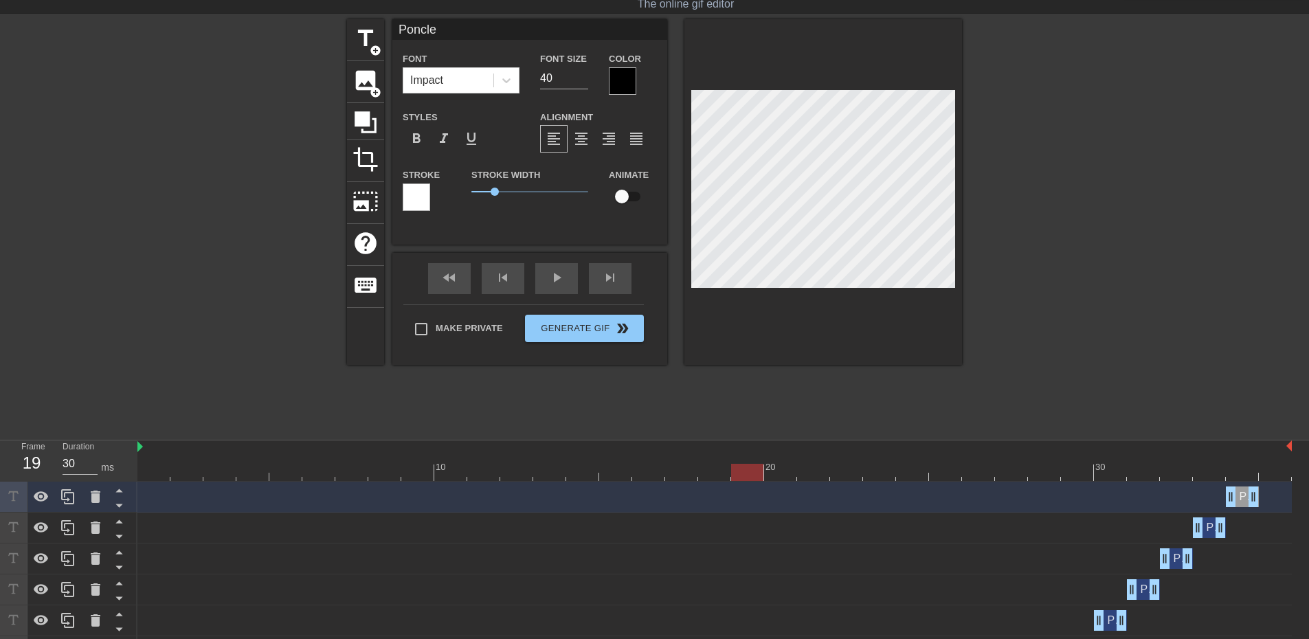
click at [1248, 473] on div at bounding box center [714, 472] width 1154 height 17
click at [65, 497] on icon at bounding box center [67, 496] width 13 height 15
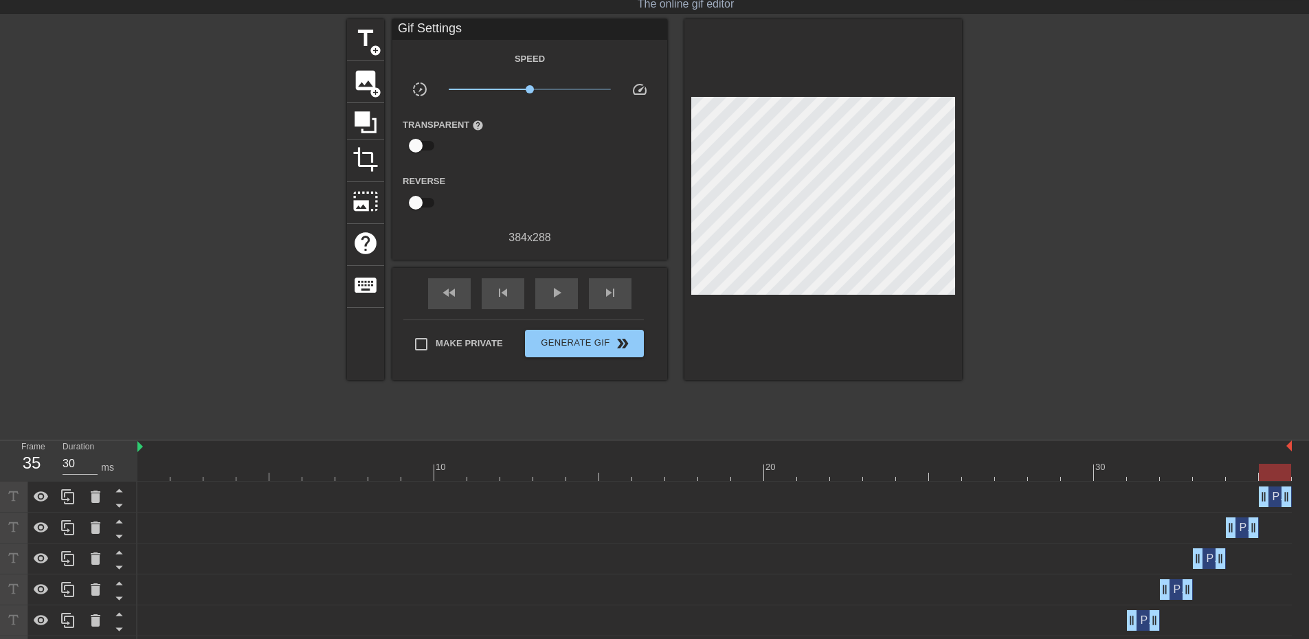
drag, startPoint x: 1246, startPoint y: 502, endPoint x: 1273, endPoint y: 502, distance: 27.5
click at [1273, 502] on div "Poncle drag_handle drag_handle" at bounding box center [1275, 496] width 33 height 21
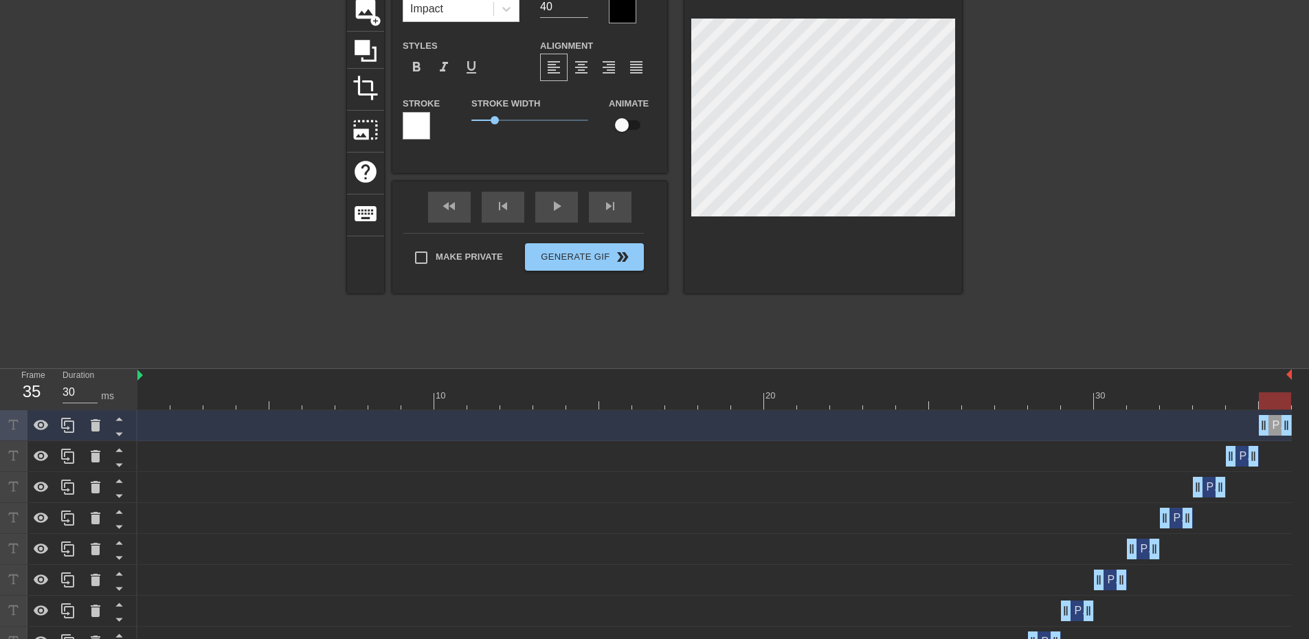
scroll to position [107, 0]
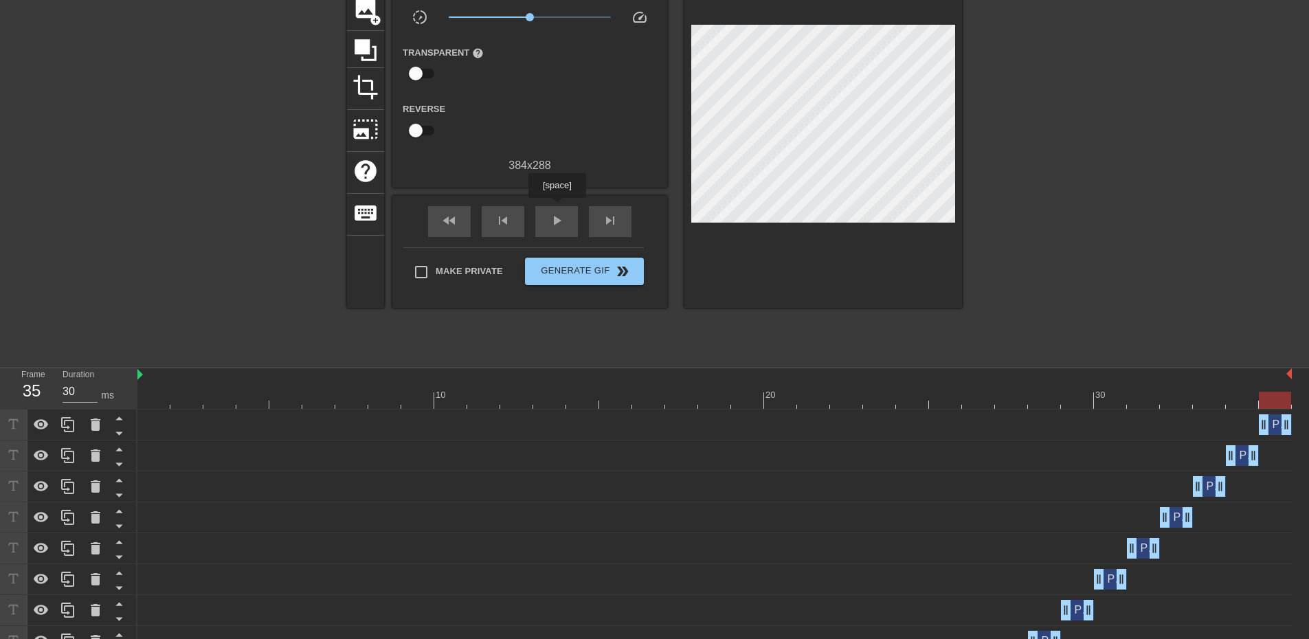
drag, startPoint x: 556, startPoint y: 207, endPoint x: 579, endPoint y: 216, distance: 24.4
click at [556, 207] on div "play_arrow" at bounding box center [556, 221] width 43 height 31
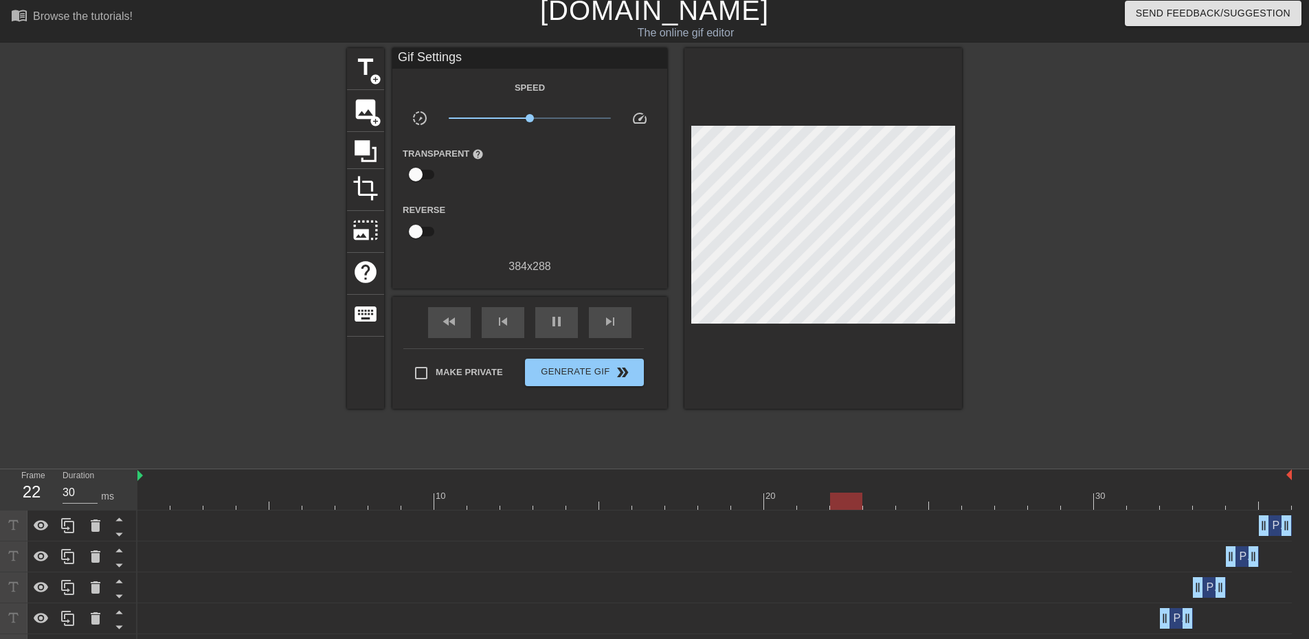
scroll to position [0, 0]
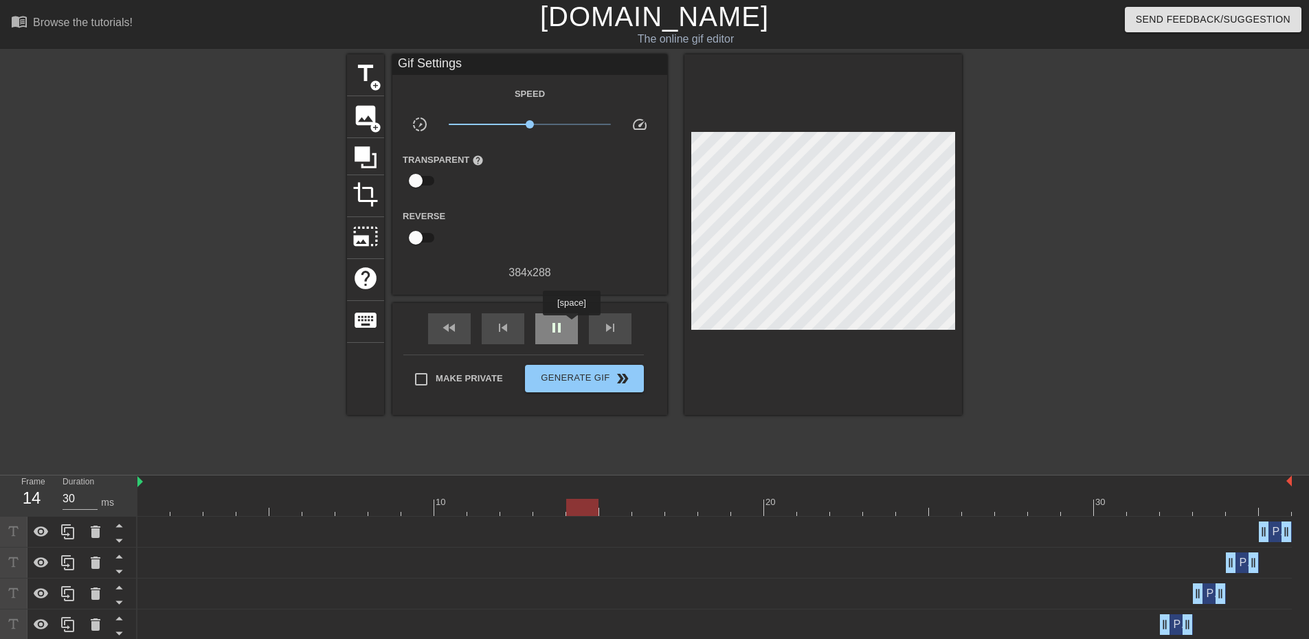
click at [563, 327] on span "pause" at bounding box center [556, 327] width 16 height 16
drag, startPoint x: 807, startPoint y: 509, endPoint x: 157, endPoint y: 518, distance: 650.7
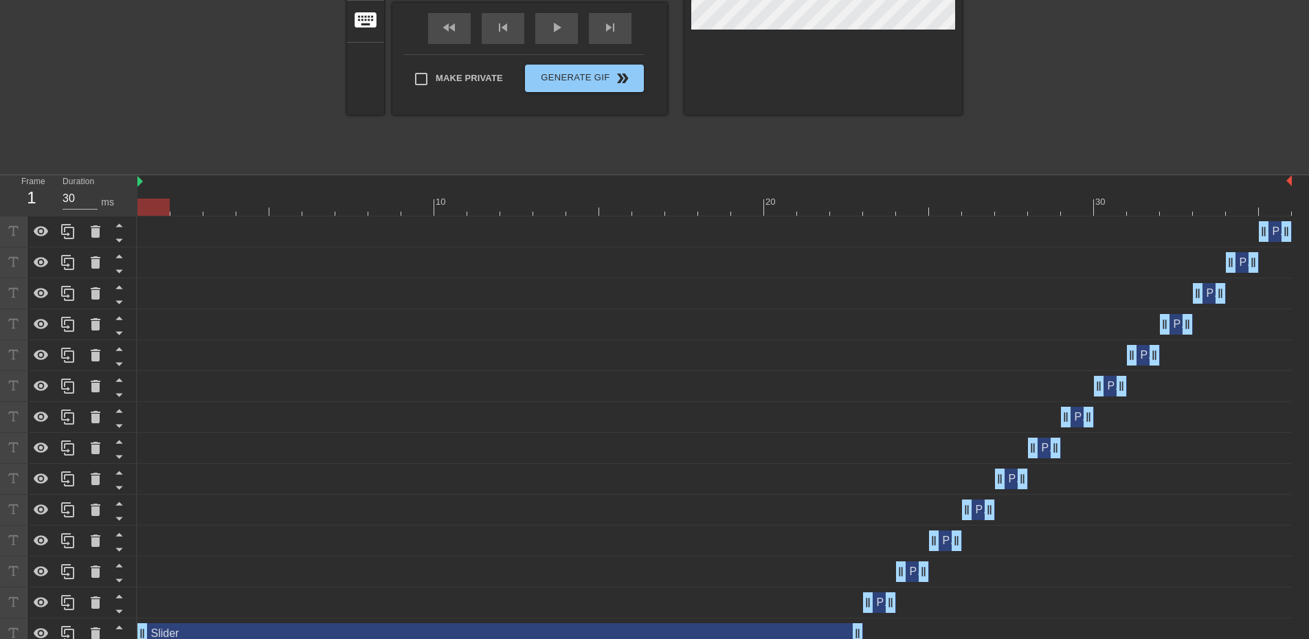
scroll to position [313, 0]
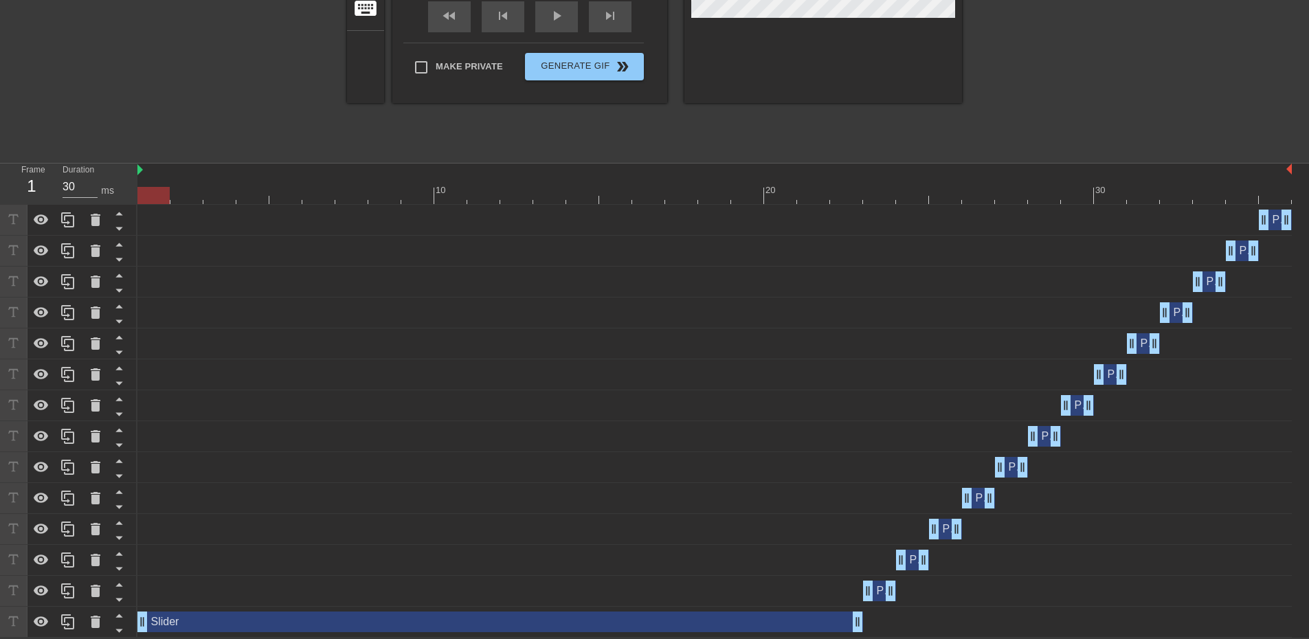
click at [202, 622] on div "Slider drag_handle drag_handle" at bounding box center [499, 621] width 725 height 21
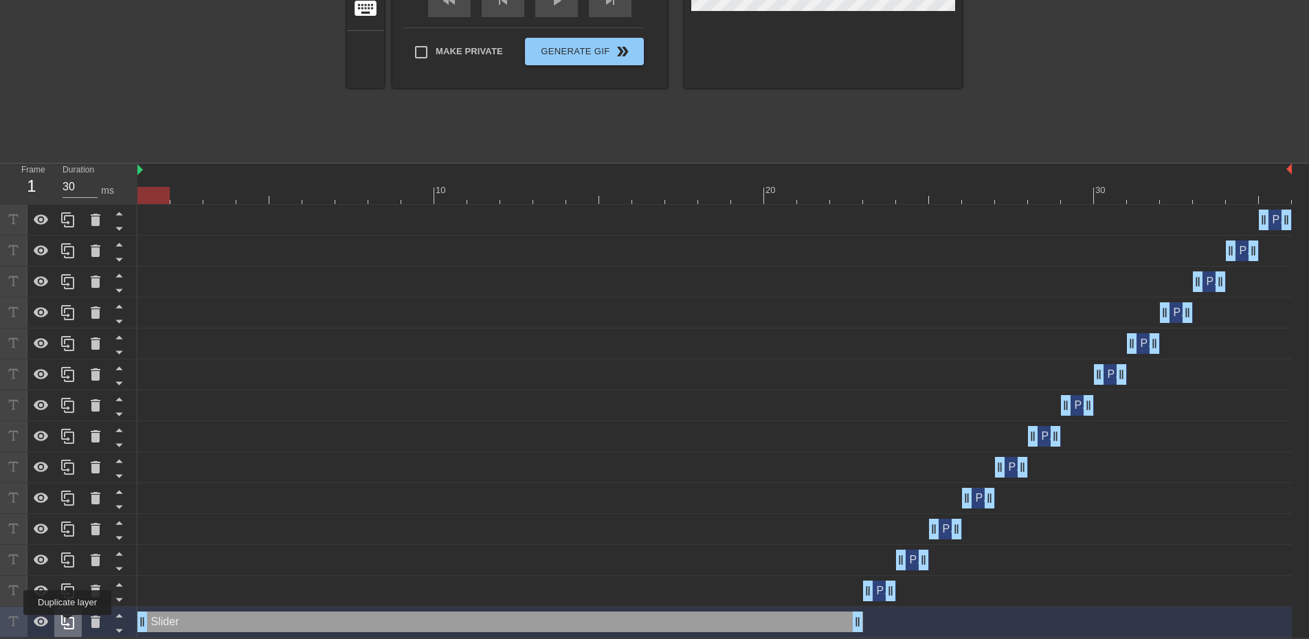
click at [67, 624] on icon at bounding box center [68, 621] width 16 height 16
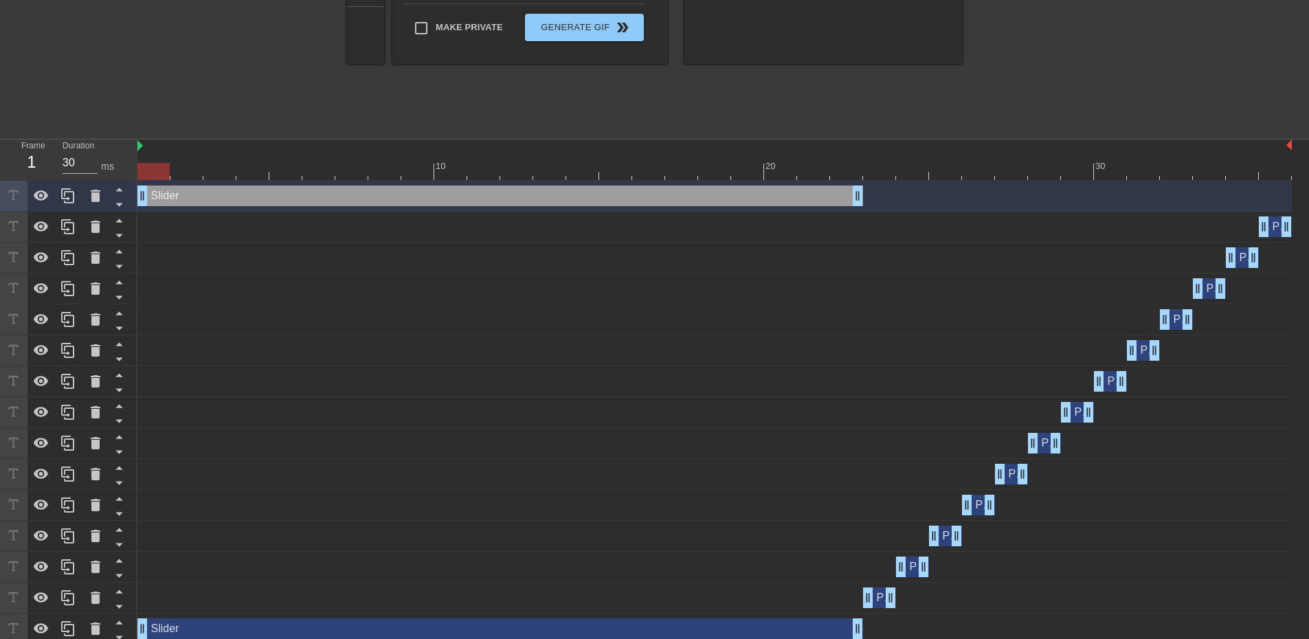
scroll to position [344, 0]
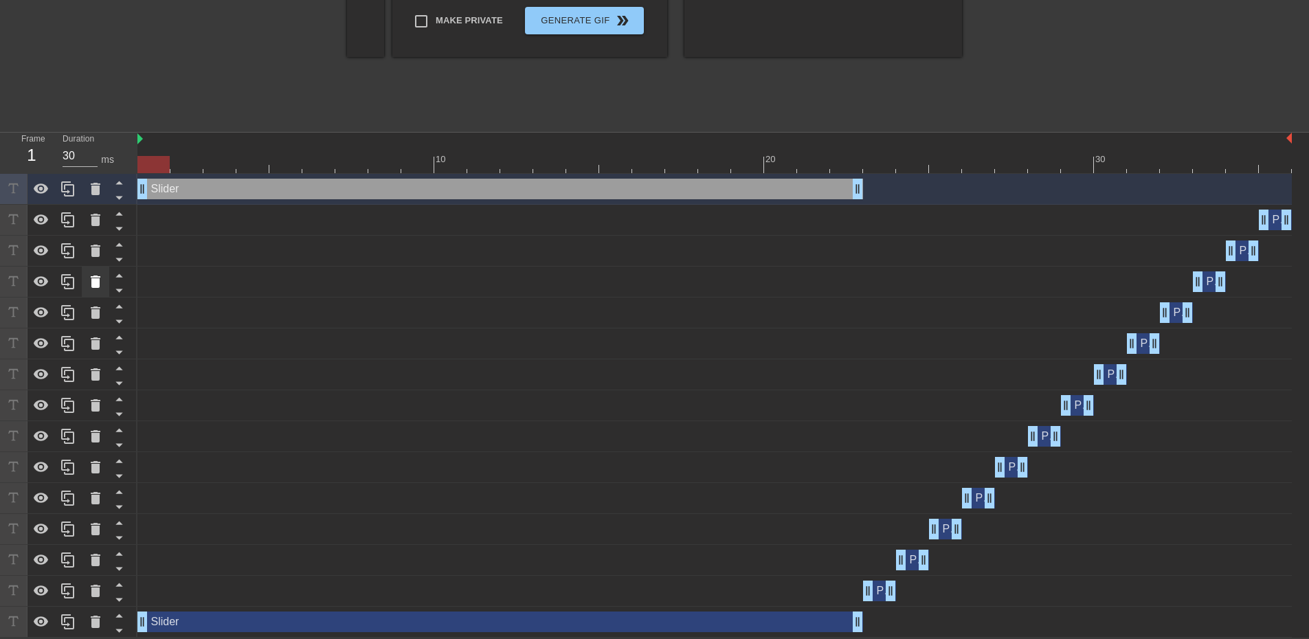
drag, startPoint x: 190, startPoint y: 188, endPoint x: 102, endPoint y: 280, distance: 126.3
click at [115, 313] on div "Frame 1 Duration 30 ms 10 20 30 Slider drag_handle drag_handle Poncle drag_hand…" at bounding box center [654, 385] width 1309 height 505
click at [117, 194] on icon at bounding box center [119, 197] width 17 height 17
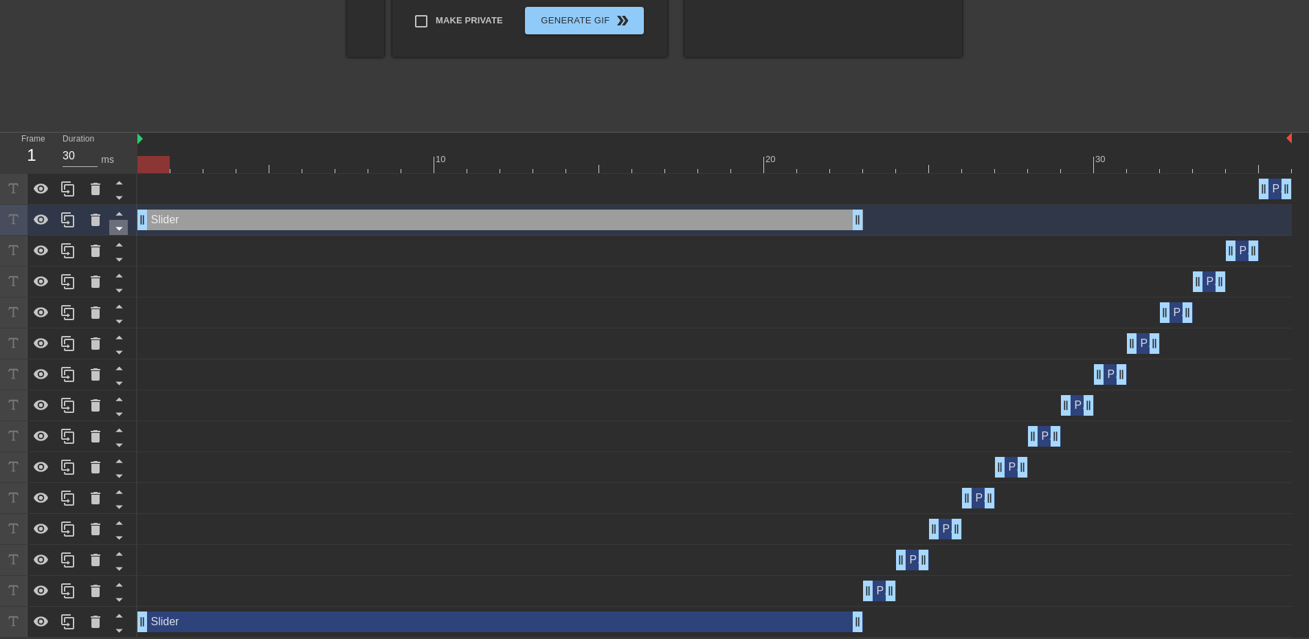
click at [118, 224] on icon at bounding box center [119, 228] width 17 height 17
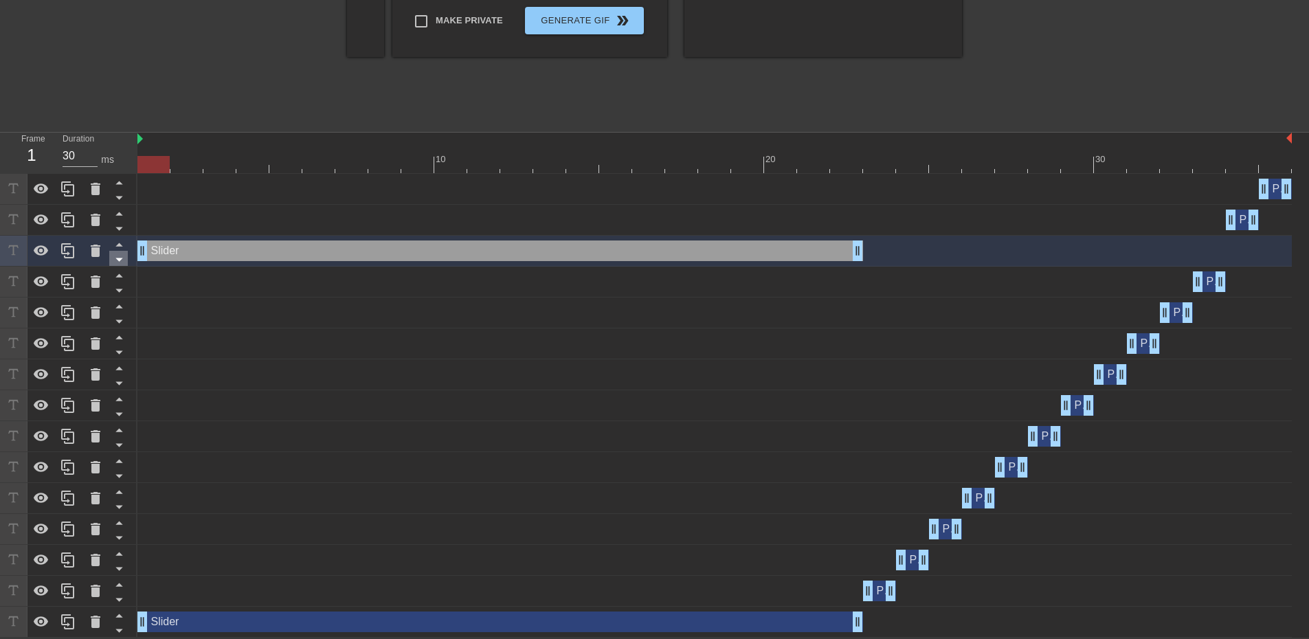
click at [122, 260] on icon at bounding box center [119, 259] width 17 height 17
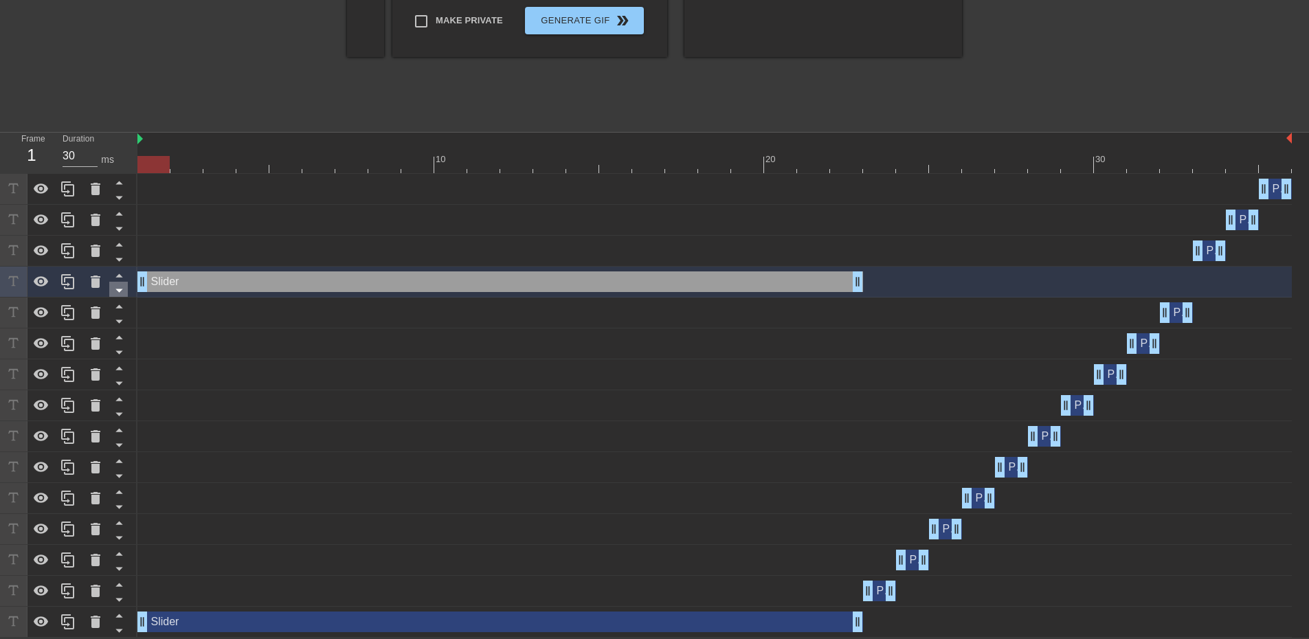
drag, startPoint x: 124, startPoint y: 274, endPoint x: 120, endPoint y: 251, distance: 22.9
click at [123, 274] on icon at bounding box center [119, 275] width 17 height 17
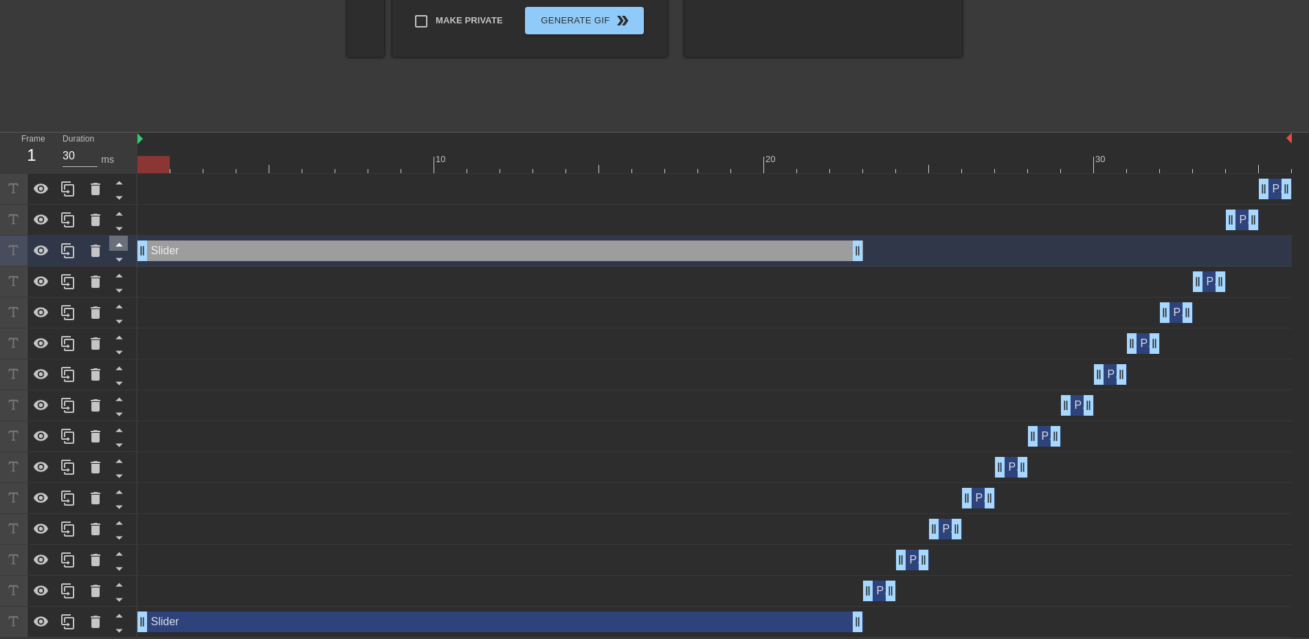
click at [119, 245] on icon at bounding box center [118, 244] width 7 height 3
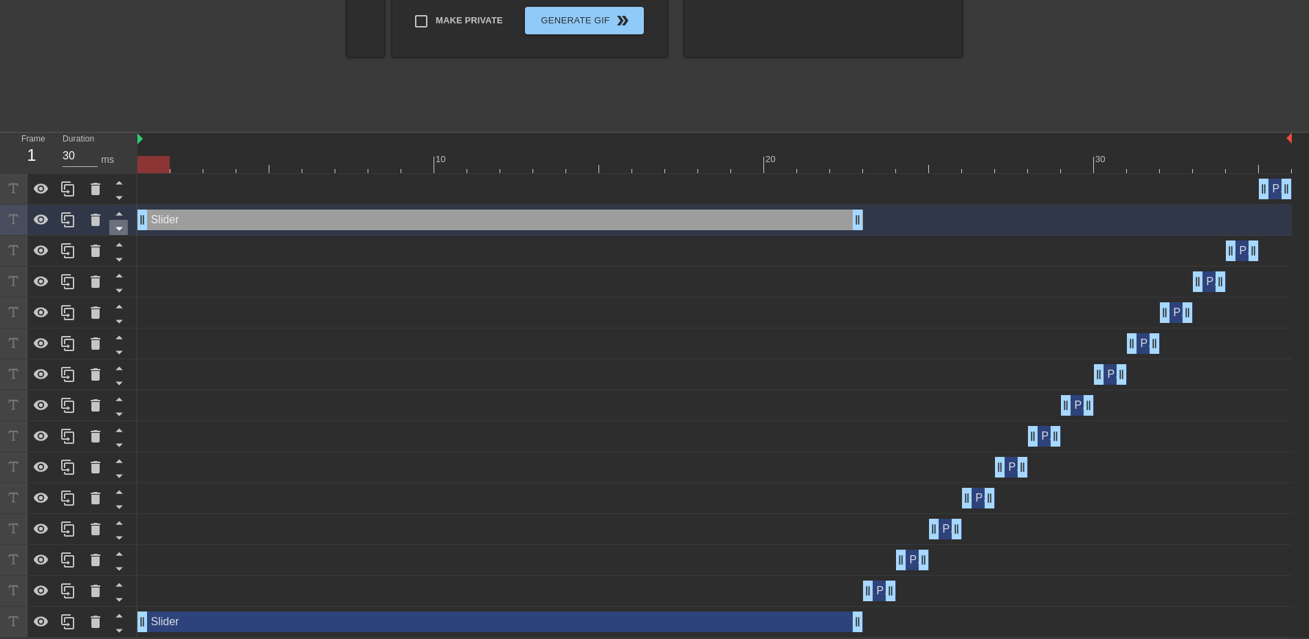
drag, startPoint x: 124, startPoint y: 213, endPoint x: 124, endPoint y: 192, distance: 20.6
click at [124, 212] on icon at bounding box center [119, 213] width 17 height 17
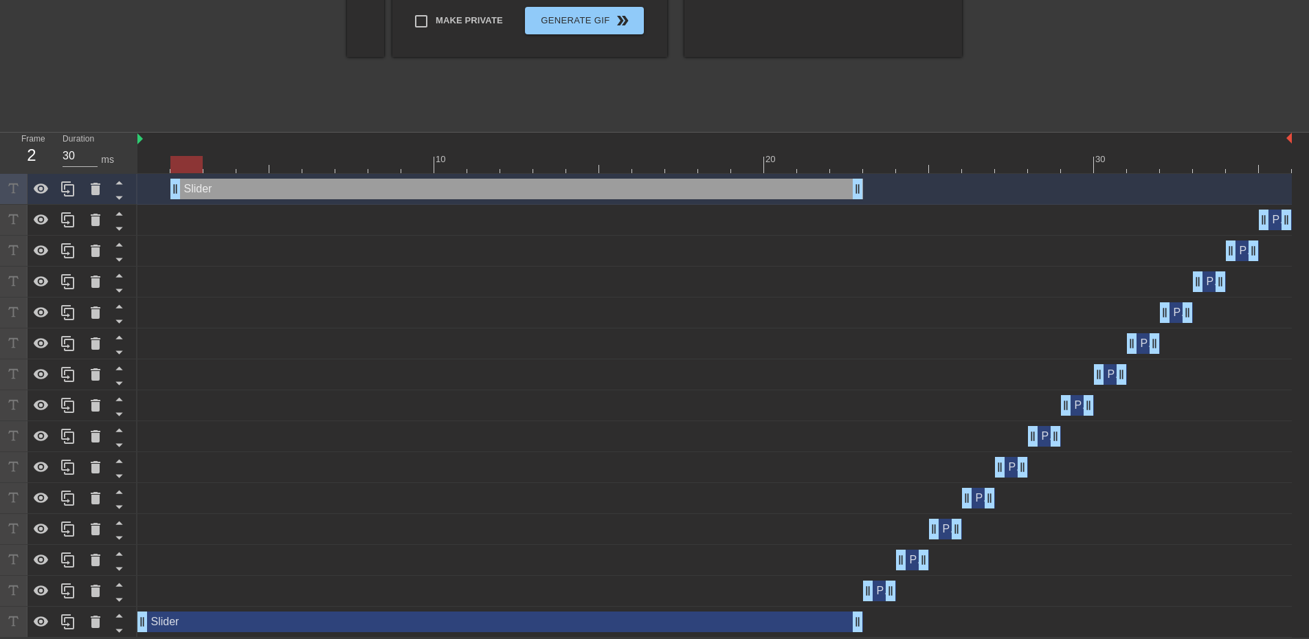
drag, startPoint x: 145, startPoint y: 188, endPoint x: 169, endPoint y: 188, distance: 24.0
click at [169, 188] on div "Slider drag_handle drag_handle" at bounding box center [714, 189] width 1154 height 21
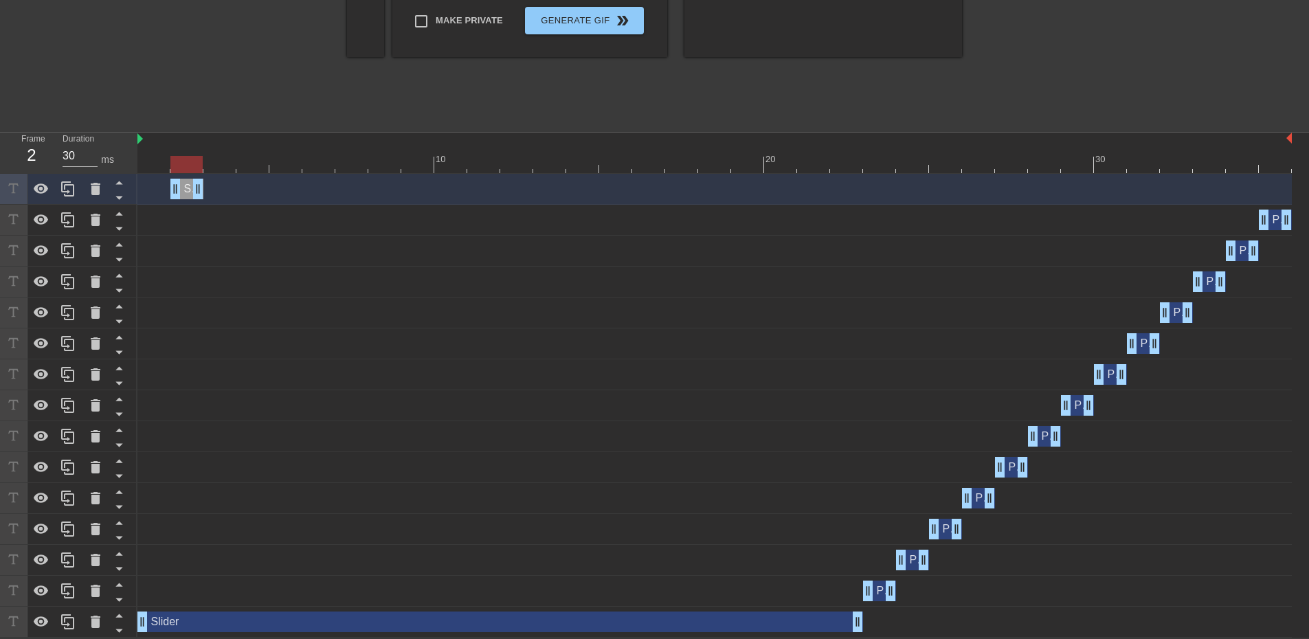
drag, startPoint x: 857, startPoint y: 189, endPoint x: 196, endPoint y: 181, distance: 660.9
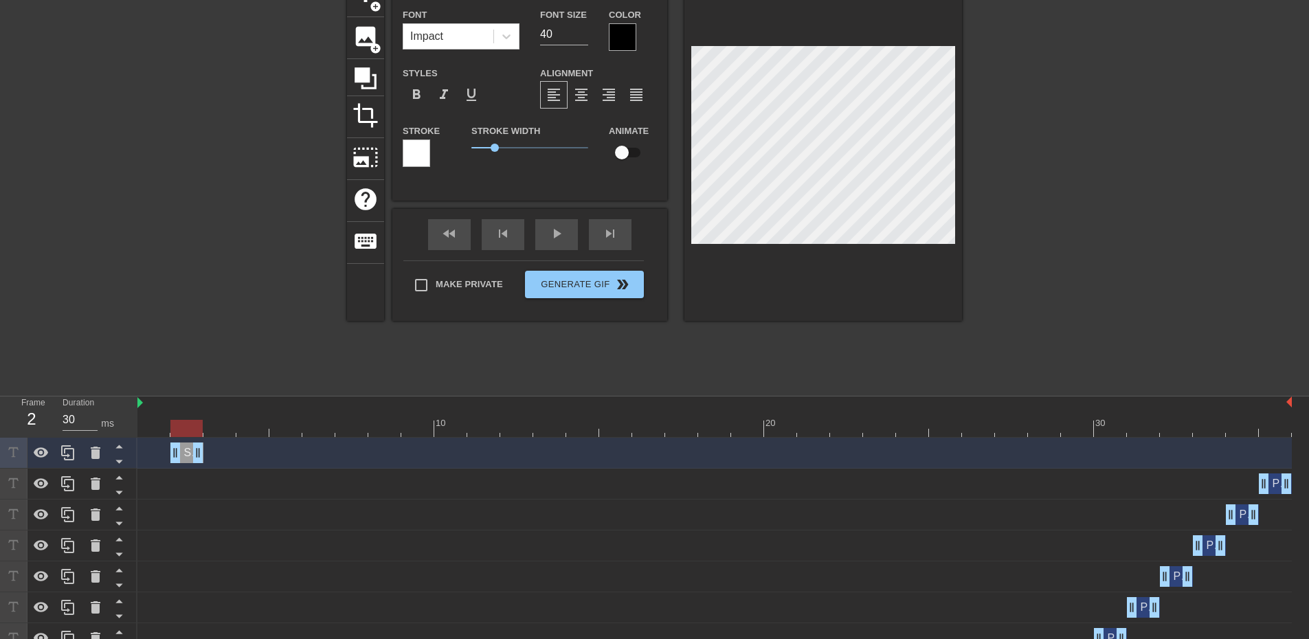
scroll to position [138, 0]
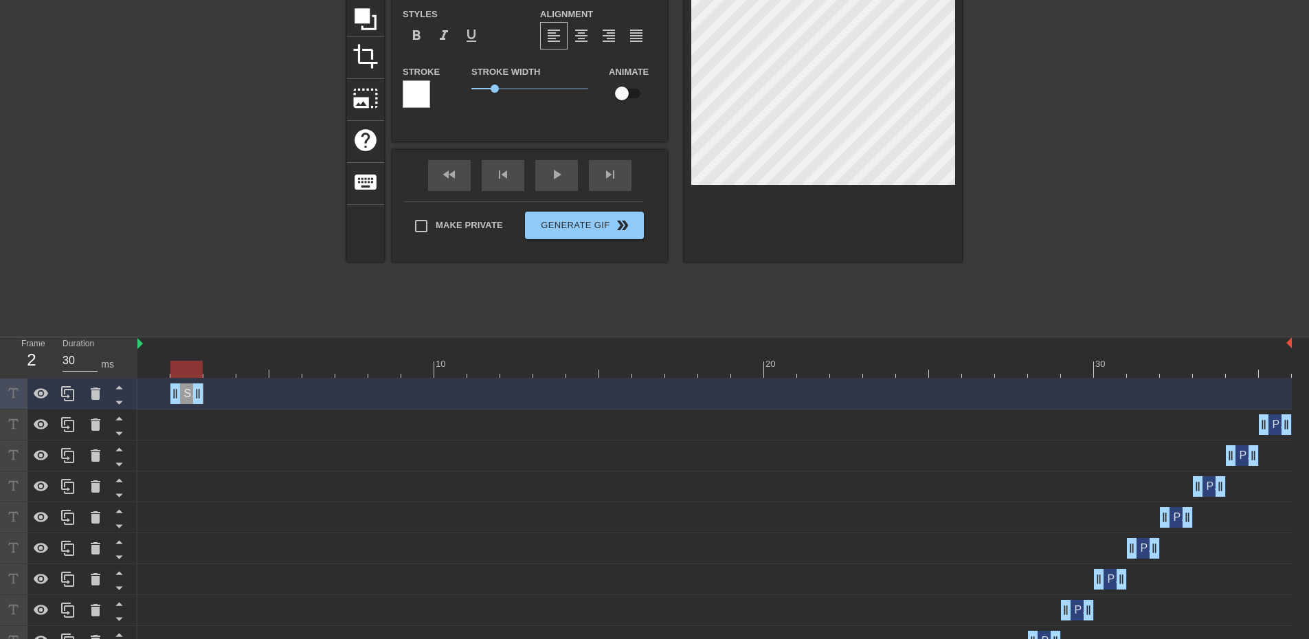
click at [187, 367] on div at bounding box center [186, 369] width 32 height 17
click at [187, 394] on div "Slider drag_handle drag_handle" at bounding box center [186, 393] width 33 height 21
click at [65, 394] on icon at bounding box center [67, 393] width 13 height 15
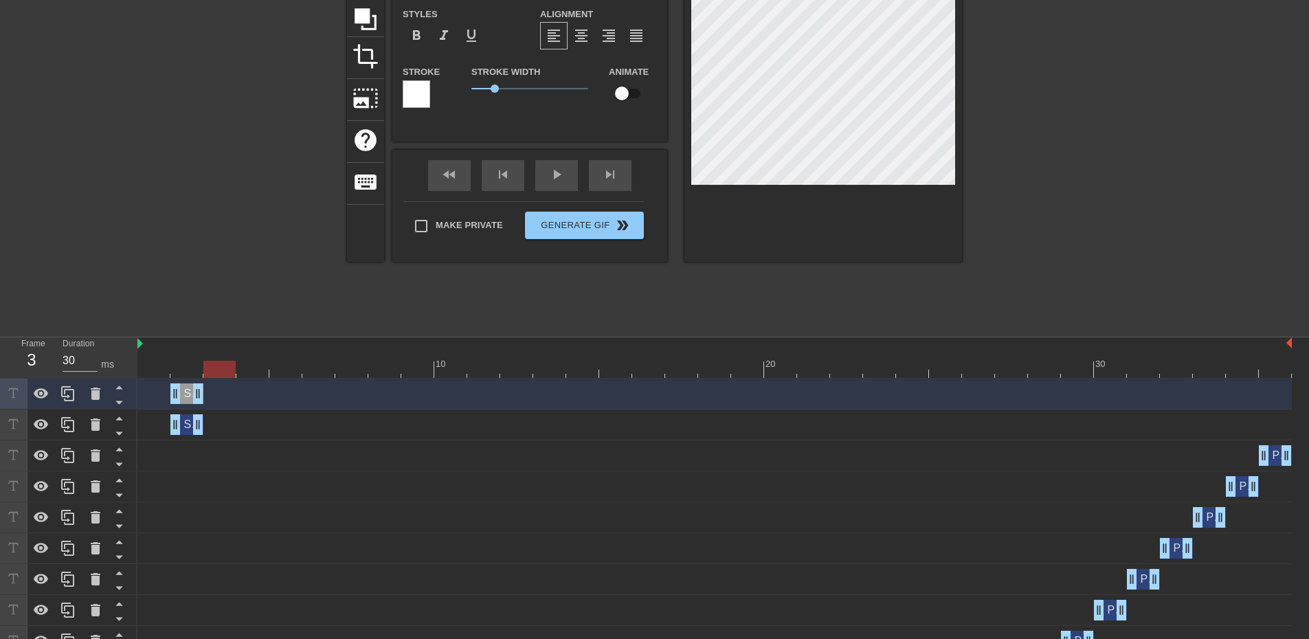
click at [228, 370] on div at bounding box center [714, 369] width 1154 height 17
drag, startPoint x: 185, startPoint y: 392, endPoint x: 232, endPoint y: 392, distance: 46.0
click at [217, 394] on div "Slider drag_handle drag_handle" at bounding box center [219, 393] width 33 height 21
click at [71, 395] on icon at bounding box center [68, 393] width 16 height 16
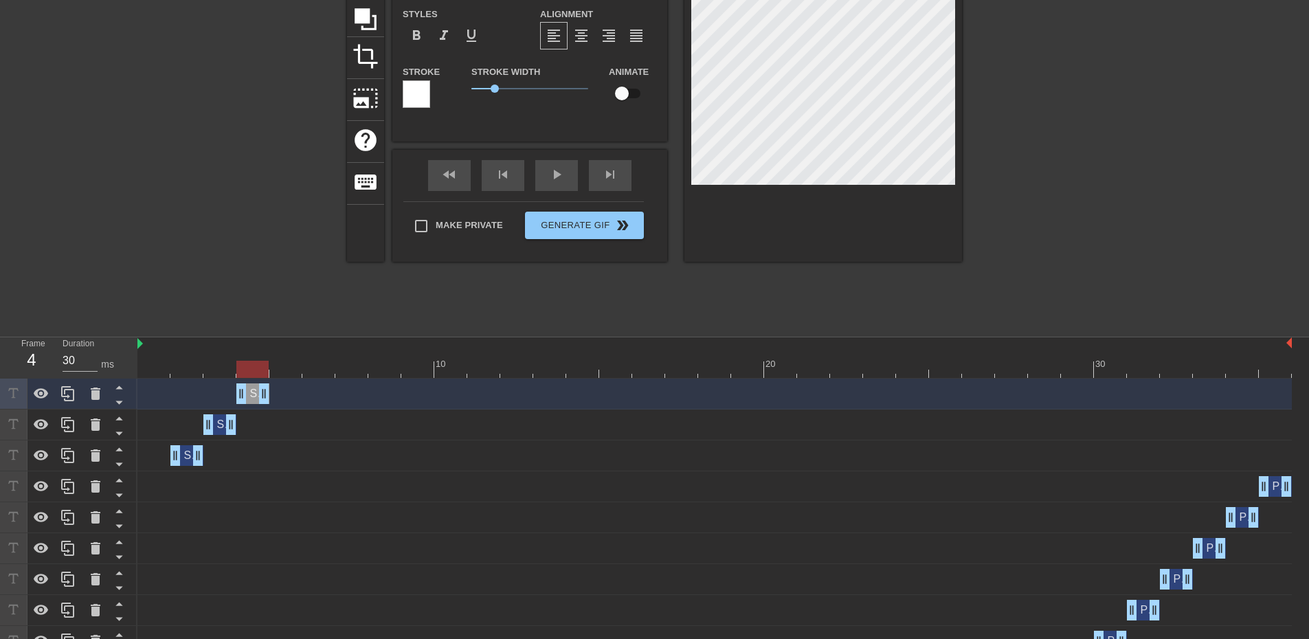
drag, startPoint x: 222, startPoint y: 398, endPoint x: 250, endPoint y: 396, distance: 28.2
click at [250, 396] on div "Slider drag_handle drag_handle" at bounding box center [252, 393] width 33 height 21
click at [69, 389] on icon at bounding box center [68, 393] width 16 height 16
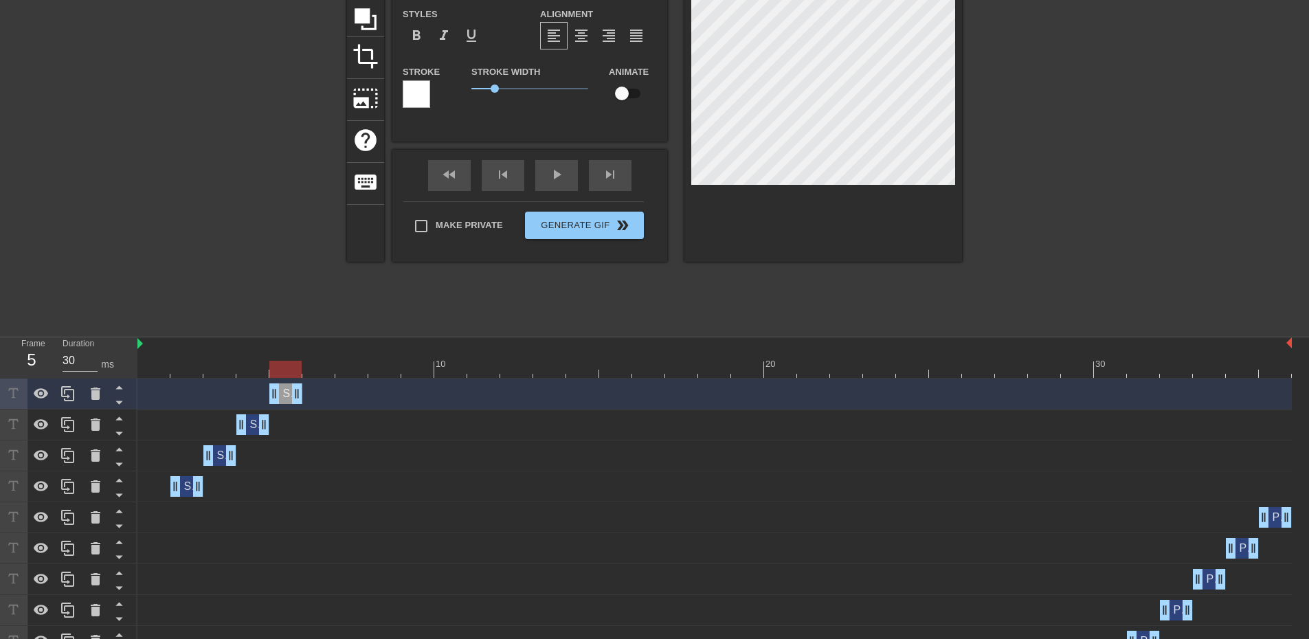
drag, startPoint x: 254, startPoint y: 398, endPoint x: 281, endPoint y: 396, distance: 26.9
click at [281, 396] on div "Slider drag_handle drag_handle" at bounding box center [285, 393] width 33 height 21
click at [71, 393] on icon at bounding box center [68, 393] width 16 height 16
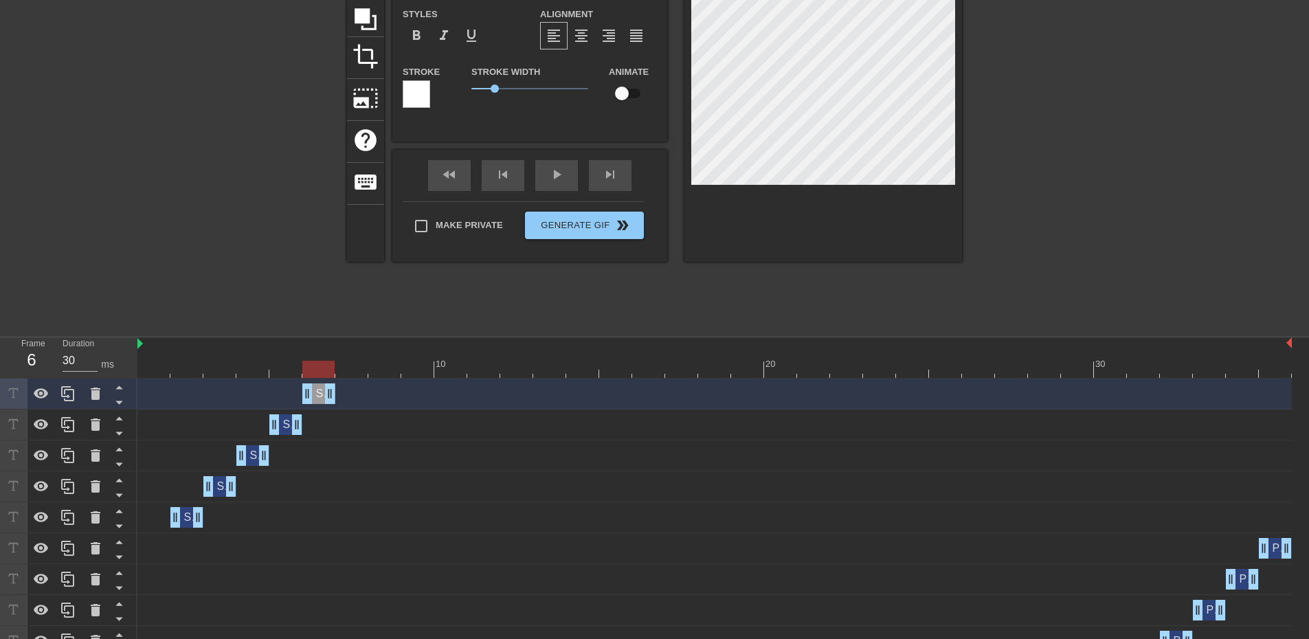
drag, startPoint x: 287, startPoint y: 395, endPoint x: 322, endPoint y: 396, distance: 35.0
click at [322, 396] on div "Slider drag_handle drag_handle" at bounding box center [318, 393] width 33 height 21
click at [69, 392] on icon at bounding box center [68, 393] width 16 height 16
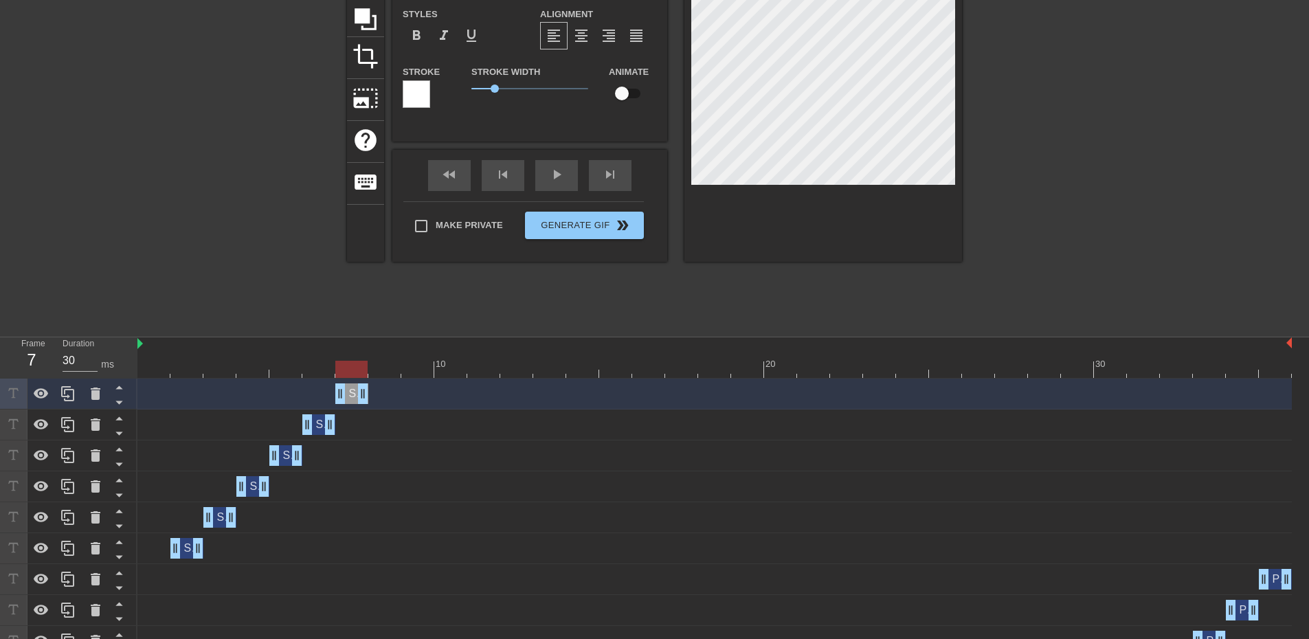
drag, startPoint x: 316, startPoint y: 396, endPoint x: 350, endPoint y: 396, distance: 33.7
click at [350, 396] on div "Slider drag_handle drag_handle" at bounding box center [351, 393] width 33 height 21
click at [77, 395] on div at bounding box center [67, 394] width 27 height 30
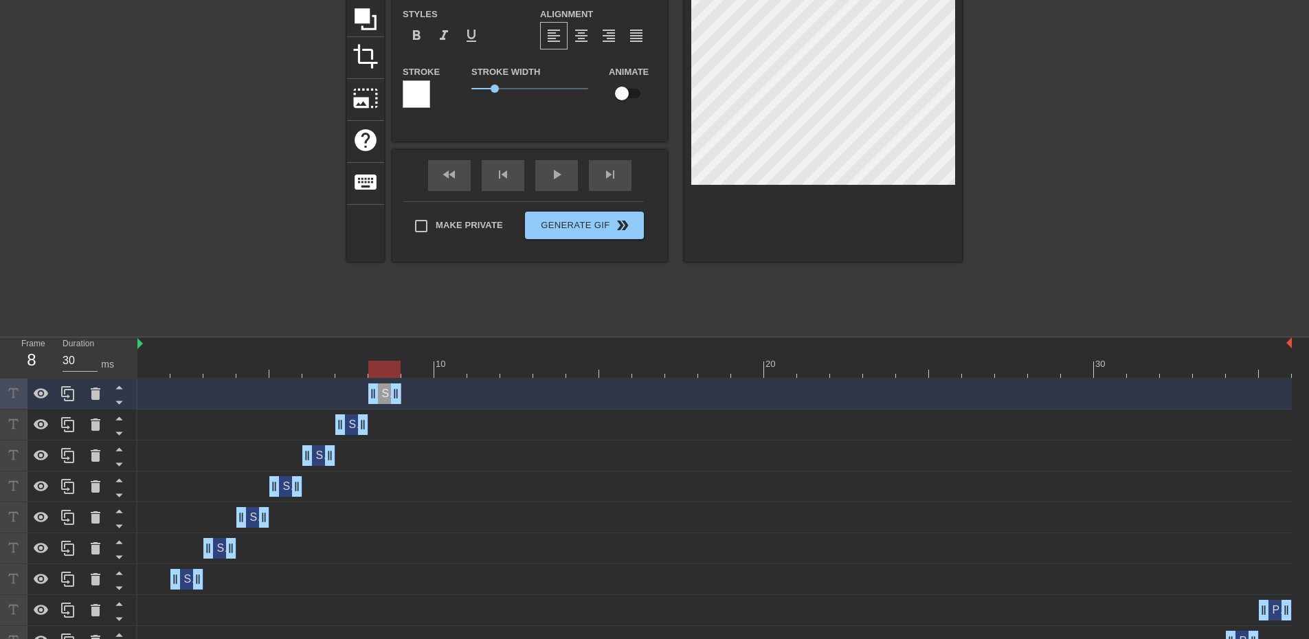
drag, startPoint x: 350, startPoint y: 396, endPoint x: 392, endPoint y: 405, distance: 42.8
click at [392, 405] on div "Slider drag_handle drag_handle" at bounding box center [714, 394] width 1154 height 31
click at [70, 398] on icon at bounding box center [68, 393] width 16 height 16
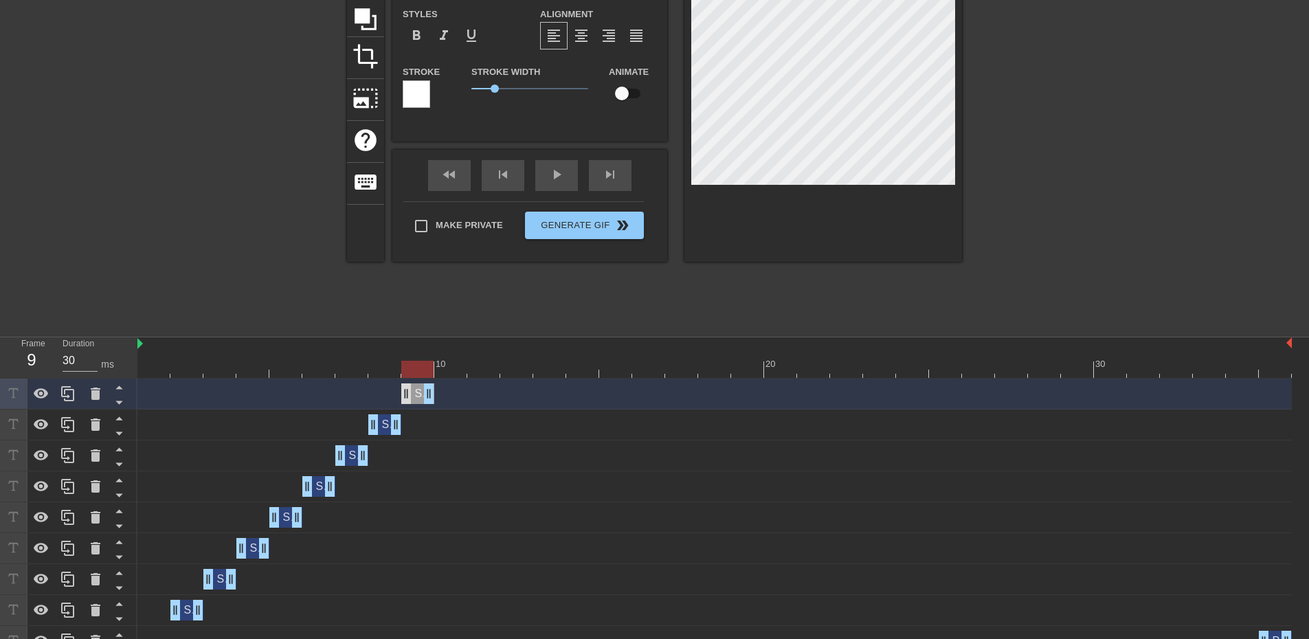
drag, startPoint x: 385, startPoint y: 396, endPoint x: 409, endPoint y: 396, distance: 24.7
click at [409, 396] on div "Slider drag_handle drag_handle" at bounding box center [417, 393] width 33 height 21
click at [65, 394] on icon at bounding box center [67, 393] width 13 height 15
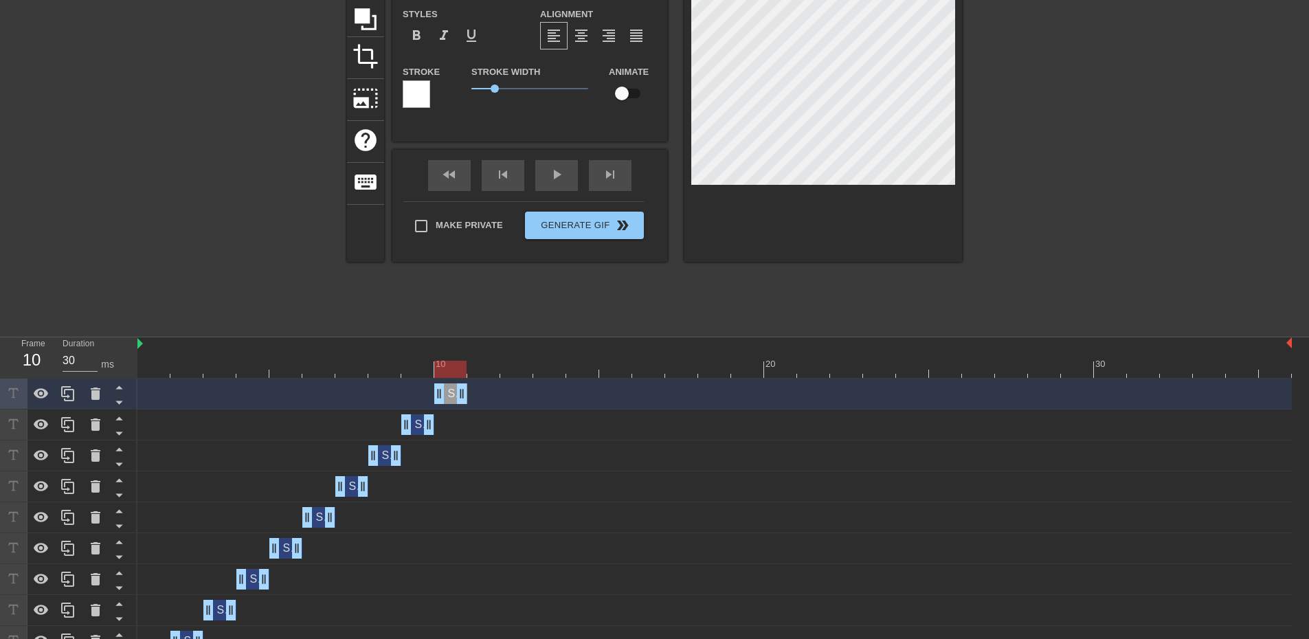
drag, startPoint x: 415, startPoint y: 395, endPoint x: 456, endPoint y: 403, distance: 42.0
click at [456, 403] on div "Slider drag_handle drag_handle" at bounding box center [450, 393] width 33 height 21
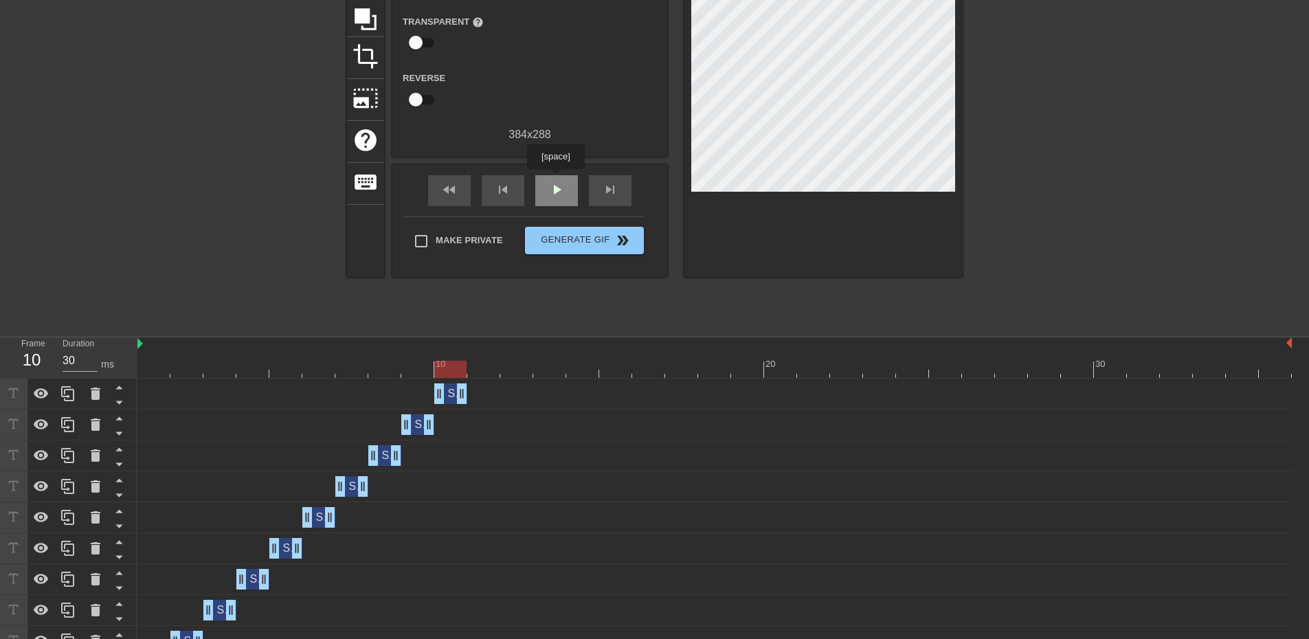
click at [555, 179] on div "play_arrow" at bounding box center [556, 190] width 43 height 31
click at [555, 190] on span "pause" at bounding box center [556, 189] width 16 height 16
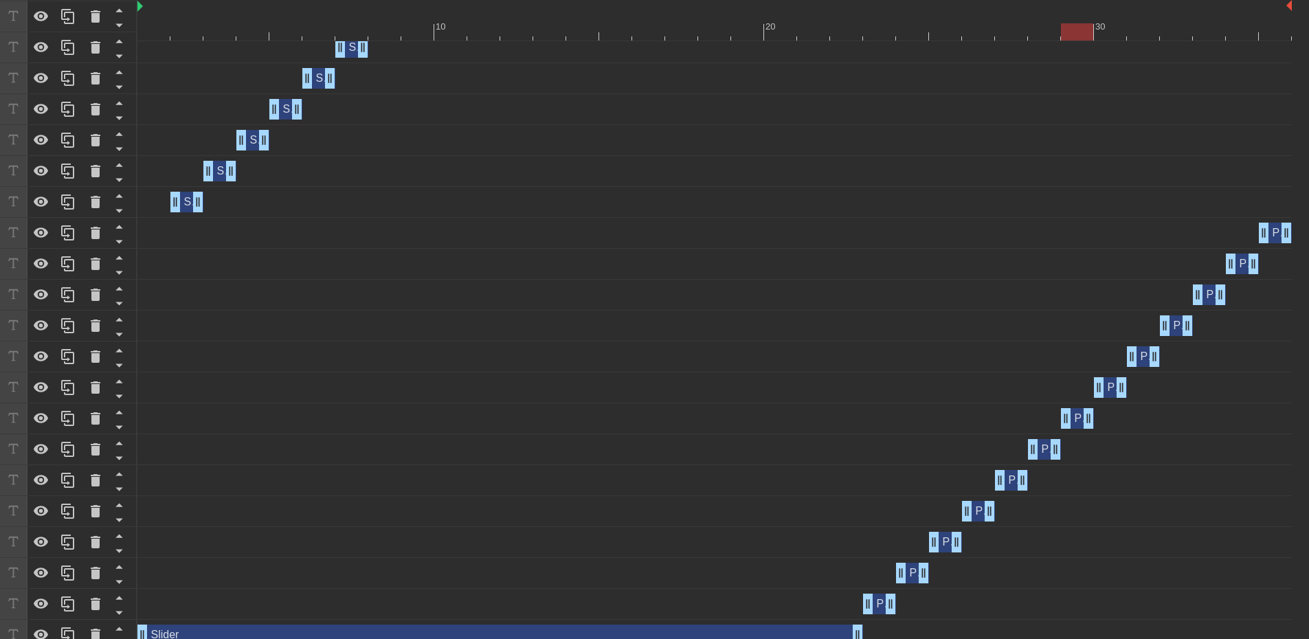
scroll to position [592, 0]
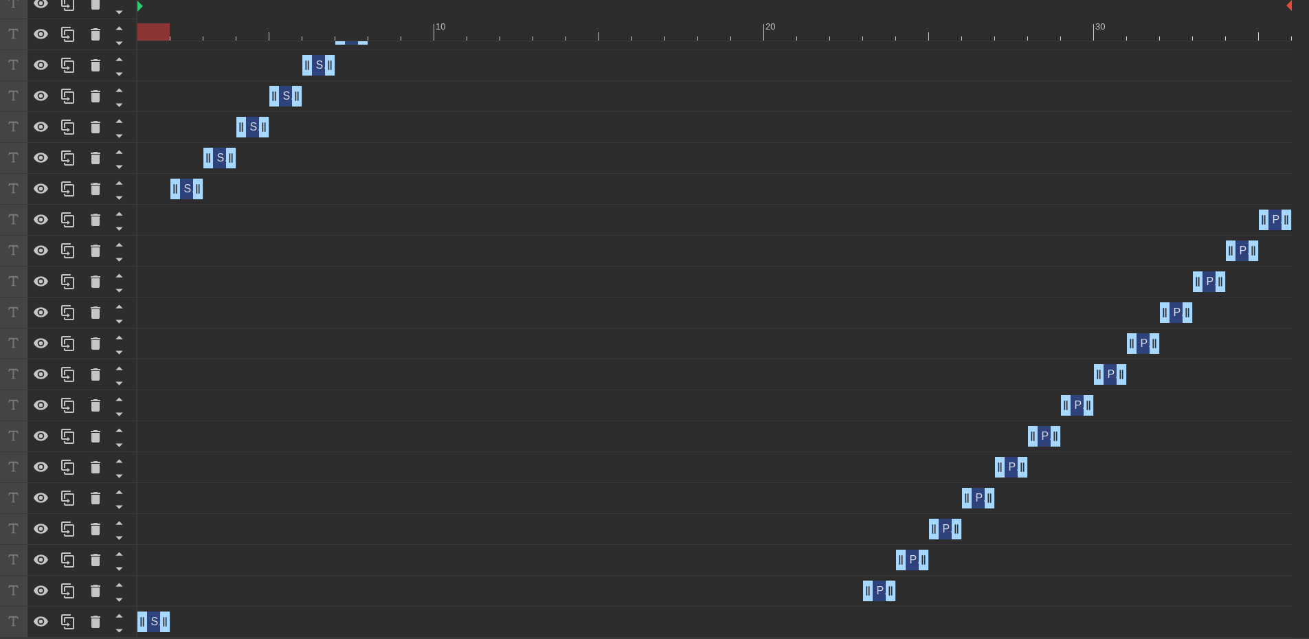
drag, startPoint x: 856, startPoint y: 627, endPoint x: 201, endPoint y: 606, distance: 655.0
click at [170, 627] on div "Slider drag_handle drag_handle" at bounding box center [714, 621] width 1154 height 21
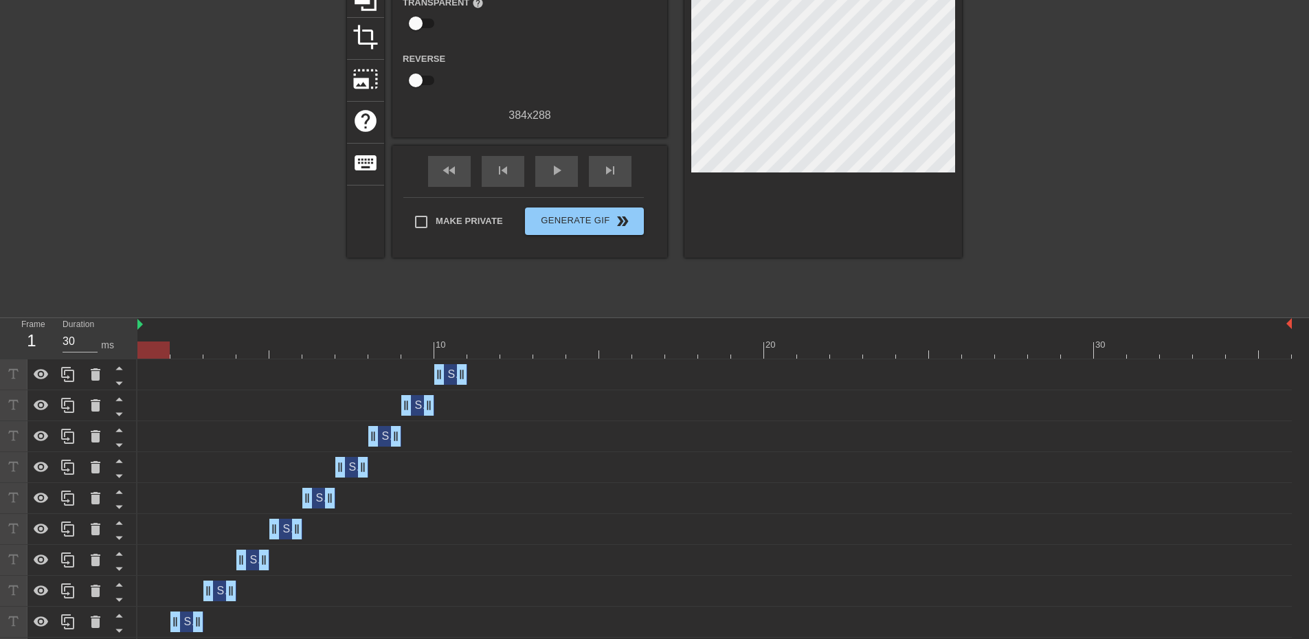
scroll to position [42, 0]
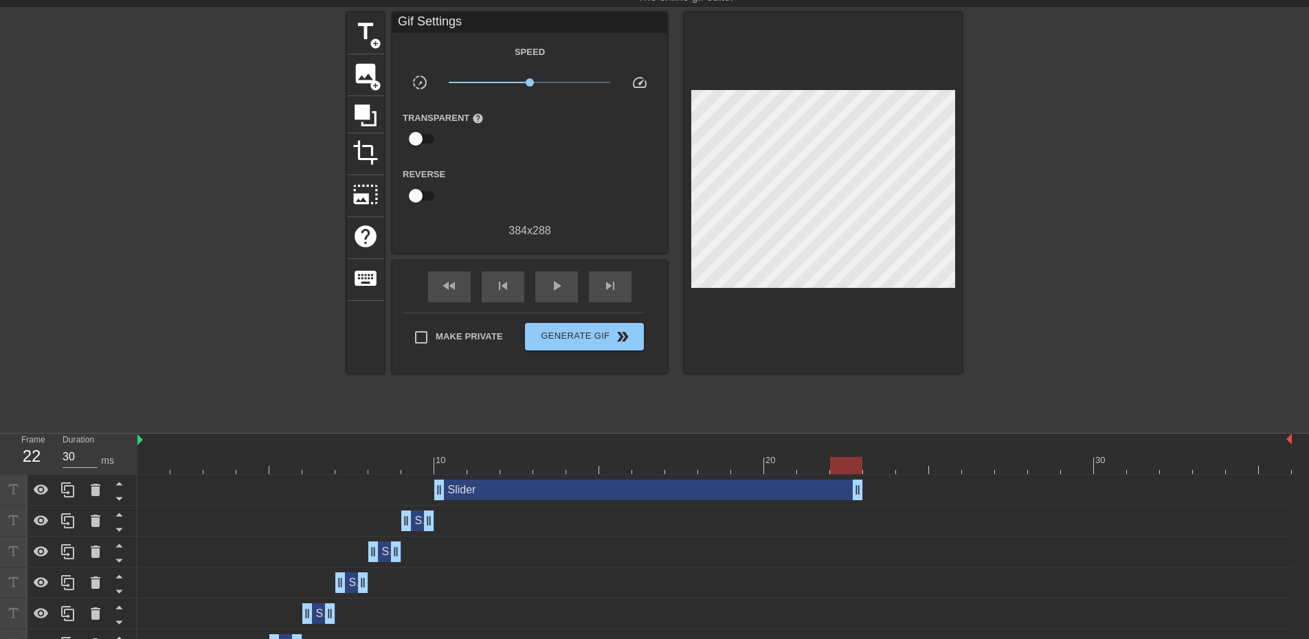
drag, startPoint x: 464, startPoint y: 495, endPoint x: 857, endPoint y: 499, distance: 393.0
click at [560, 282] on span "play_arrow" at bounding box center [556, 286] width 16 height 16
click at [423, 339] on input "Make Private" at bounding box center [421, 337] width 29 height 29
checkbox input "true"
click at [563, 282] on span "pause" at bounding box center [556, 286] width 16 height 16
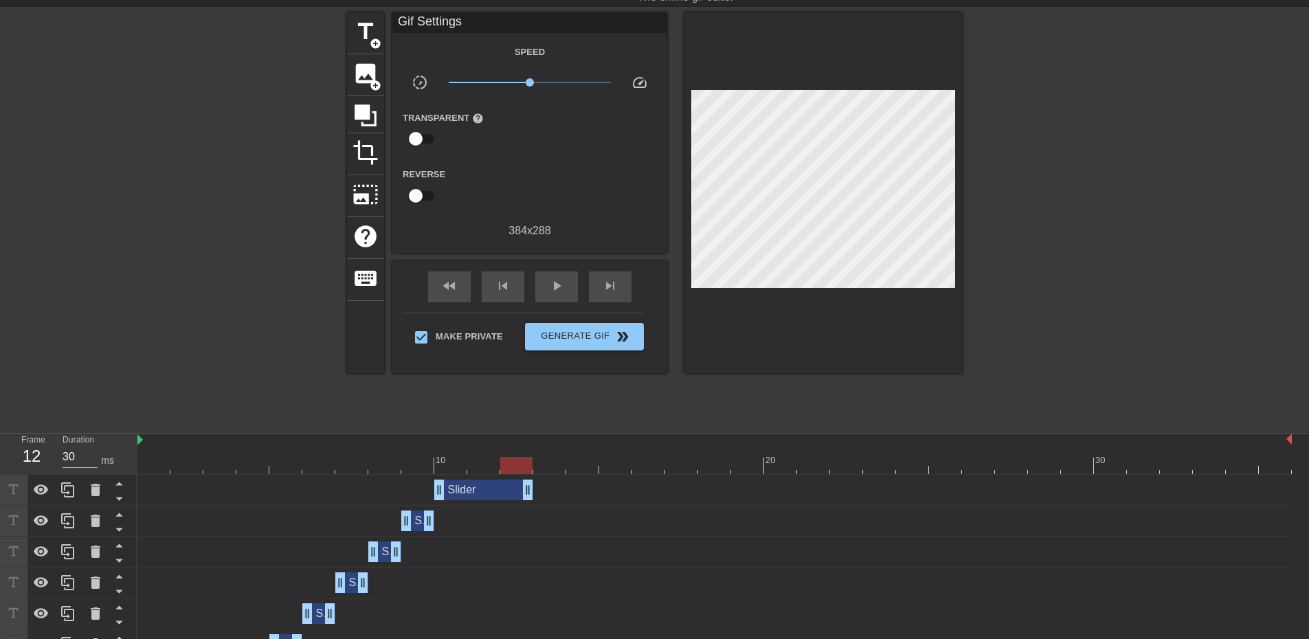
drag, startPoint x: 857, startPoint y: 490, endPoint x: 520, endPoint y: 491, distance: 337.3
click at [65, 488] on icon at bounding box center [67, 489] width 13 height 15
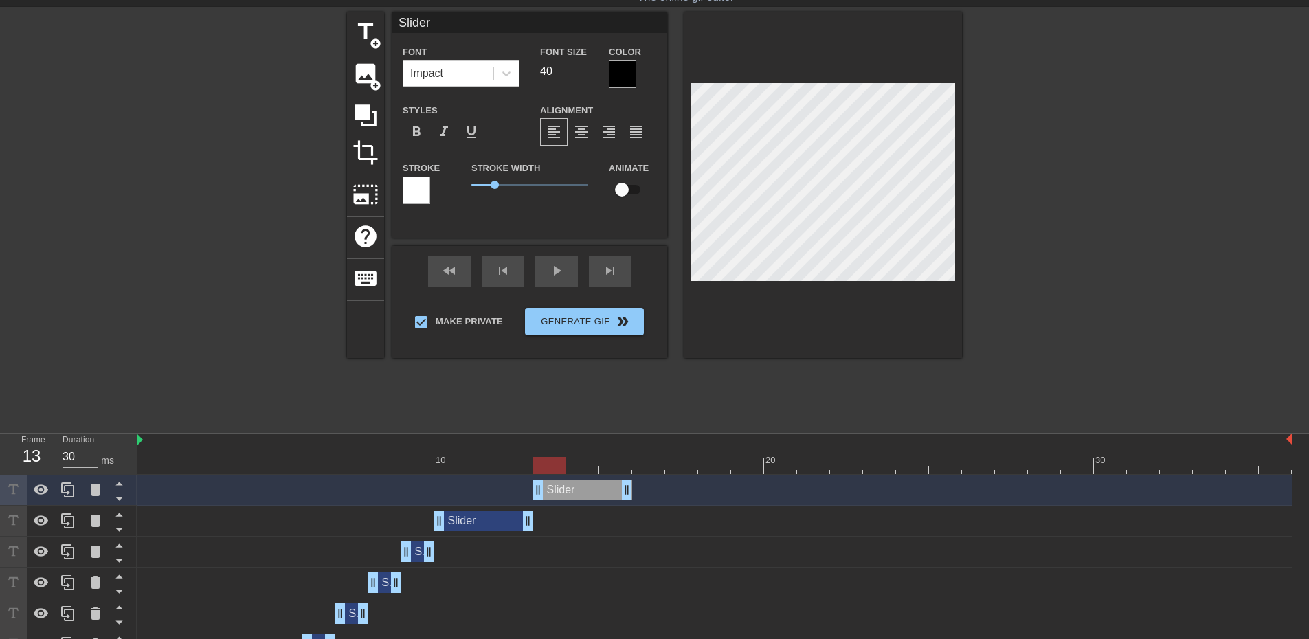
drag, startPoint x: 499, startPoint y: 494, endPoint x: 590, endPoint y: 494, distance: 91.4
click at [590, 494] on div "Slider drag_handle drag_handle" at bounding box center [582, 490] width 99 height 21
click at [74, 488] on icon at bounding box center [67, 489] width 13 height 15
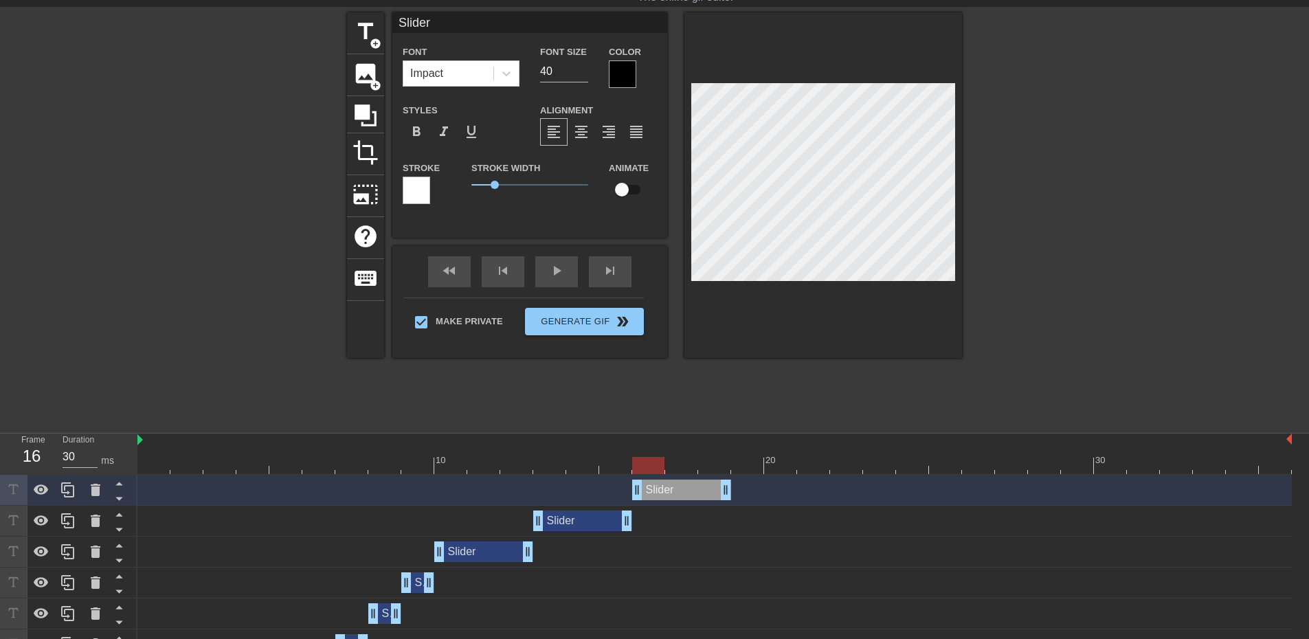
drag, startPoint x: 587, startPoint y: 487, endPoint x: 698, endPoint y: 491, distance: 110.7
click at [698, 491] on div "Slider drag_handle drag_handle" at bounding box center [681, 490] width 99 height 21
click at [70, 493] on icon at bounding box center [68, 490] width 16 height 16
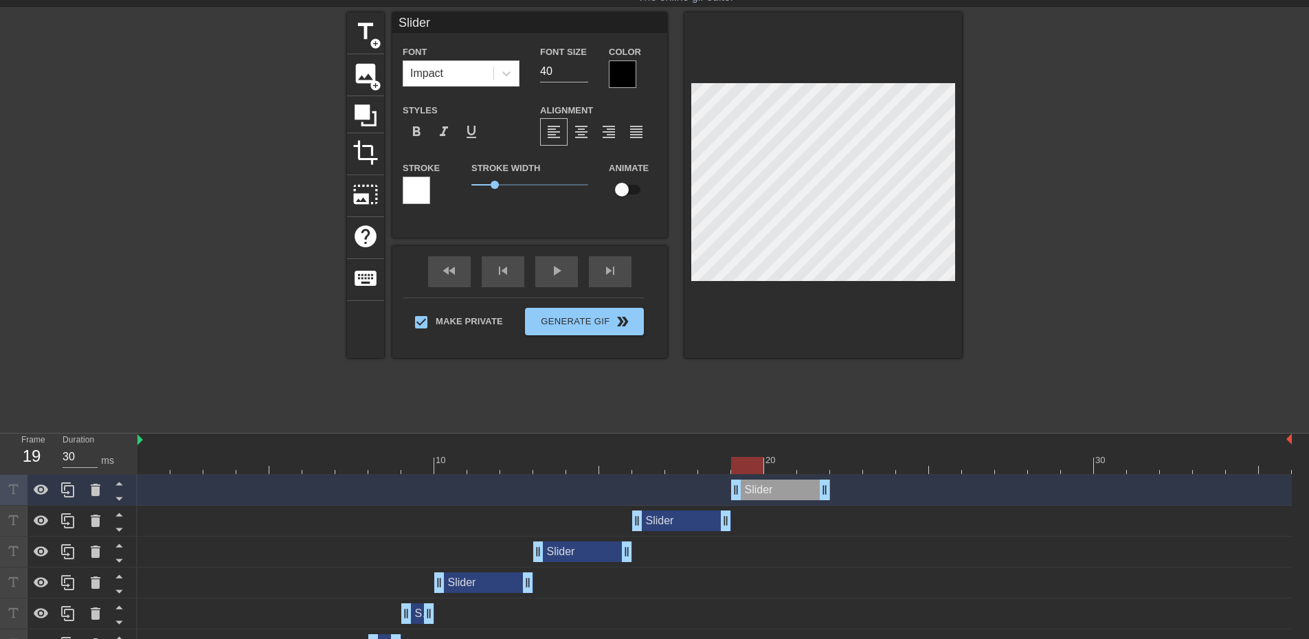
drag, startPoint x: 677, startPoint y: 492, endPoint x: 779, endPoint y: 493, distance: 101.7
click at [779, 493] on div "Slider drag_handle drag_handle" at bounding box center [780, 490] width 99 height 21
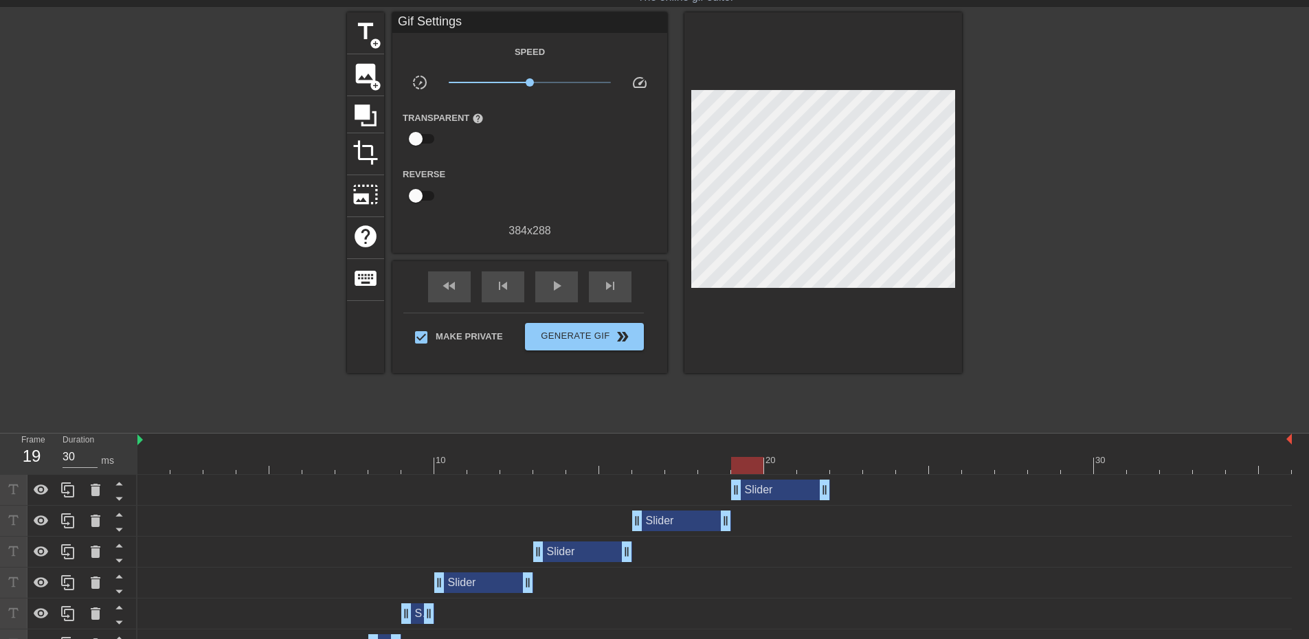
click at [554, 269] on div "fast_rewind skip_previous play_arrow skip_next" at bounding box center [530, 287] width 224 height 52
click at [561, 284] on span "play_arrow" at bounding box center [556, 286] width 16 height 16
